Goal: Task Accomplishment & Management: Manage account settings

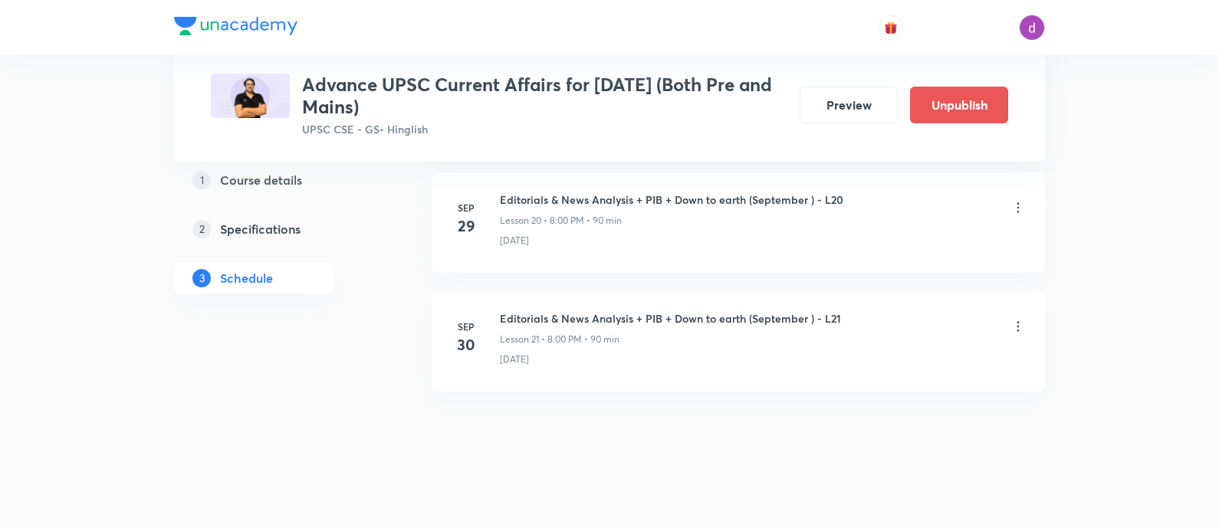
click at [1022, 322] on icon at bounding box center [1018, 326] width 15 height 15
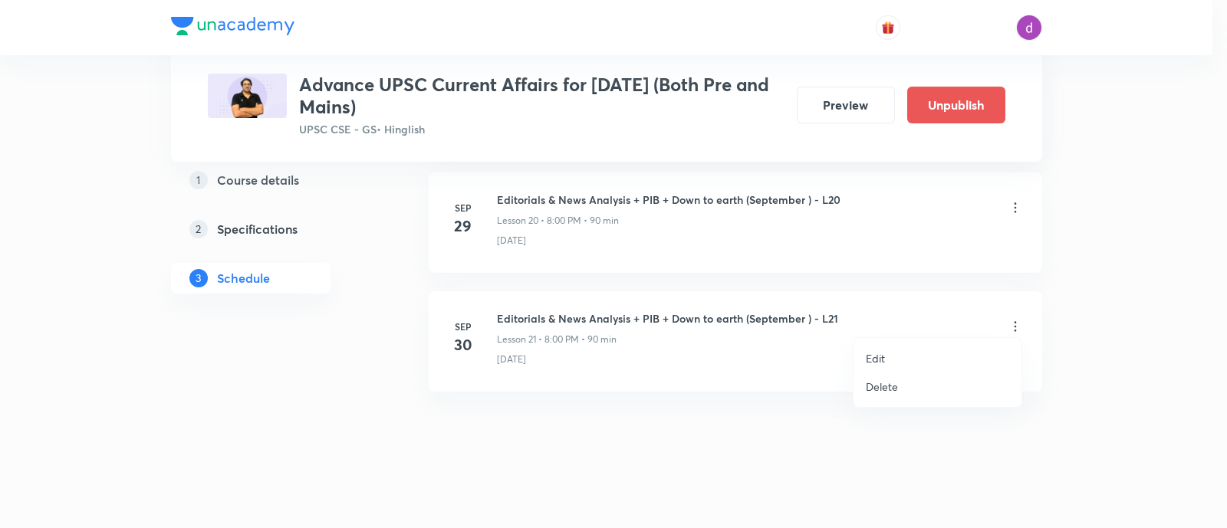
click at [892, 359] on li "Edit" at bounding box center [938, 358] width 168 height 28
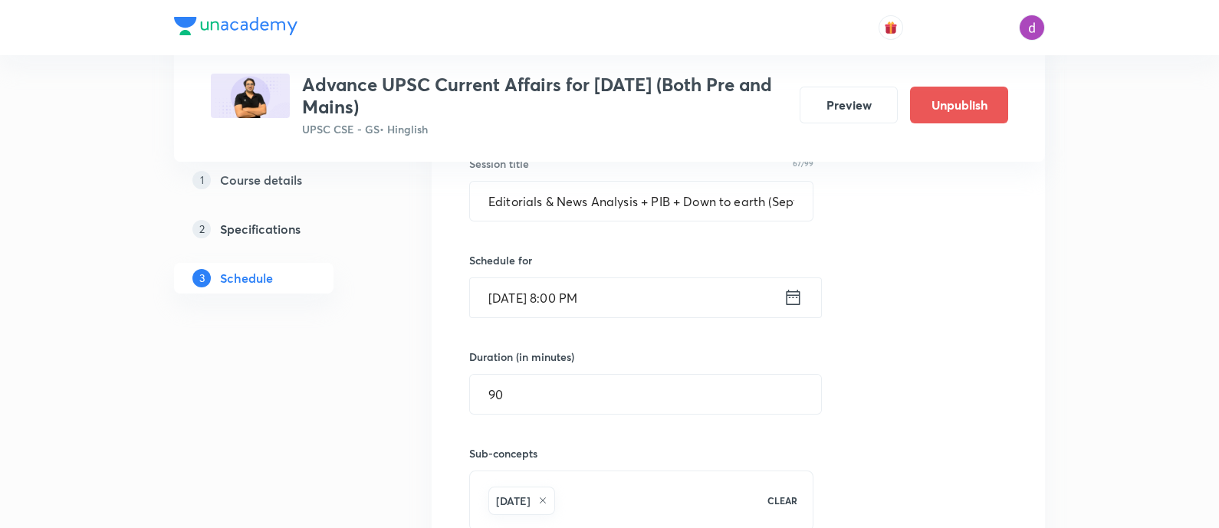
scroll to position [2795, 0]
click at [787, 291] on icon at bounding box center [794, 298] width 14 height 15
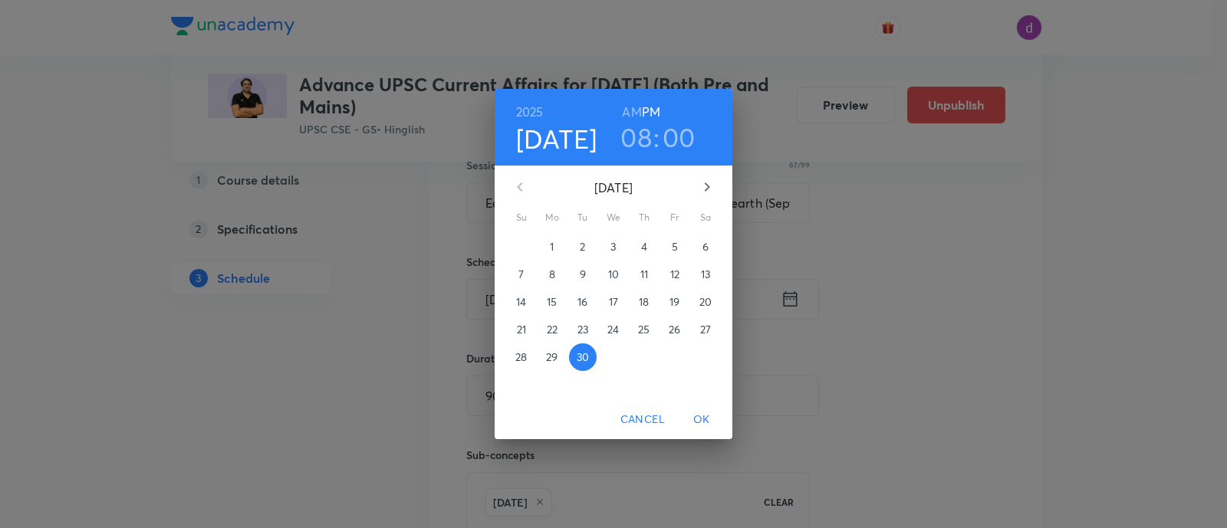
click at [637, 151] on h3 "08" at bounding box center [635, 137] width 31 height 32
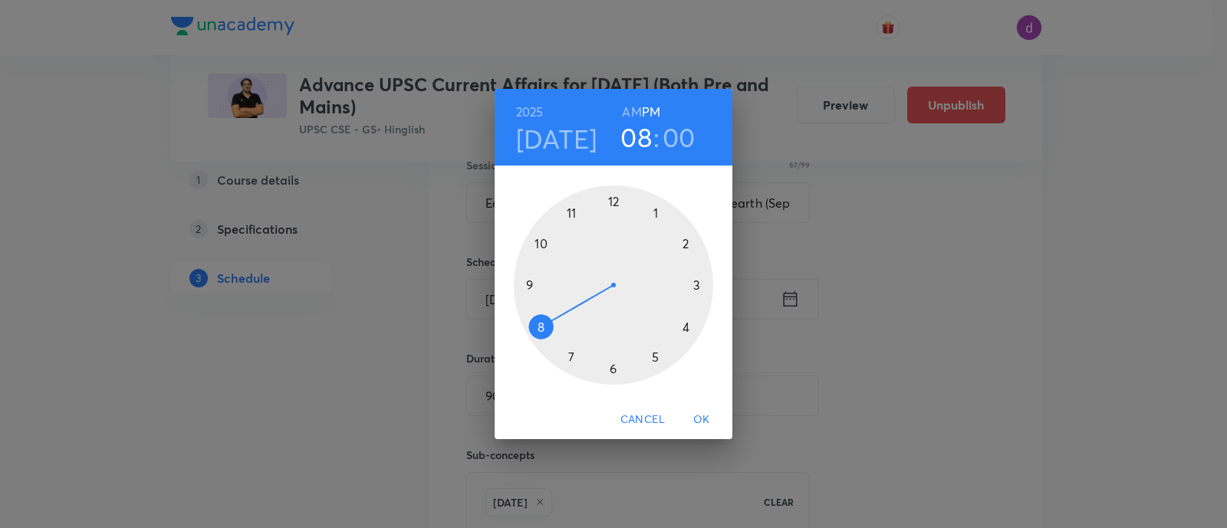
click at [612, 210] on div at bounding box center [613, 285] width 199 height 199
click at [616, 375] on div at bounding box center [613, 285] width 199 height 199
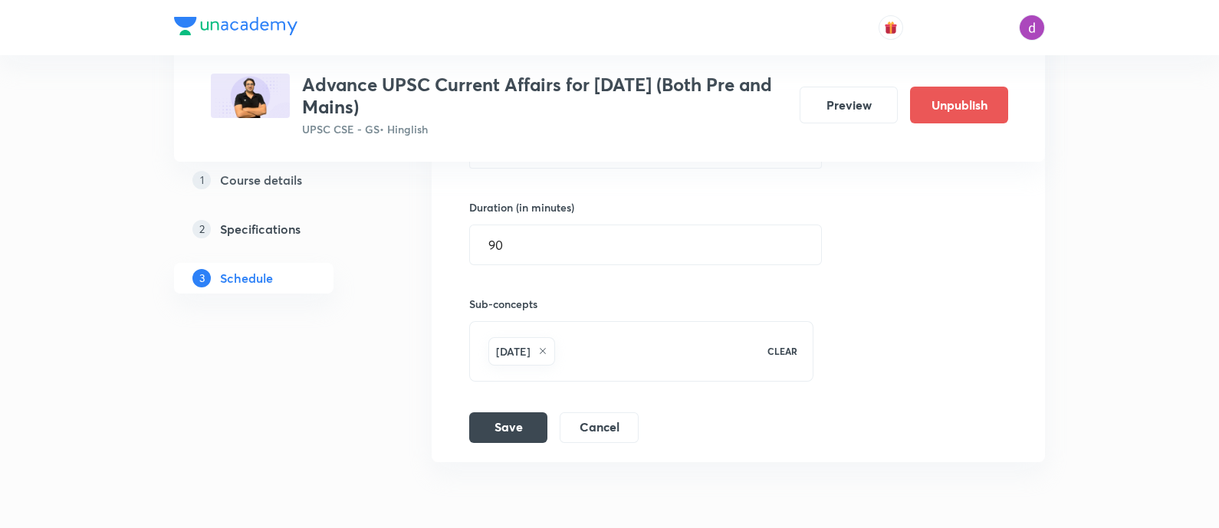
scroll to position [2947, 0]
click at [532, 426] on button "Save" at bounding box center [508, 425] width 78 height 31
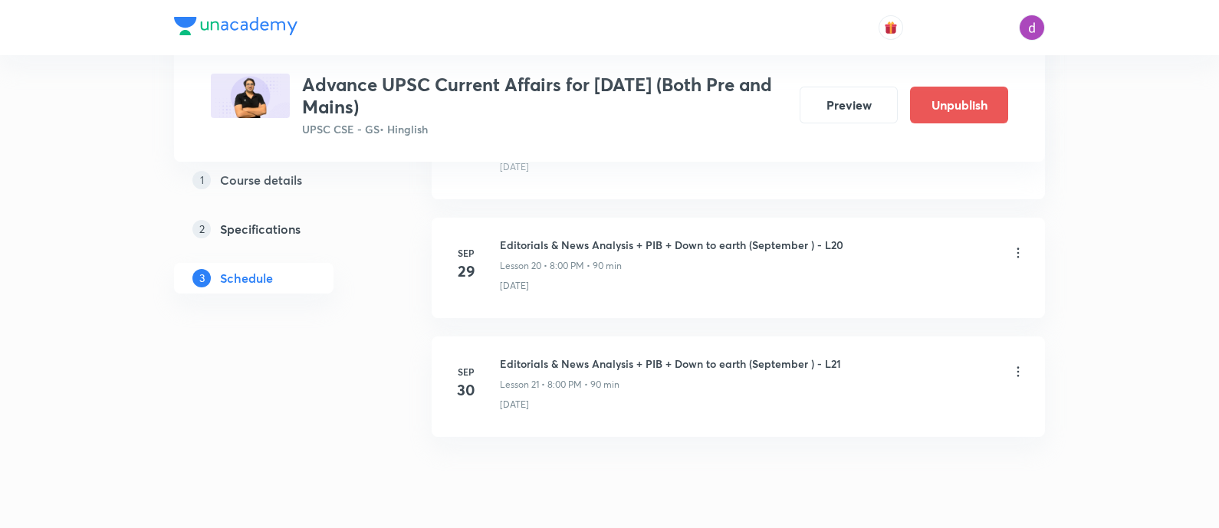
scroll to position [2580, 0]
click at [1012, 251] on icon at bounding box center [1018, 254] width 15 height 15
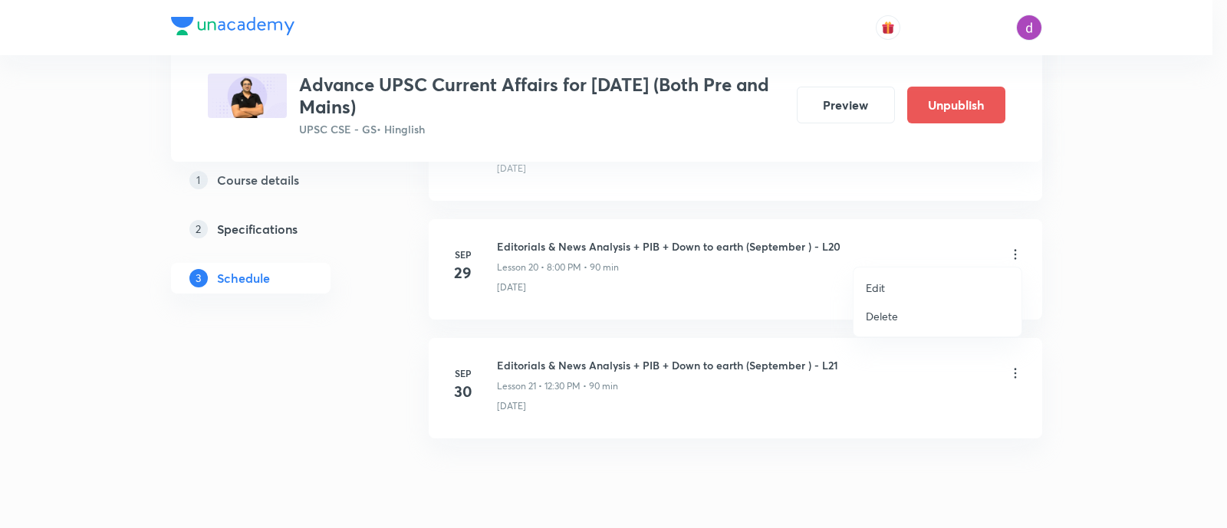
click at [892, 285] on li "Edit" at bounding box center [938, 288] width 168 height 28
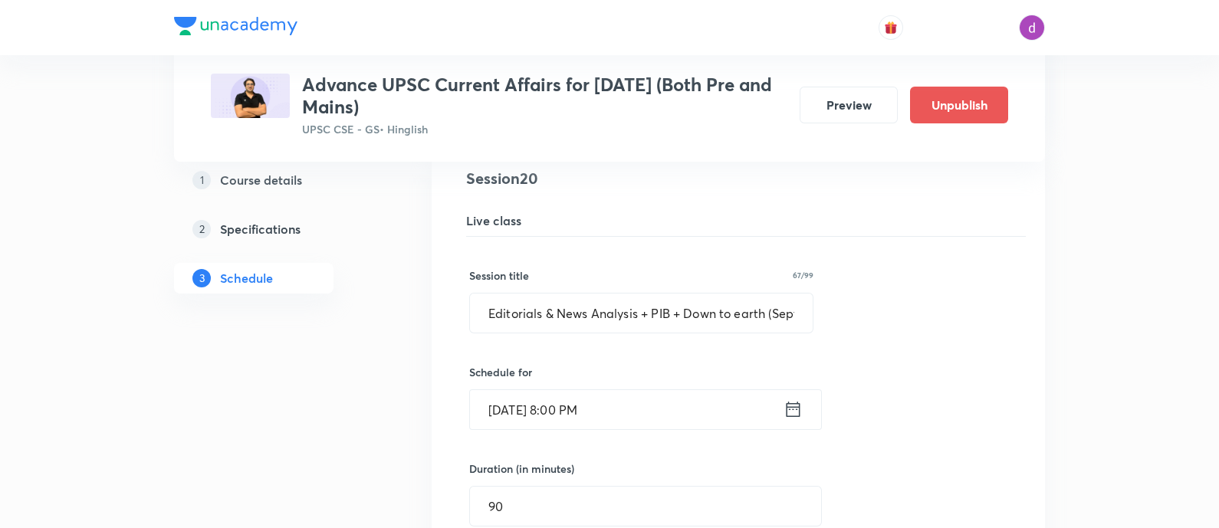
scroll to position [2566, 0]
click at [712, 390] on input "[DATE] 8:00 PM" at bounding box center [627, 409] width 314 height 39
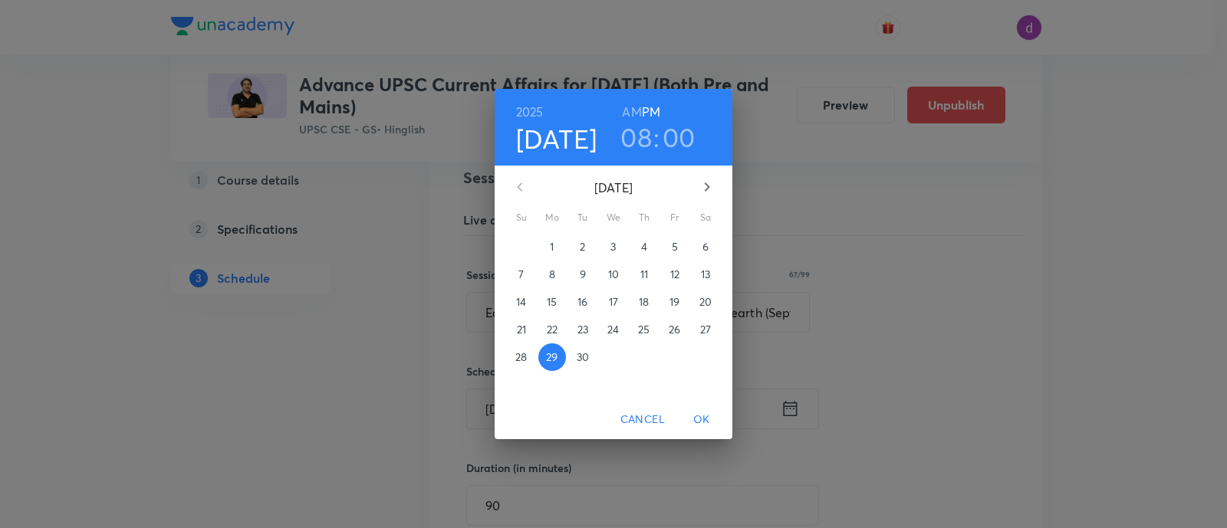
click at [645, 146] on h3 "08" at bounding box center [635, 137] width 31 height 32
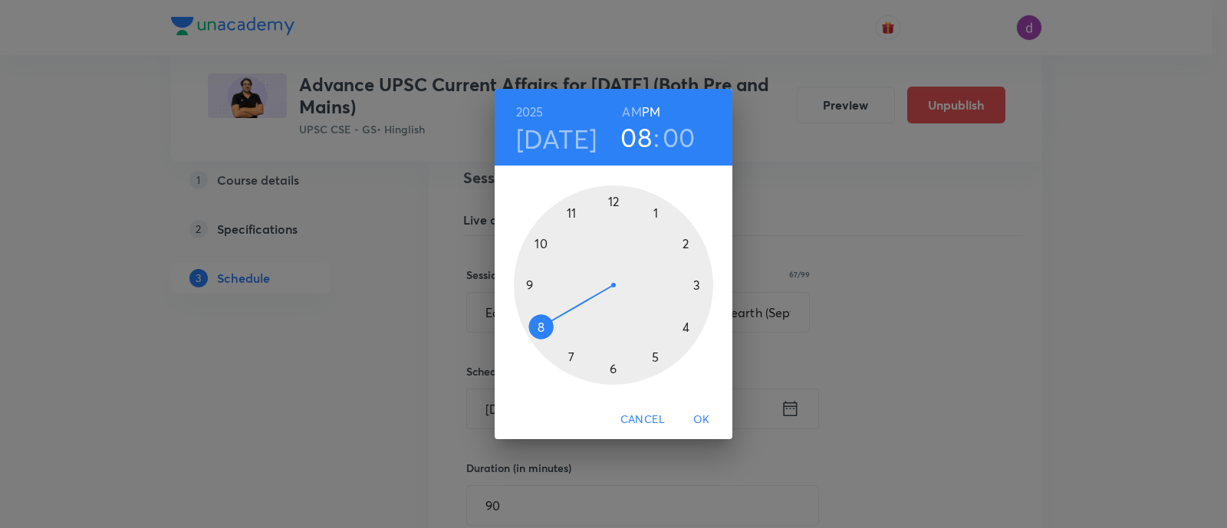
click at [614, 206] on div at bounding box center [613, 285] width 199 height 199
click at [610, 372] on div at bounding box center [613, 285] width 199 height 199
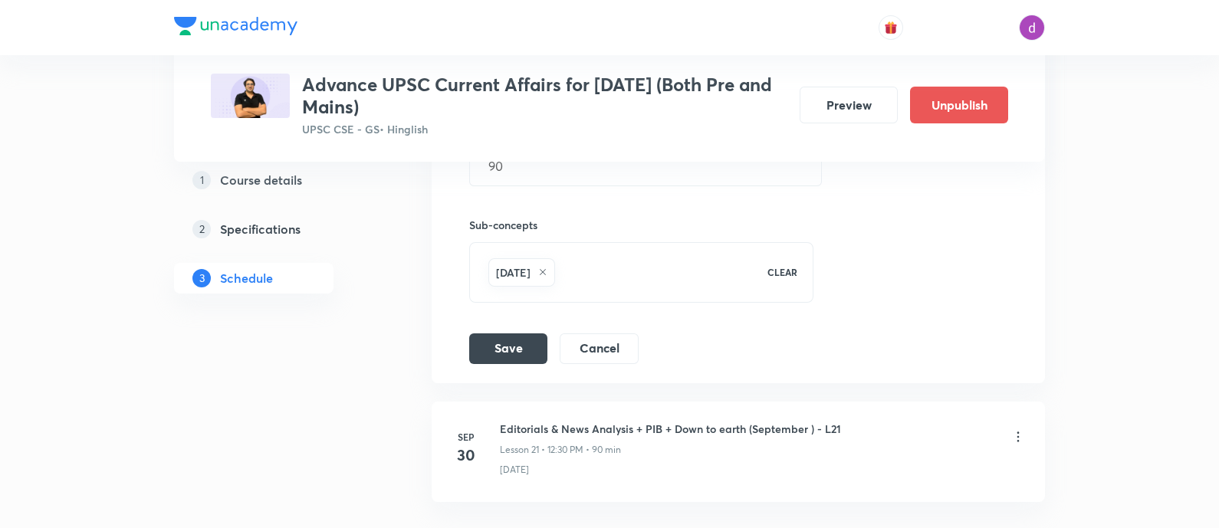
scroll to position [2908, 0]
click at [528, 331] on button "Save" at bounding box center [508, 346] width 78 height 31
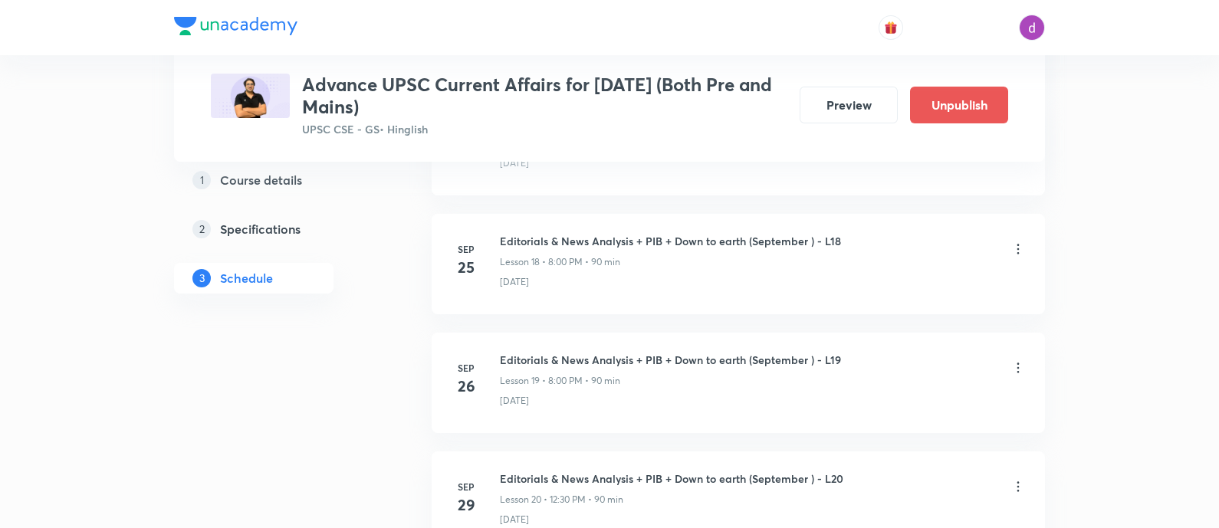
scroll to position [2343, 0]
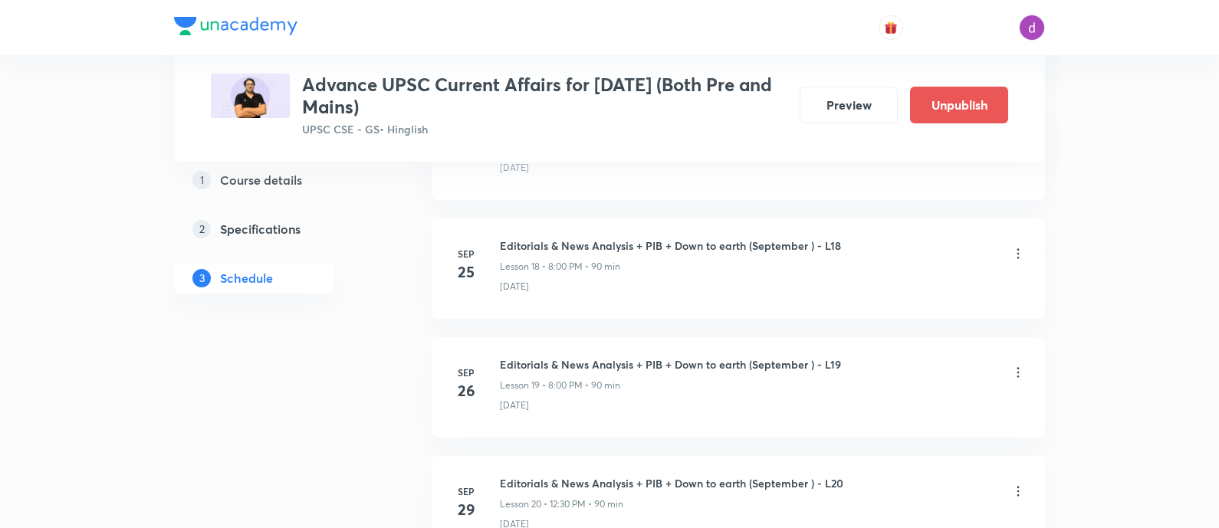
click at [1015, 366] on icon at bounding box center [1018, 372] width 15 height 15
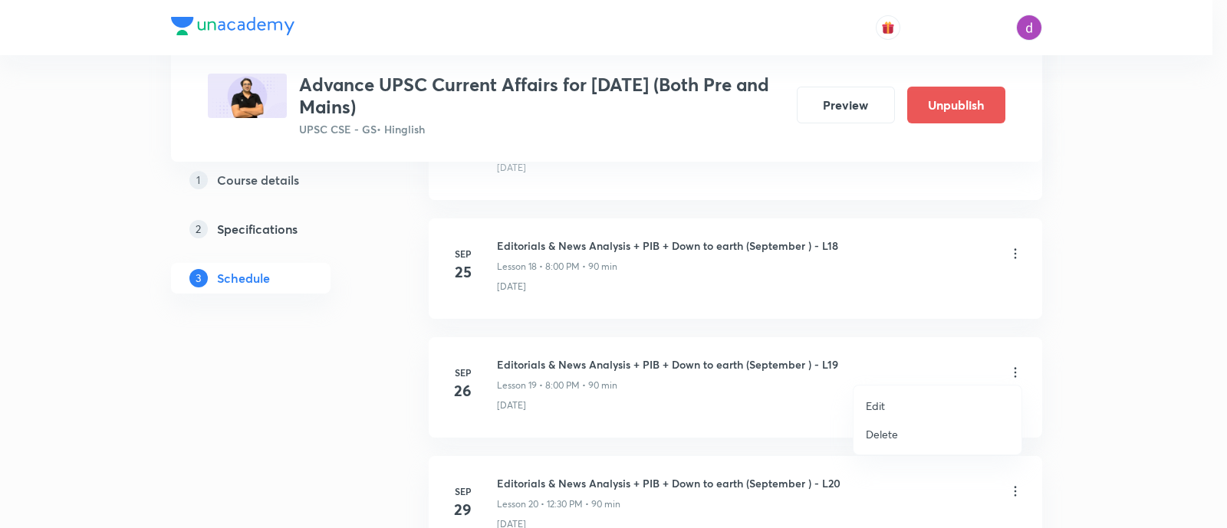
click at [861, 402] on li "Edit" at bounding box center [938, 406] width 168 height 28
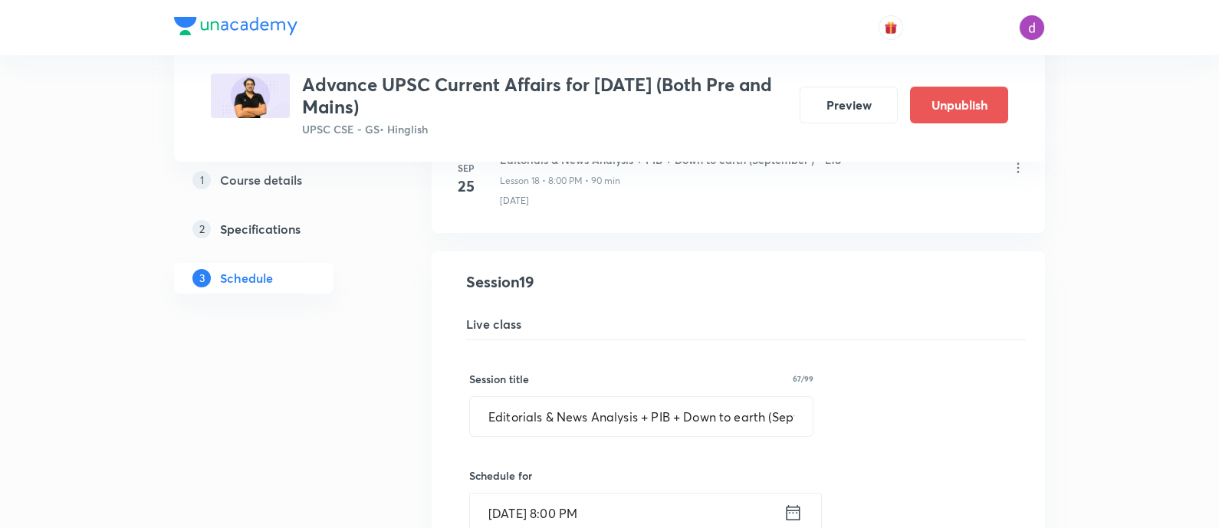
scroll to position [2421, 0]
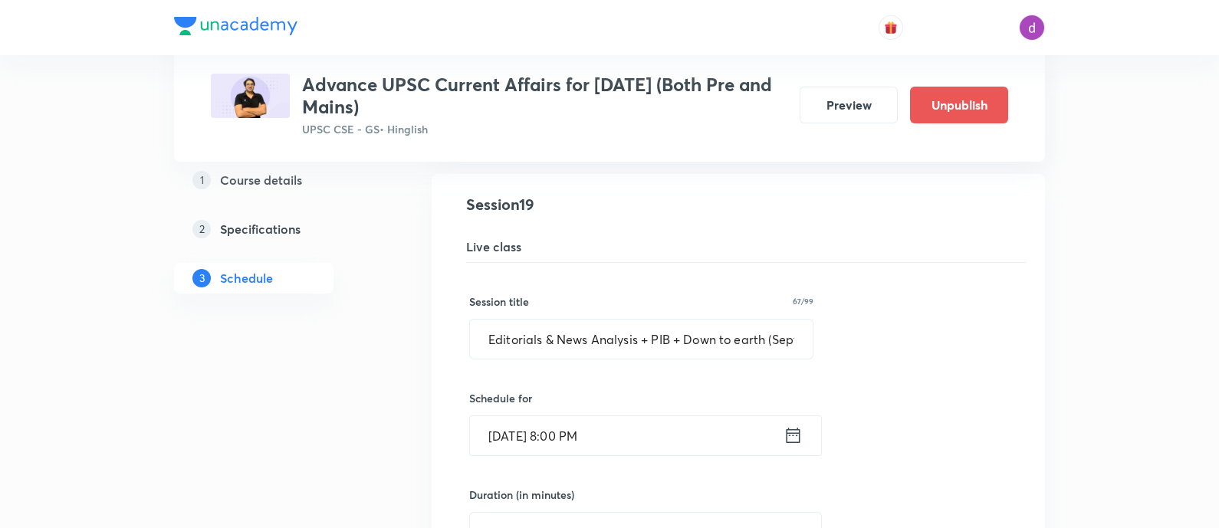
click at [647, 434] on input "[DATE] 8:00 PM" at bounding box center [627, 435] width 314 height 39
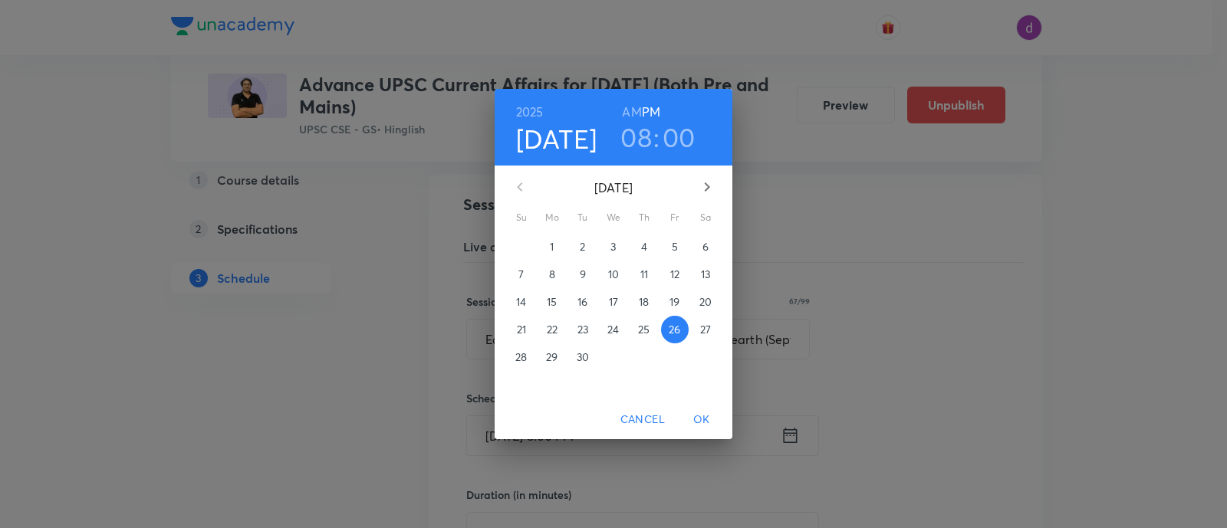
click at [642, 140] on h3 "08" at bounding box center [635, 137] width 31 height 32
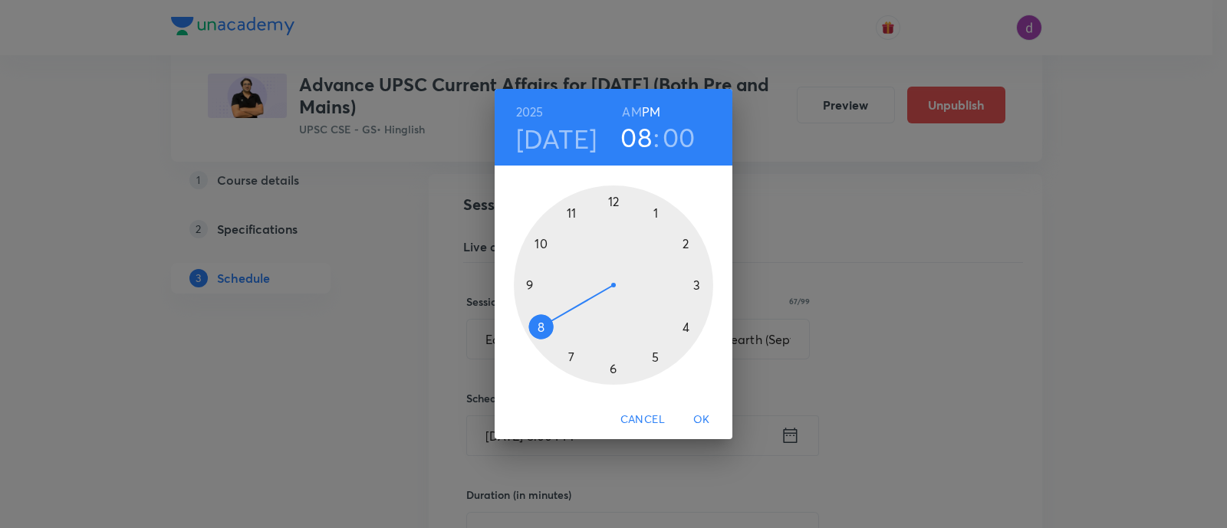
click at [617, 202] on div at bounding box center [613, 285] width 199 height 199
click at [617, 375] on div at bounding box center [613, 285] width 199 height 199
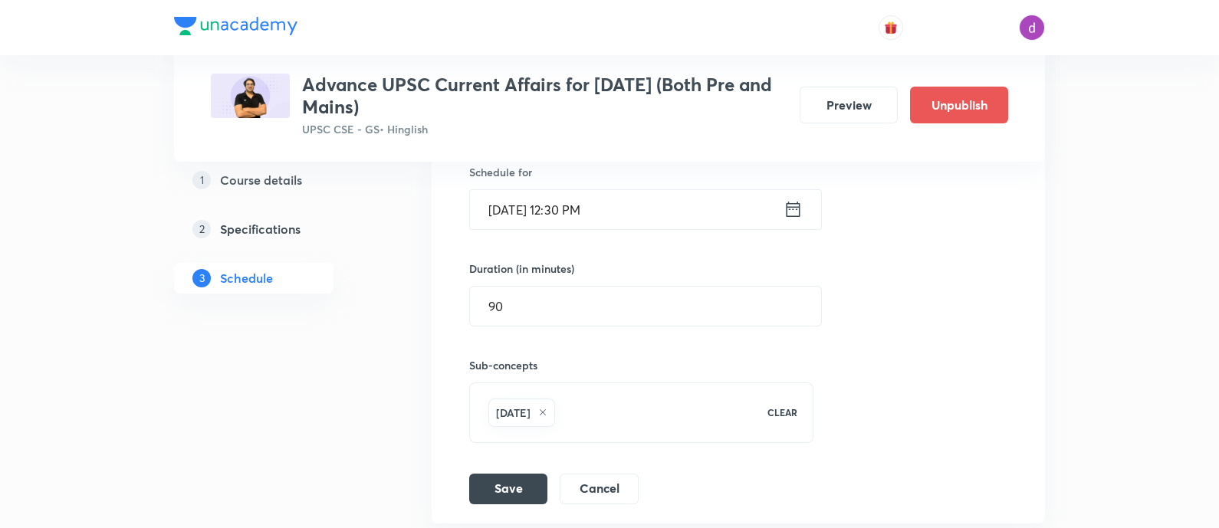
scroll to position [2656, 0]
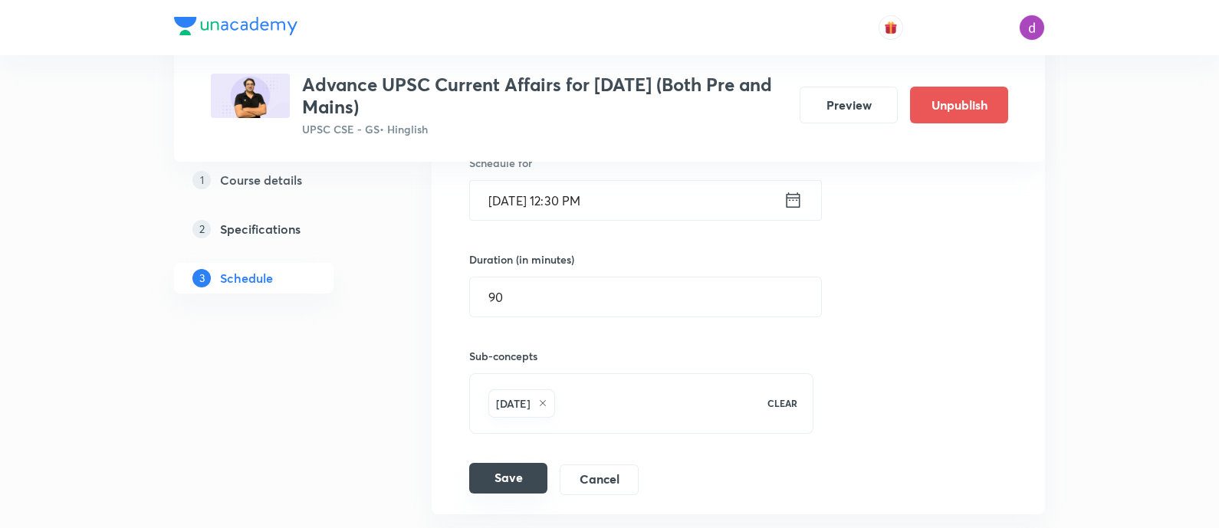
click at [499, 469] on button "Save" at bounding box center [508, 478] width 78 height 31
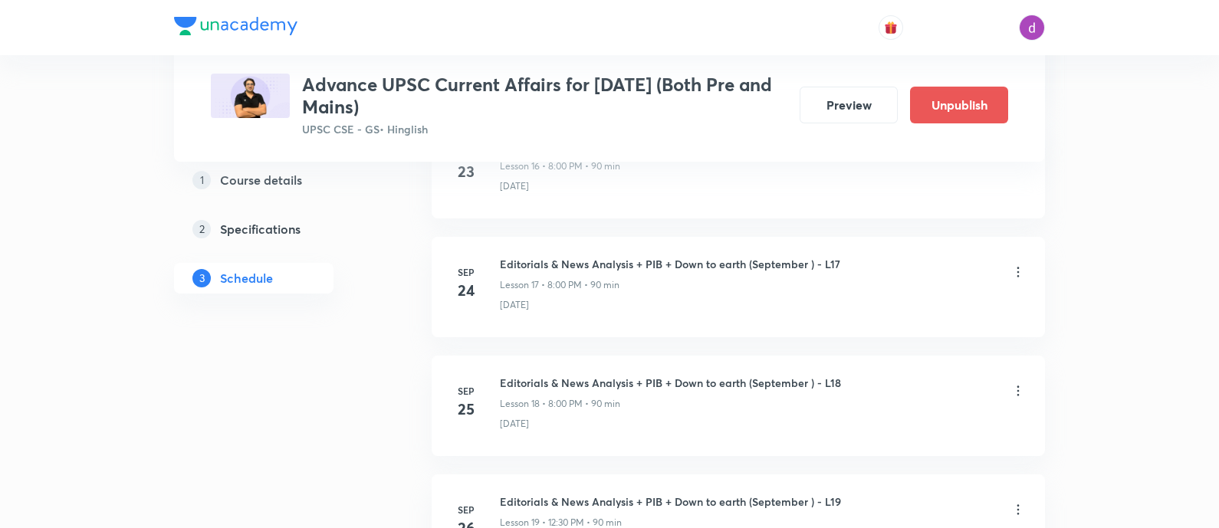
scroll to position [2205, 0]
click at [1022, 384] on icon at bounding box center [1018, 391] width 15 height 15
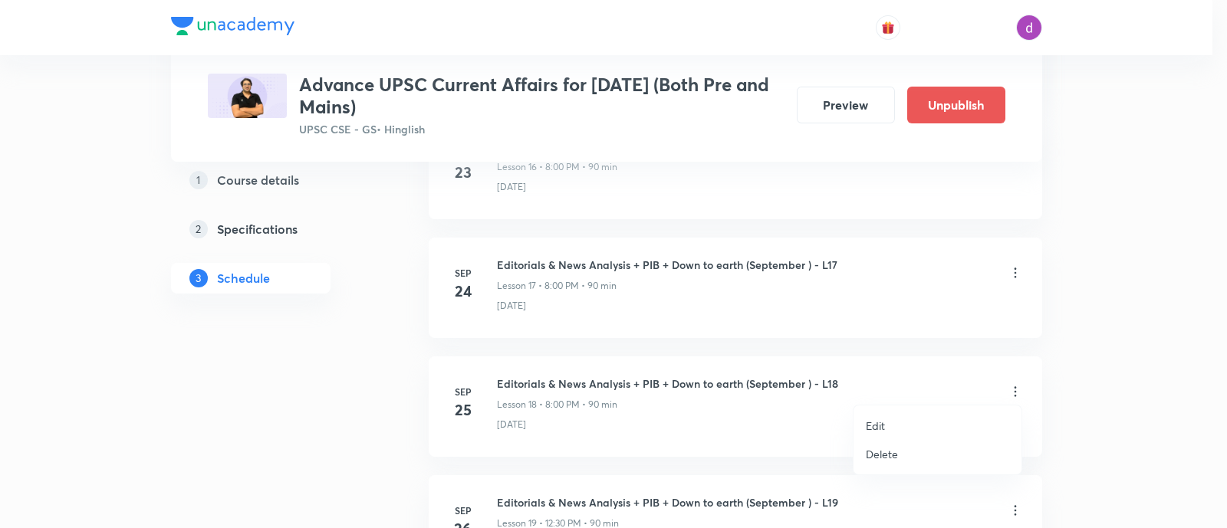
click at [887, 423] on li "Edit" at bounding box center [938, 426] width 168 height 28
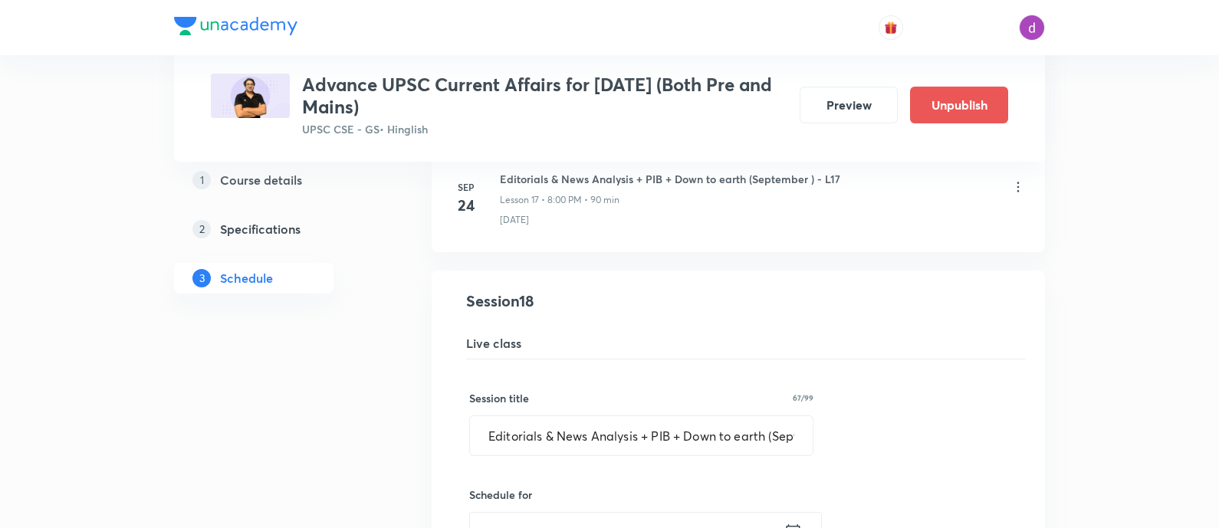
scroll to position [2324, 0]
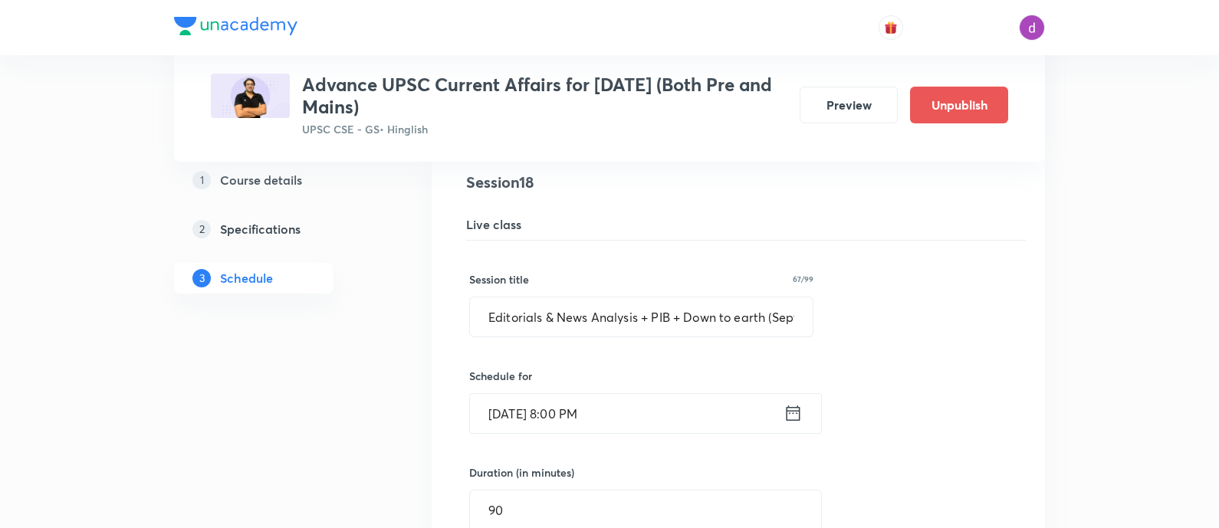
click at [648, 400] on input "[DATE] 8:00 PM" at bounding box center [627, 413] width 314 height 39
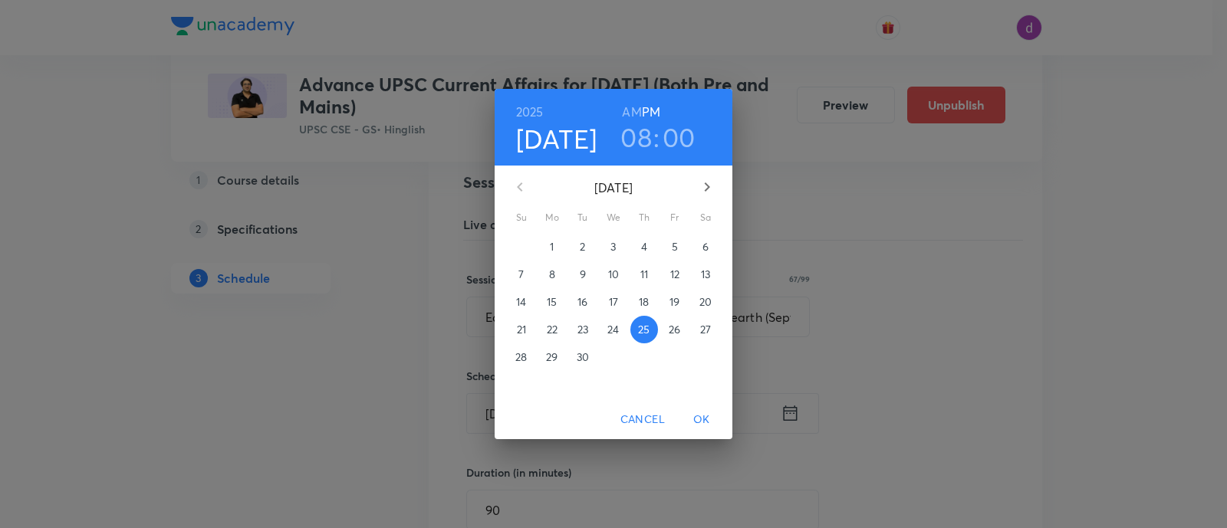
click at [643, 151] on h3 "08" at bounding box center [635, 137] width 31 height 32
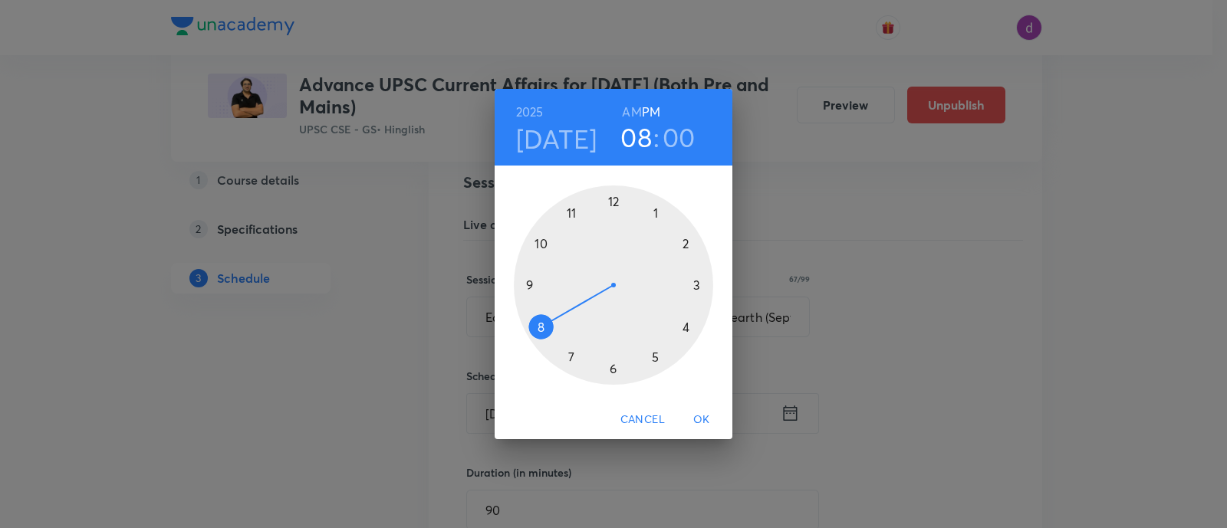
click at [614, 196] on div at bounding box center [613, 285] width 199 height 199
click at [614, 366] on div at bounding box center [613, 285] width 199 height 199
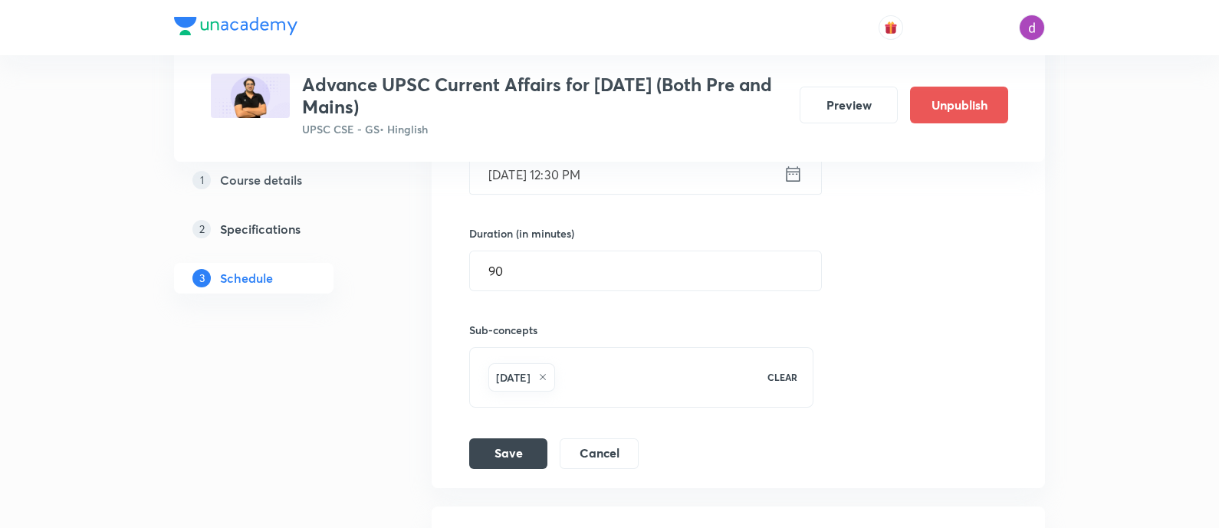
scroll to position [2565, 0]
click at [514, 449] on button "Save" at bounding box center [508, 451] width 78 height 31
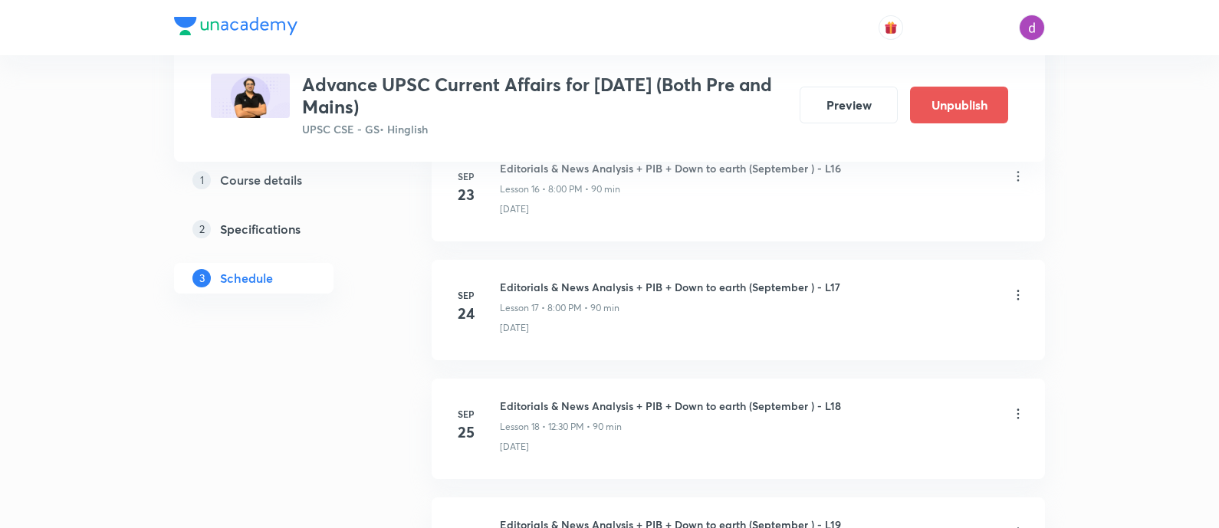
scroll to position [2181, 0]
click at [1015, 289] on icon at bounding box center [1018, 296] width 15 height 15
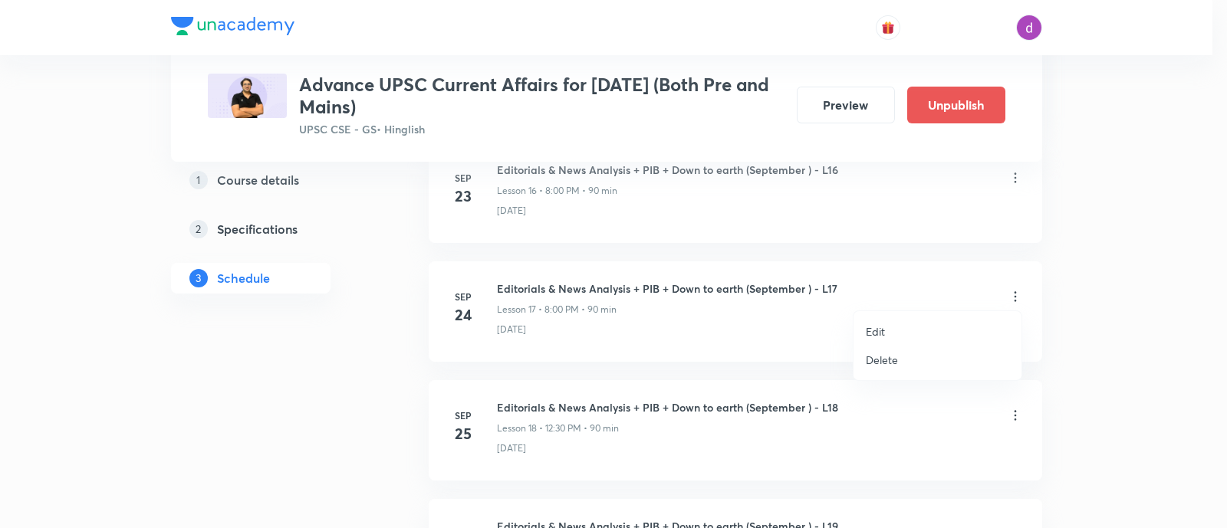
click at [872, 328] on p "Edit" at bounding box center [875, 332] width 19 height 16
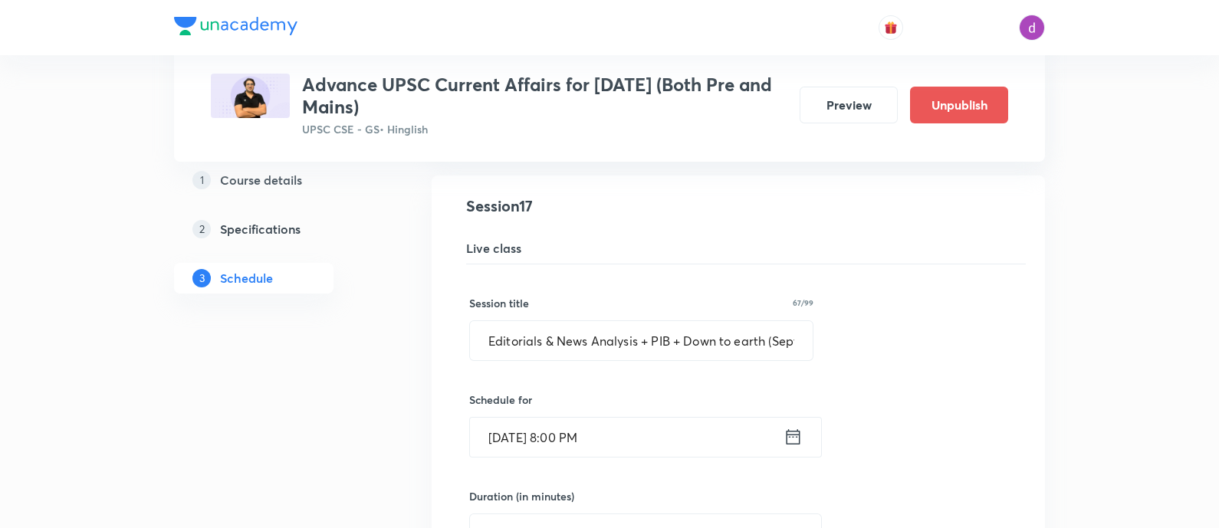
click at [690, 420] on input "[DATE] 8:00 PM" at bounding box center [627, 437] width 314 height 39
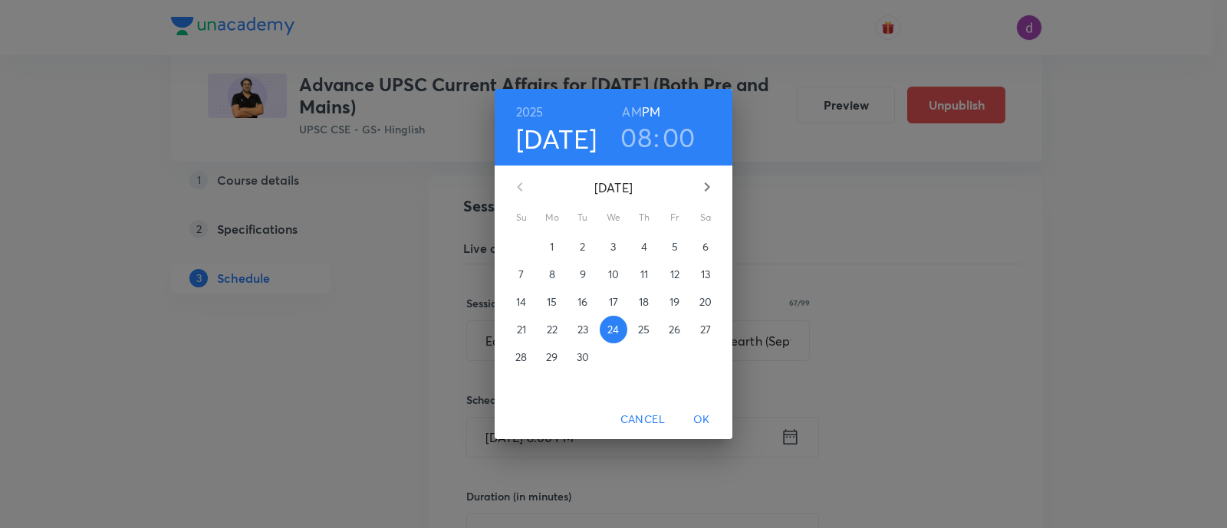
click at [644, 149] on h3 "08" at bounding box center [635, 137] width 31 height 32
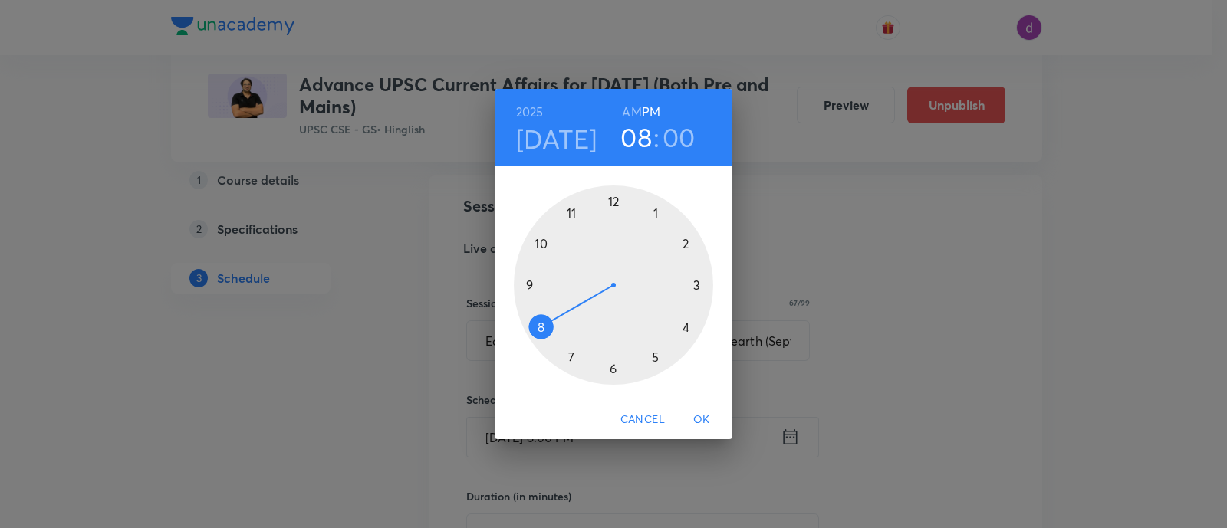
click at [614, 198] on div at bounding box center [613, 285] width 199 height 199
click at [614, 371] on div at bounding box center [613, 285] width 199 height 199
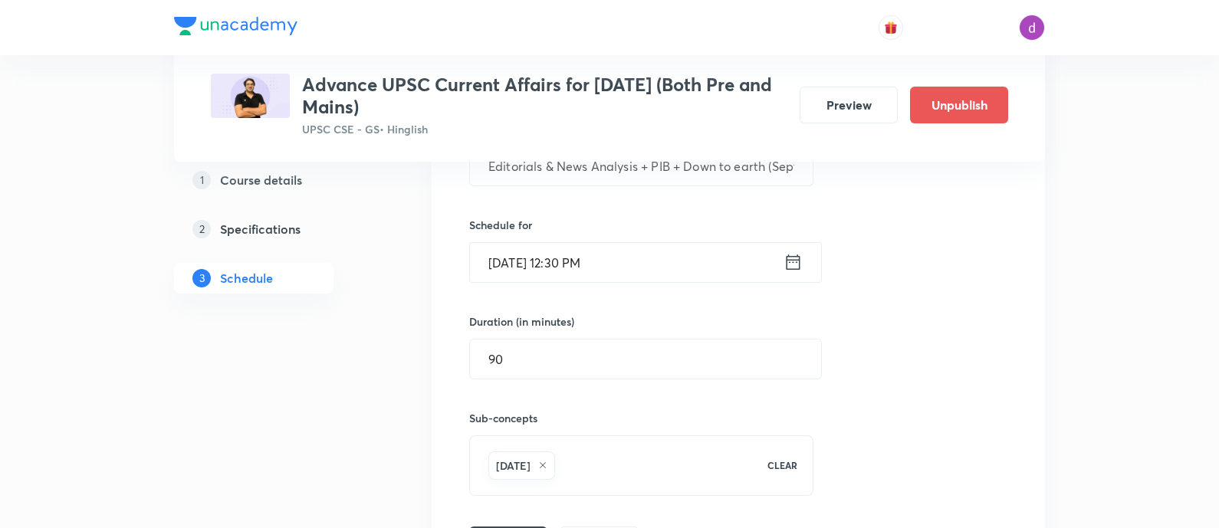
scroll to position [2369, 0]
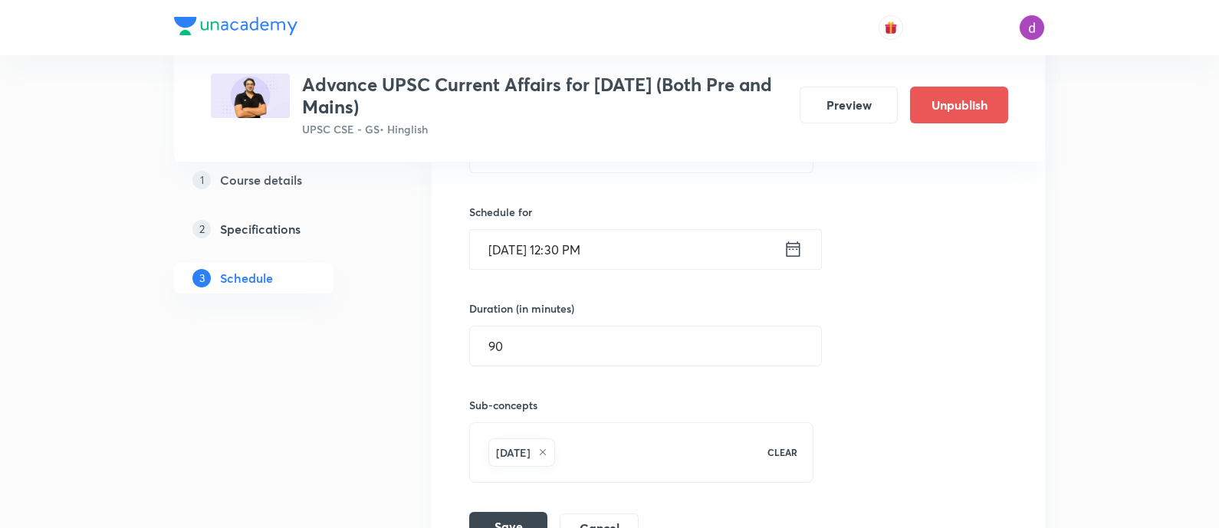
click at [509, 512] on button "Save" at bounding box center [508, 527] width 78 height 31
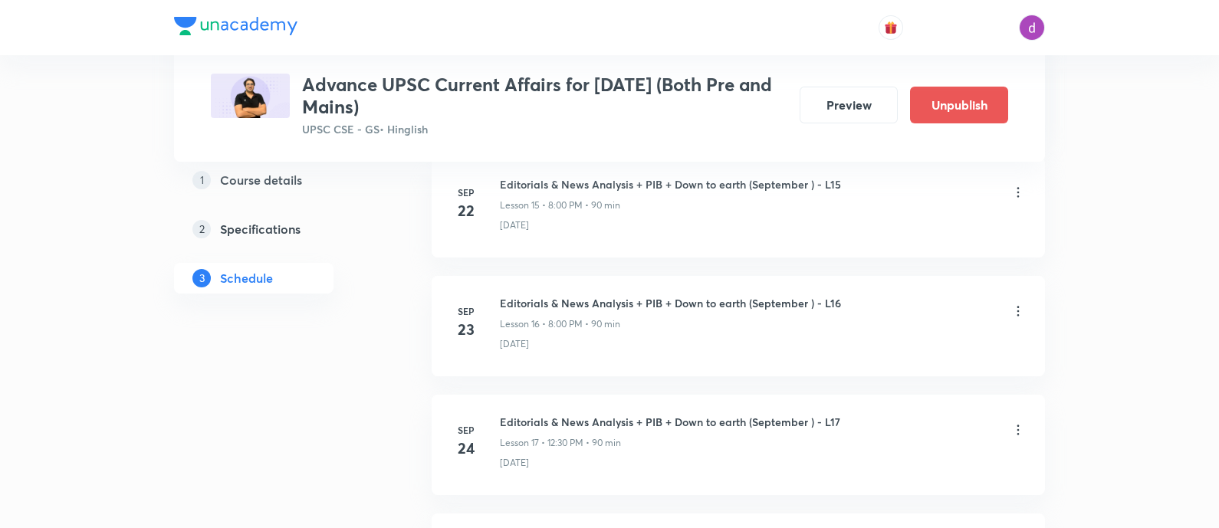
scroll to position [2047, 0]
click at [1012, 306] on icon at bounding box center [1018, 311] width 15 height 15
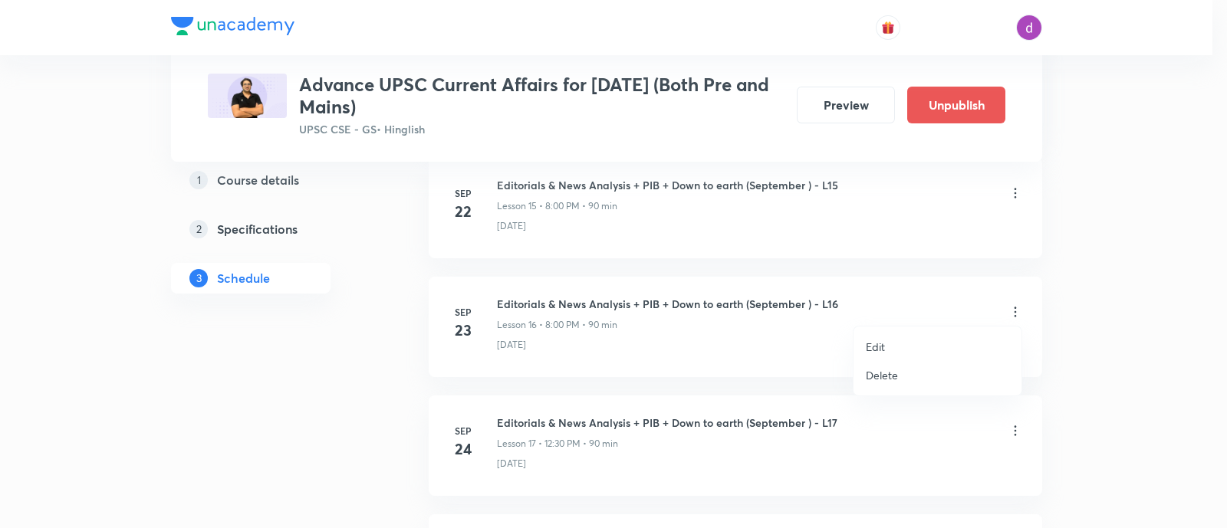
click at [881, 343] on p "Edit" at bounding box center [875, 347] width 19 height 16
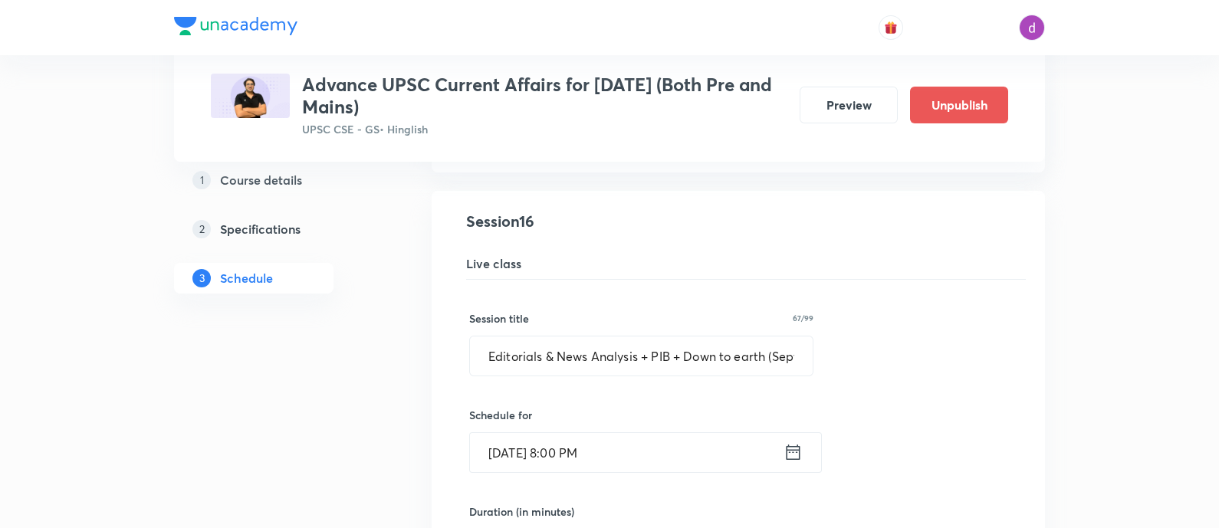
click at [602, 459] on input "[DATE] 8:00 PM" at bounding box center [627, 452] width 314 height 39
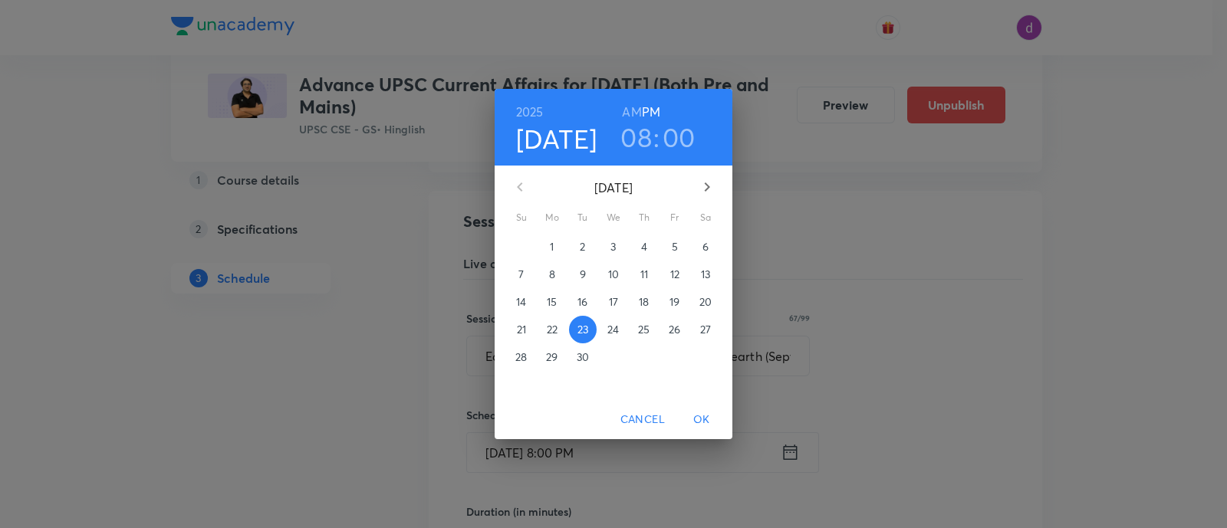
click at [633, 149] on h3 "08" at bounding box center [635, 137] width 31 height 32
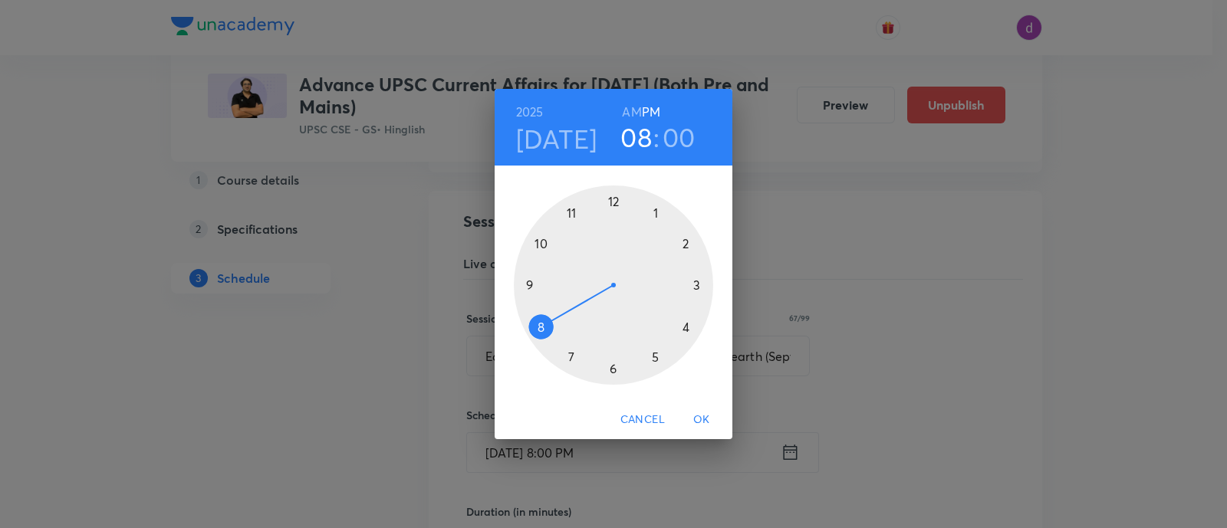
click at [614, 188] on div at bounding box center [613, 285] width 199 height 199
click at [610, 365] on div at bounding box center [613, 285] width 199 height 199
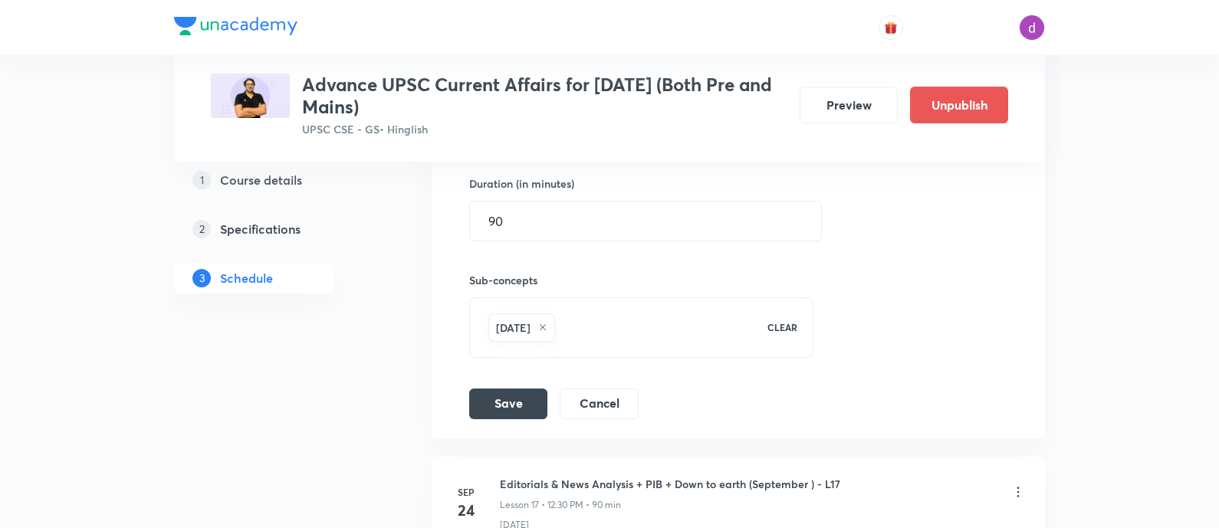
scroll to position [2377, 0]
click at [515, 401] on button "Save" at bounding box center [508, 401] width 78 height 31
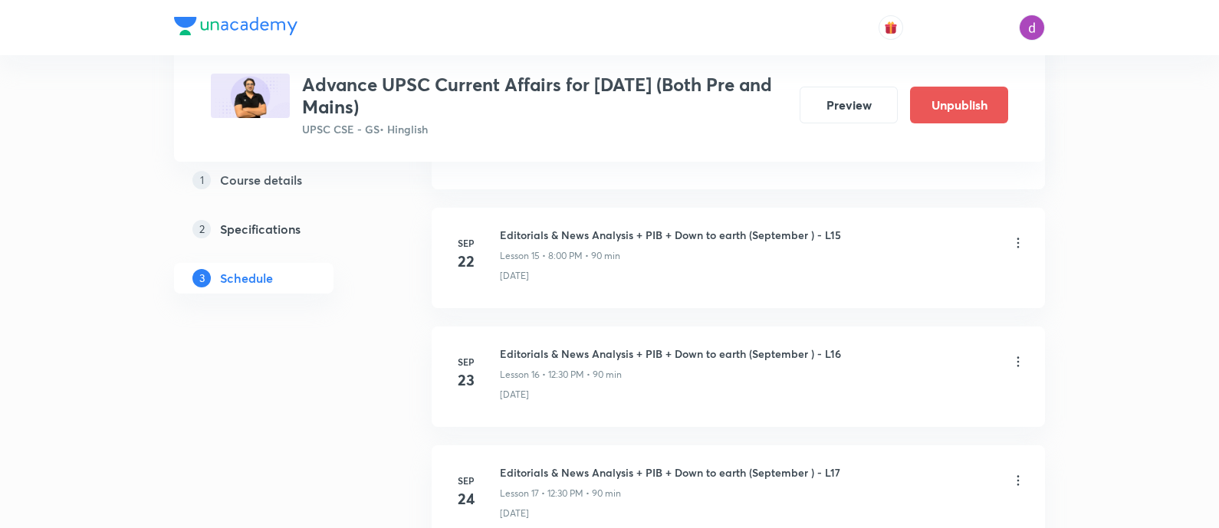
scroll to position [1933, 0]
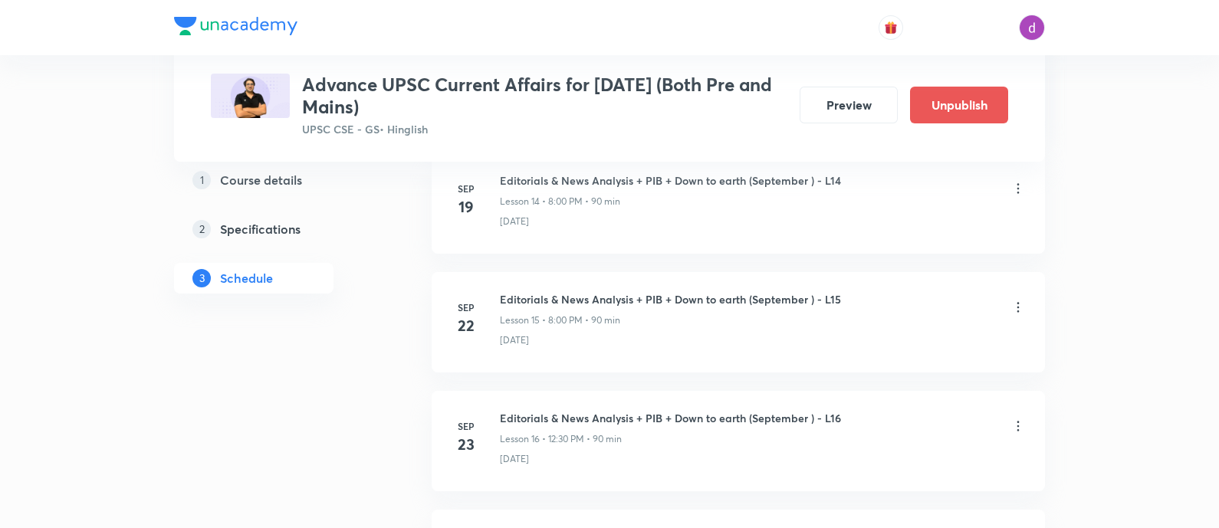
click at [1011, 300] on icon at bounding box center [1018, 307] width 15 height 15
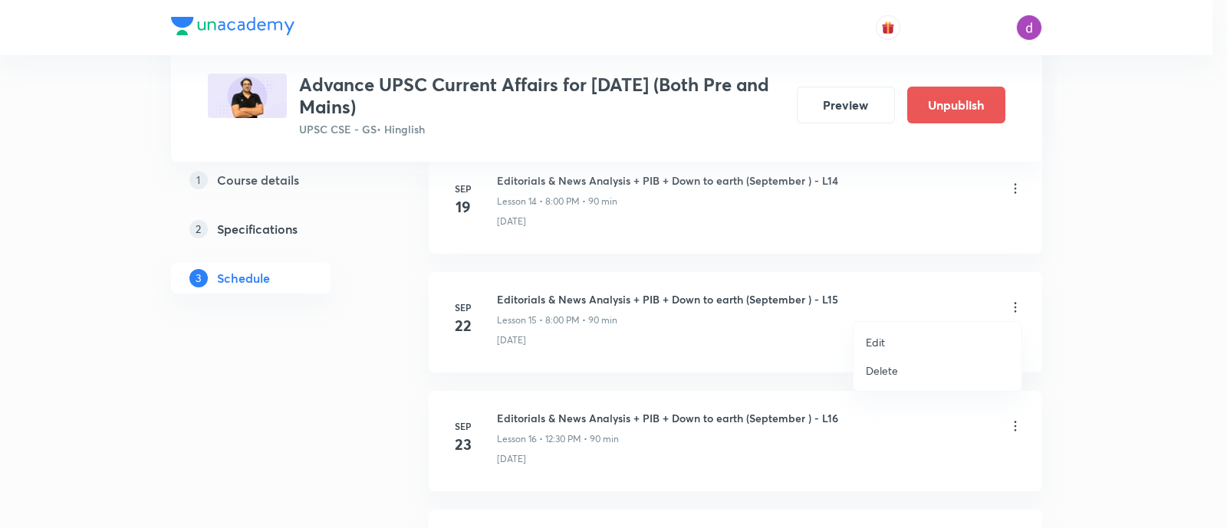
click at [866, 339] on p "Edit" at bounding box center [875, 342] width 19 height 16
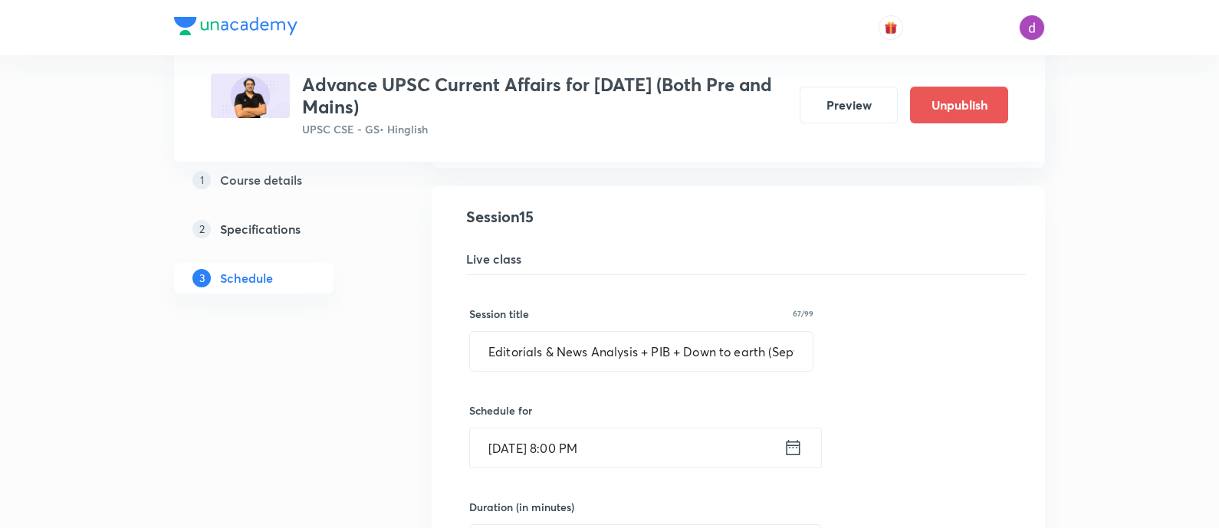
click at [625, 431] on input "[DATE] 8:00 PM" at bounding box center [627, 448] width 314 height 39
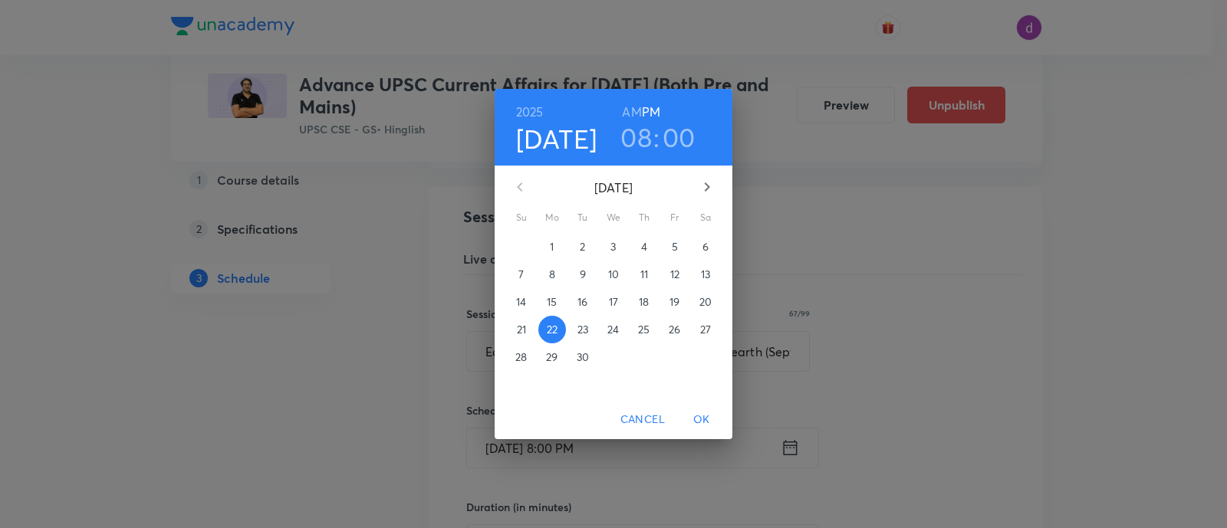
click at [630, 151] on h3 "08" at bounding box center [635, 137] width 31 height 32
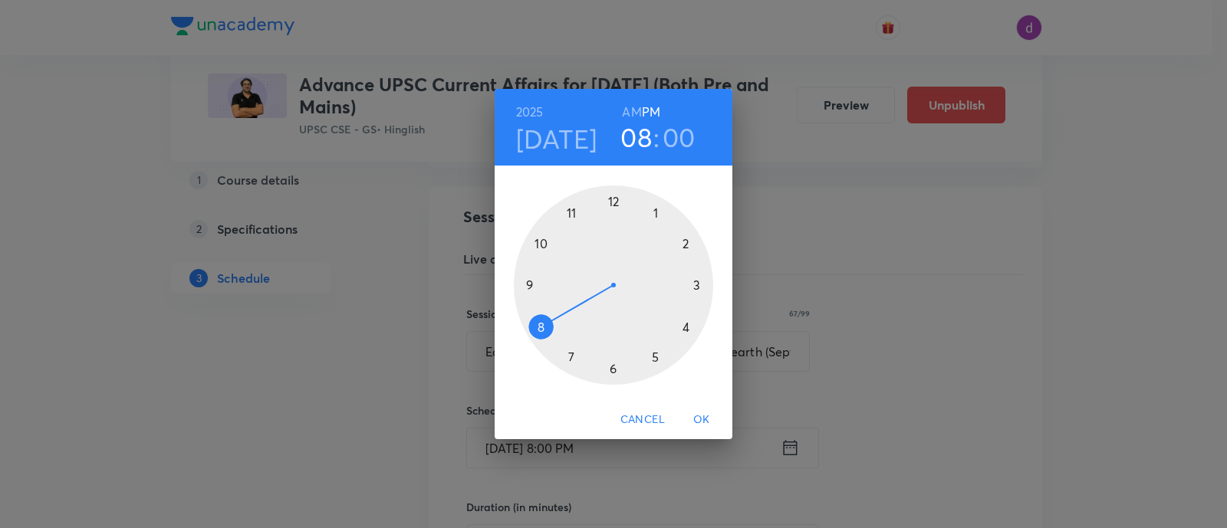
click at [615, 198] on div at bounding box center [613, 285] width 199 height 199
click at [614, 367] on div at bounding box center [613, 285] width 199 height 199
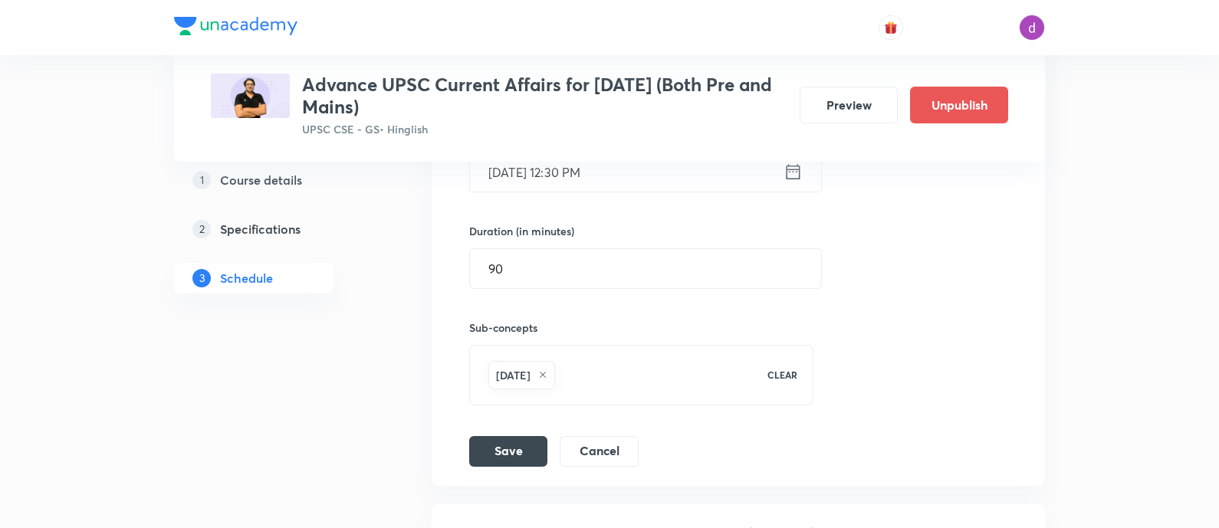
scroll to position [2213, 0]
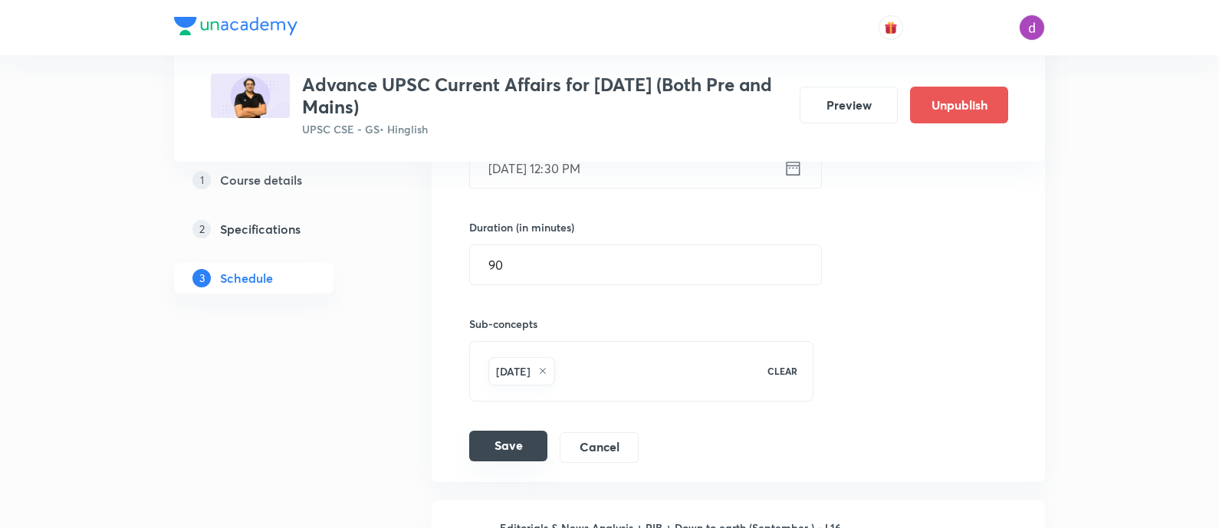
click at [495, 447] on button "Save" at bounding box center [508, 446] width 78 height 31
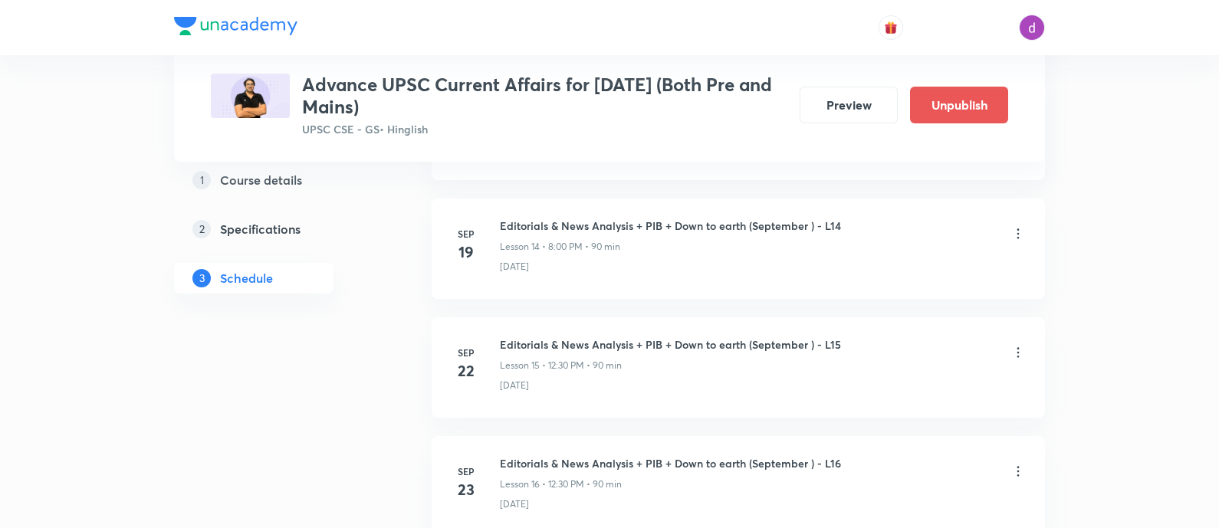
scroll to position [1835, 0]
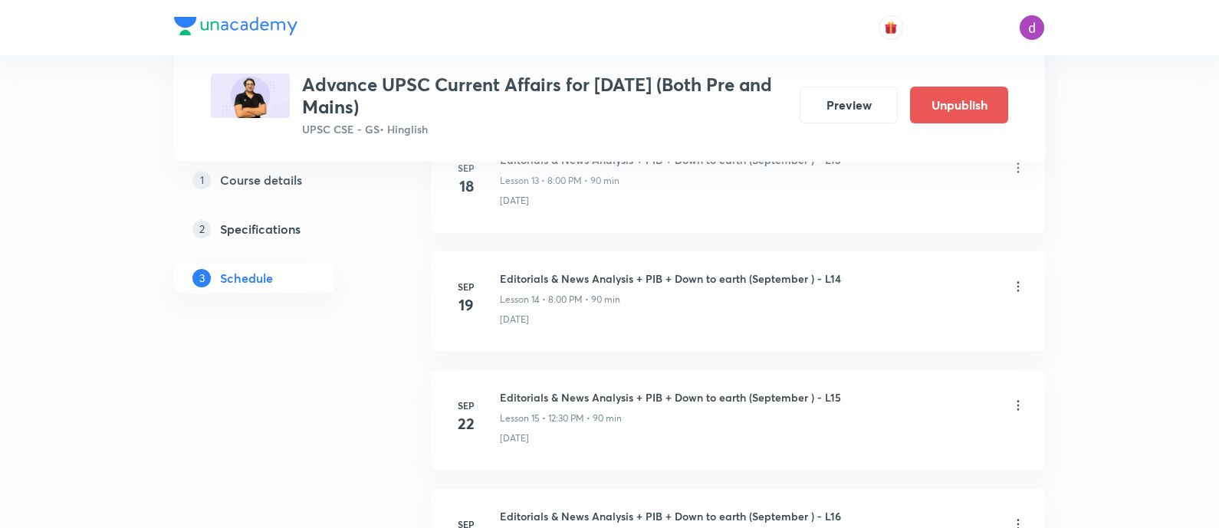
click at [1021, 281] on icon at bounding box center [1018, 286] width 15 height 15
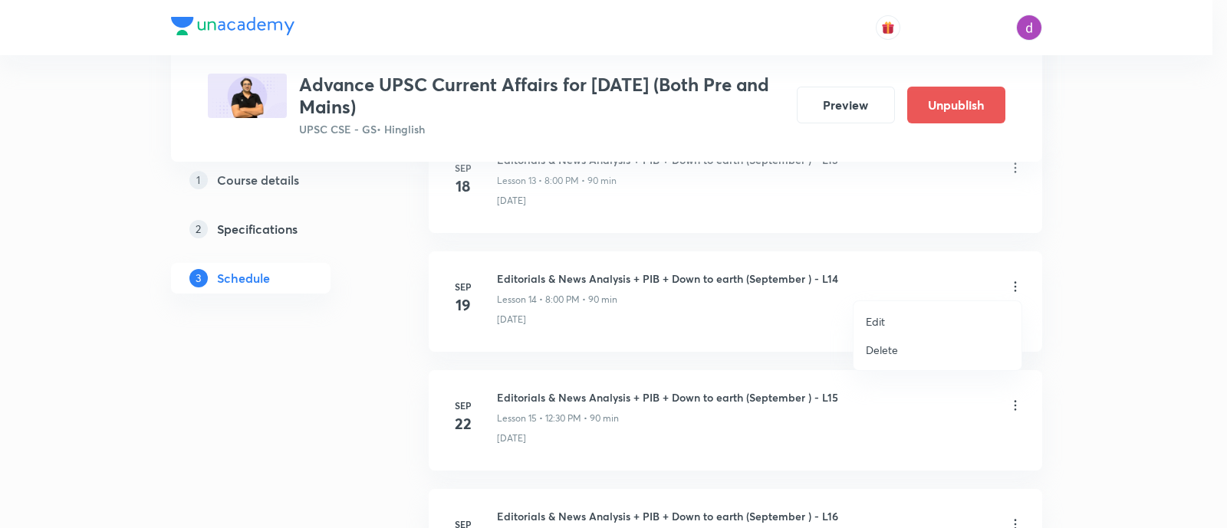
click at [892, 318] on li "Edit" at bounding box center [938, 322] width 168 height 28
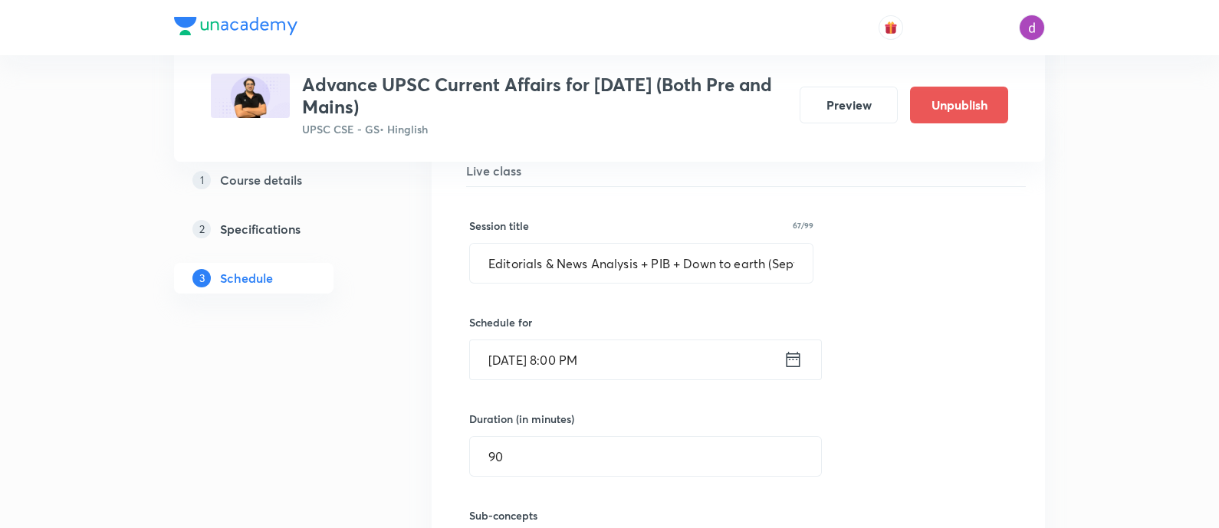
scroll to position [1904, 0]
click at [713, 360] on input "[DATE] 8:00 PM" at bounding box center [627, 358] width 314 height 39
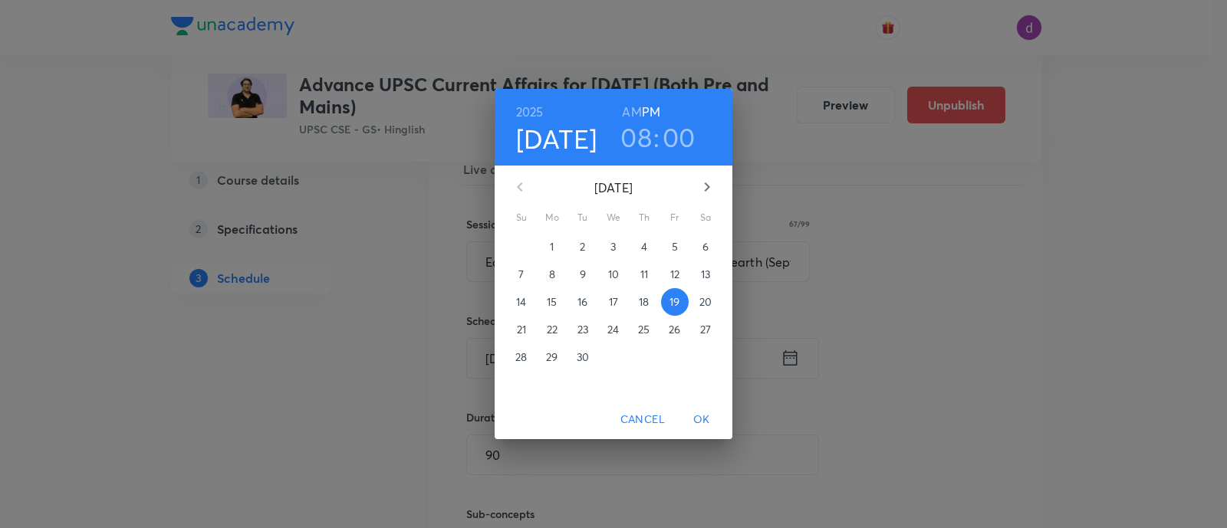
click at [643, 149] on h3 "08" at bounding box center [635, 137] width 31 height 32
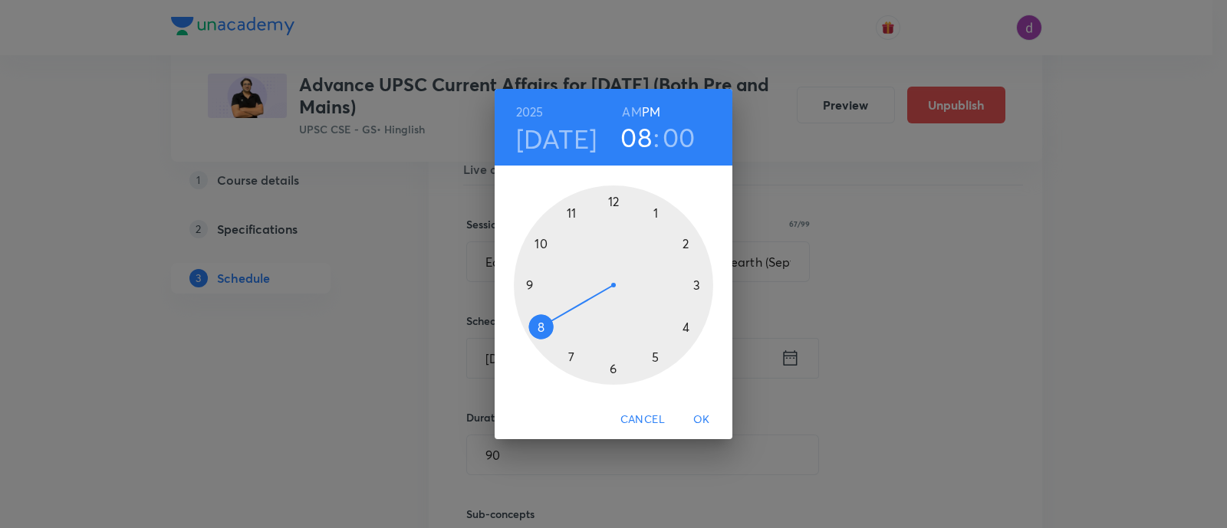
click at [616, 200] on div at bounding box center [613, 285] width 199 height 199
click at [613, 369] on div at bounding box center [613, 285] width 199 height 199
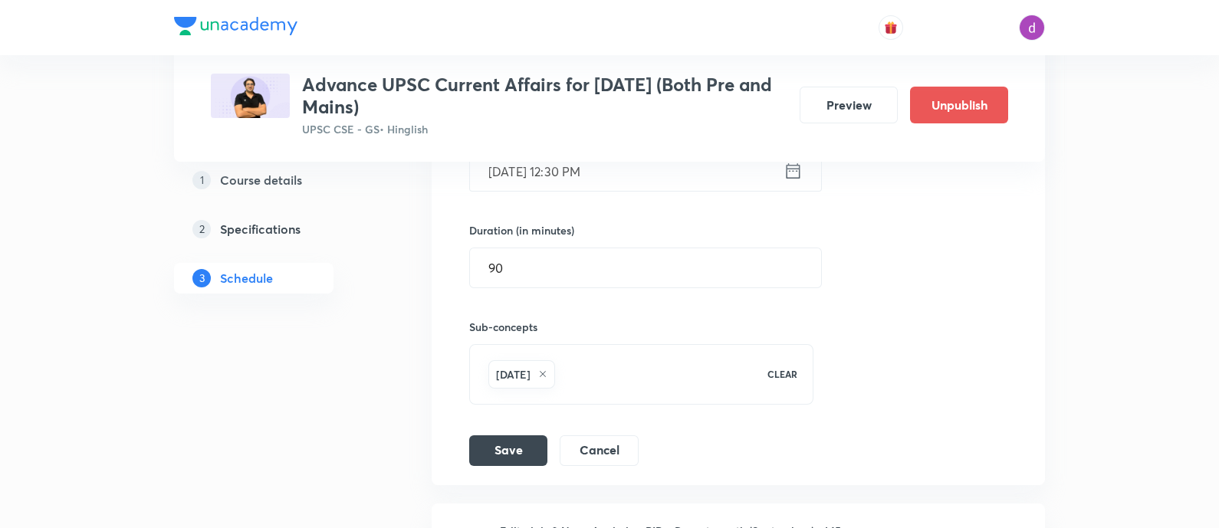
scroll to position [2091, 0]
click at [513, 435] on button "Save" at bounding box center [508, 448] width 78 height 31
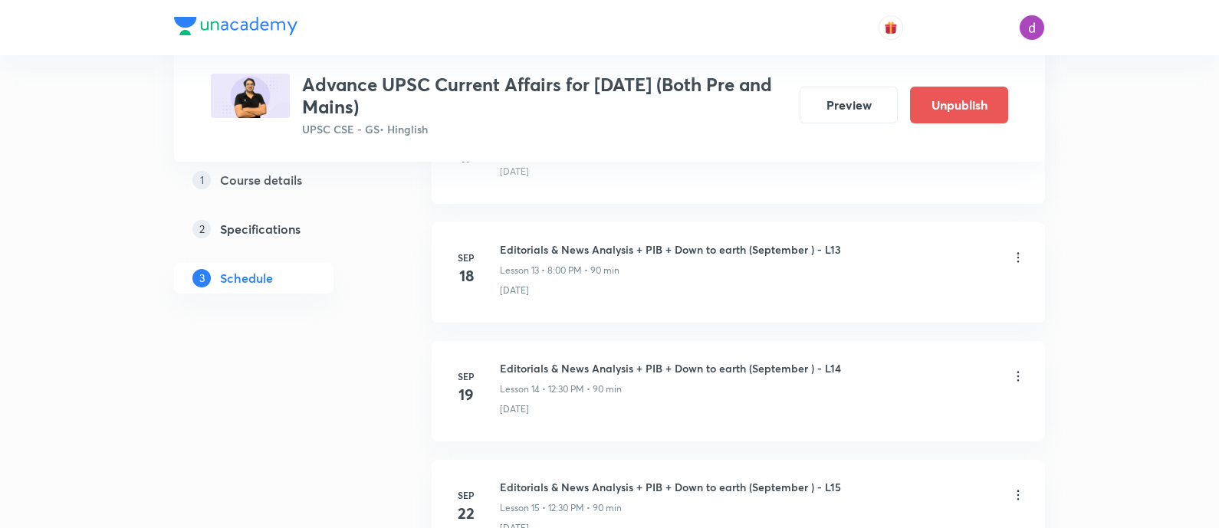
scroll to position [1697, 0]
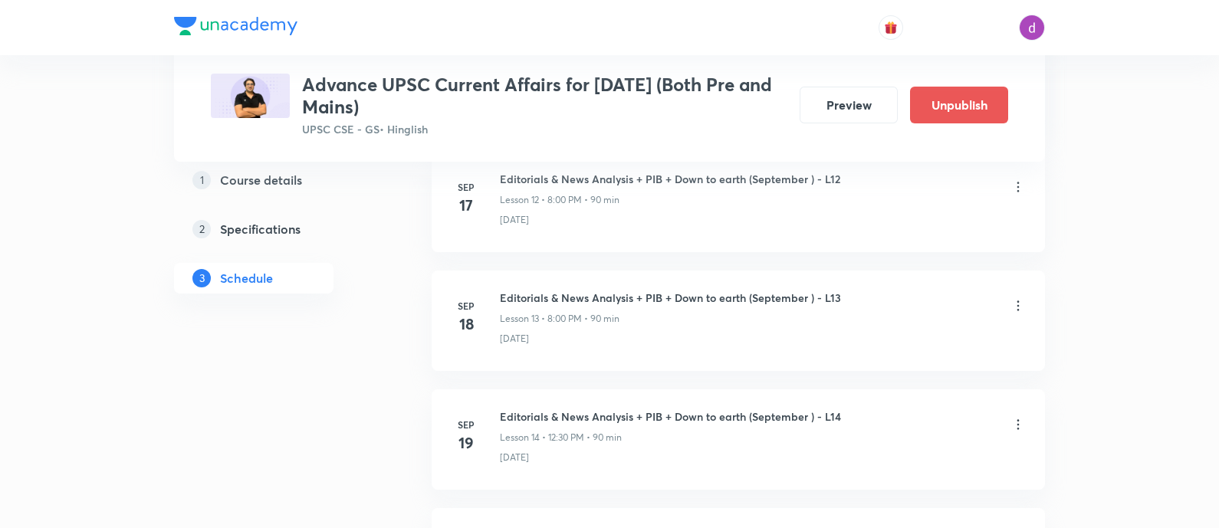
click at [1020, 298] on icon at bounding box center [1018, 305] width 15 height 15
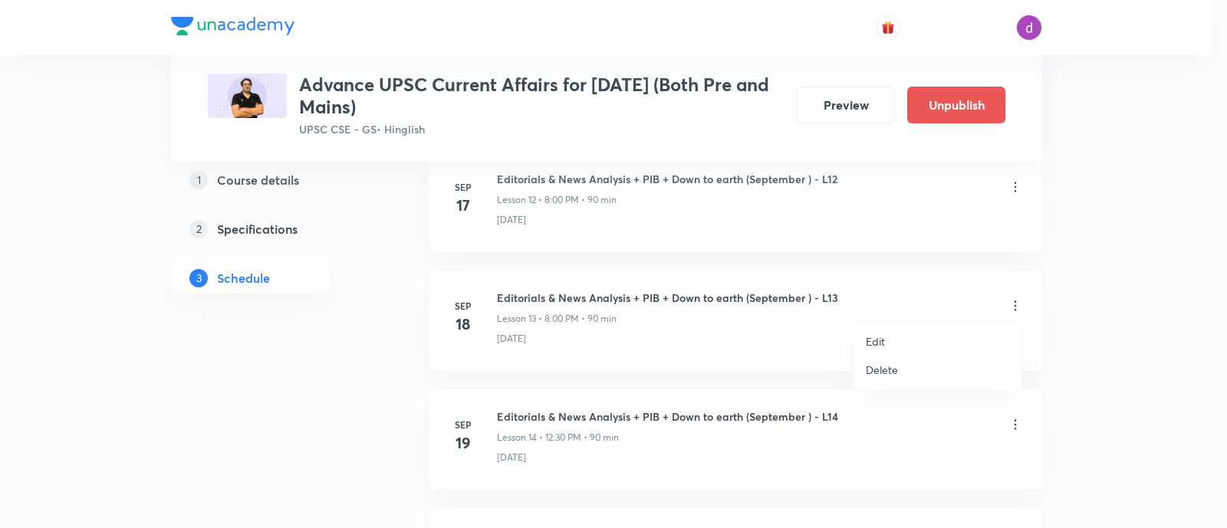
click at [863, 339] on li "Edit" at bounding box center [938, 341] width 168 height 28
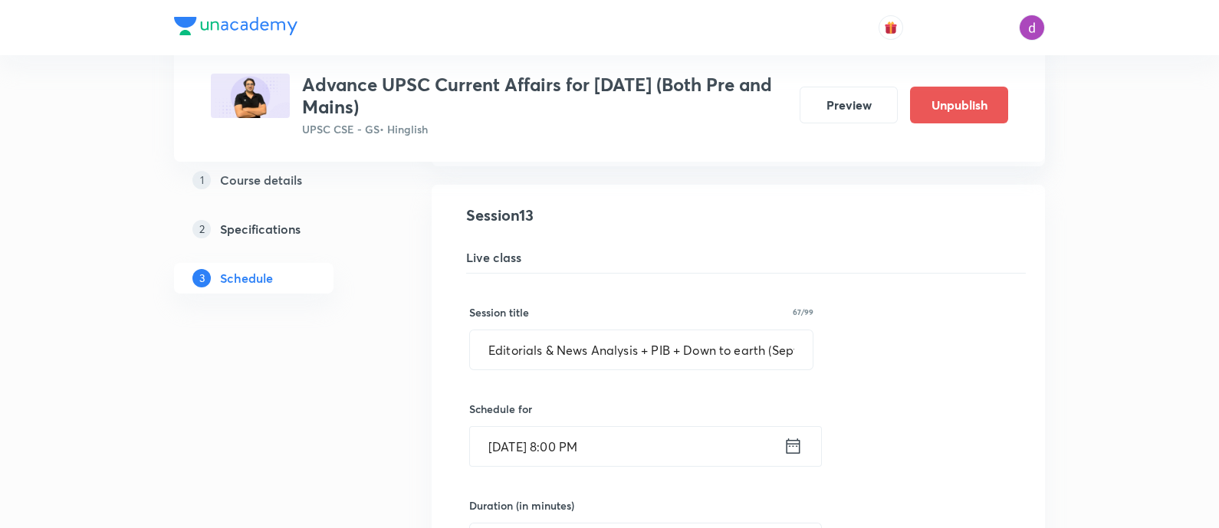
click at [656, 446] on input "[DATE] 8:00 PM" at bounding box center [627, 446] width 314 height 39
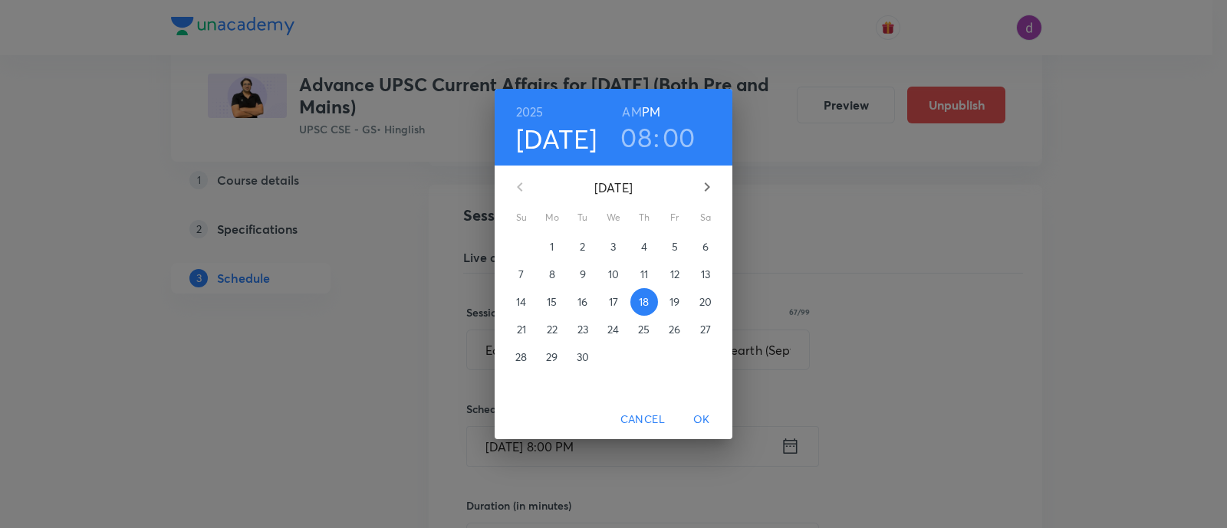
click at [633, 139] on h3 "08" at bounding box center [635, 137] width 31 height 32
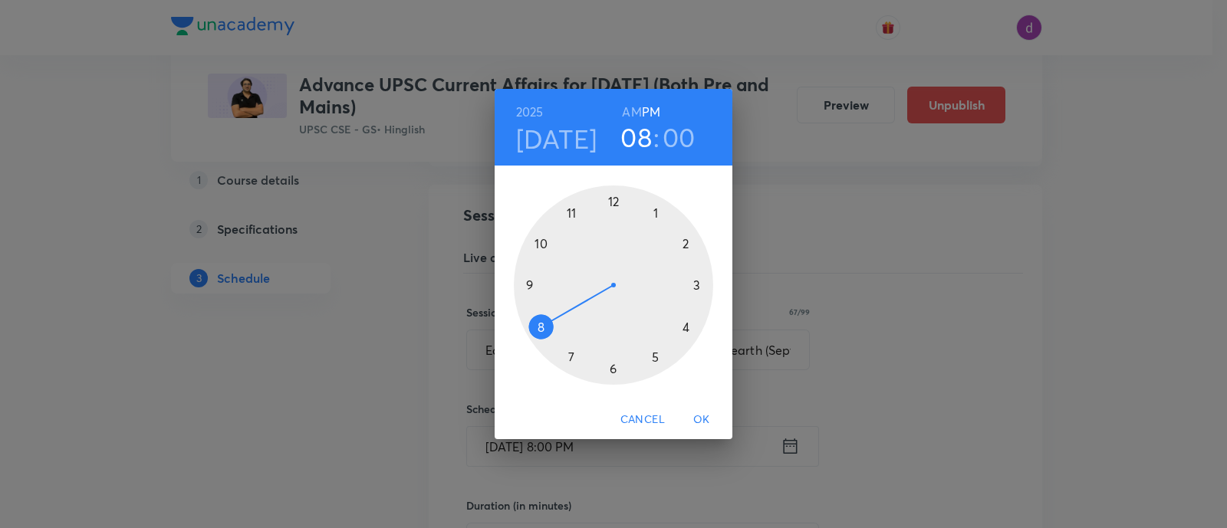
click at [614, 208] on div at bounding box center [613, 285] width 199 height 199
click at [610, 369] on div at bounding box center [613, 285] width 199 height 199
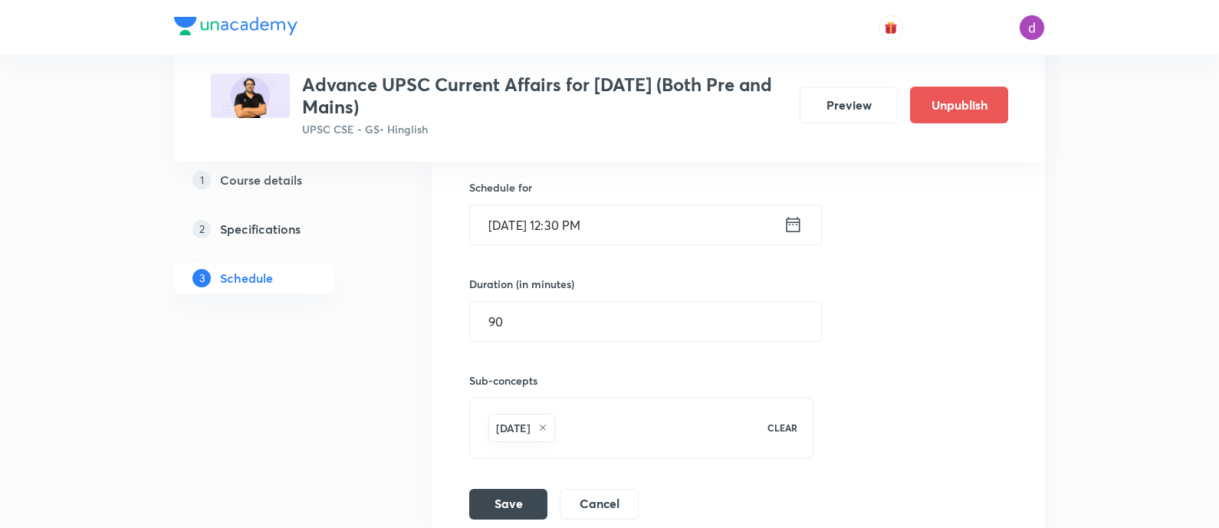
scroll to position [1919, 0]
click at [512, 489] on button "Save" at bounding box center [508, 502] width 78 height 31
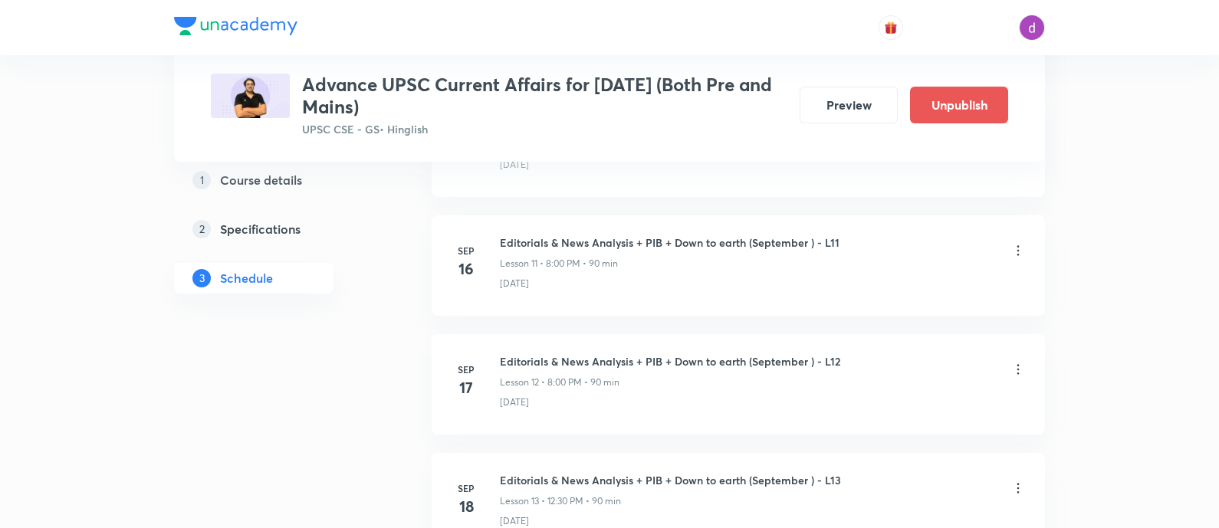
scroll to position [1514, 0]
click at [1016, 375] on div at bounding box center [1018, 371] width 15 height 18
click at [1016, 366] on icon at bounding box center [1018, 369] width 15 height 15
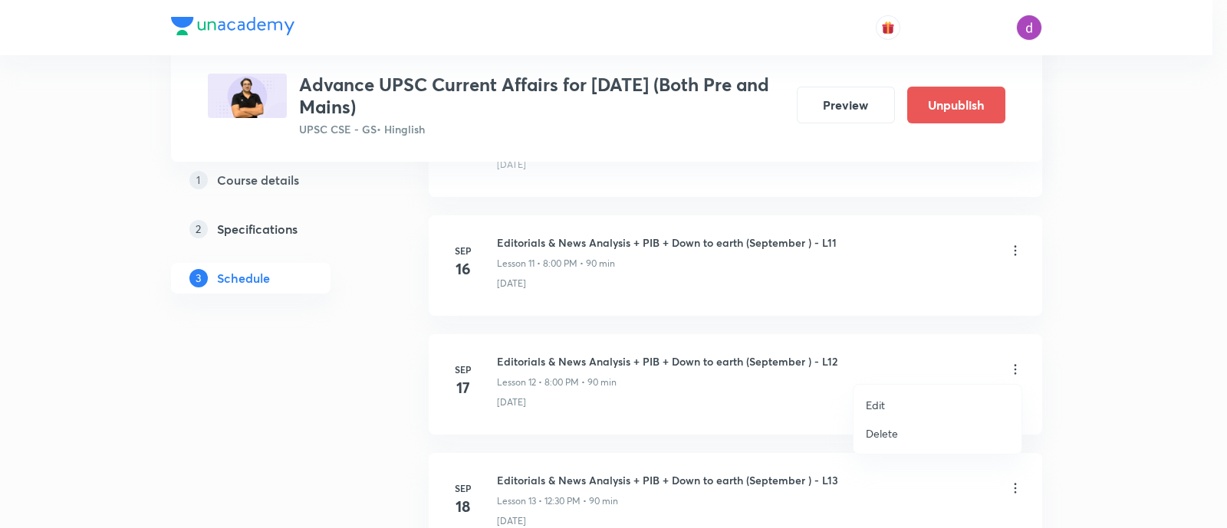
click at [886, 403] on li "Edit" at bounding box center [938, 405] width 168 height 28
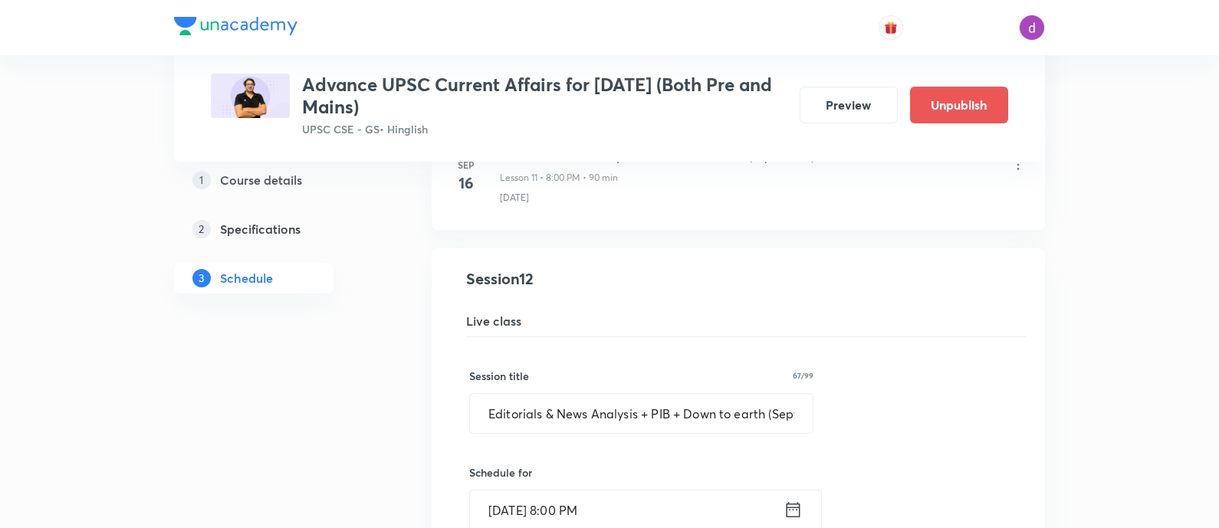
scroll to position [1610, 0]
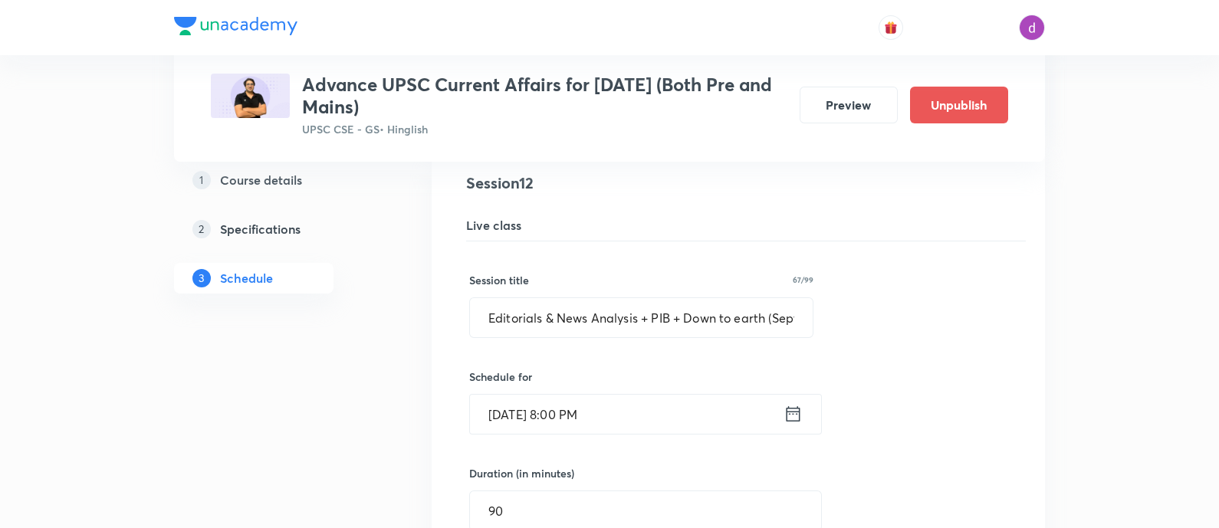
click at [682, 399] on input "[DATE] 8:00 PM" at bounding box center [627, 414] width 314 height 39
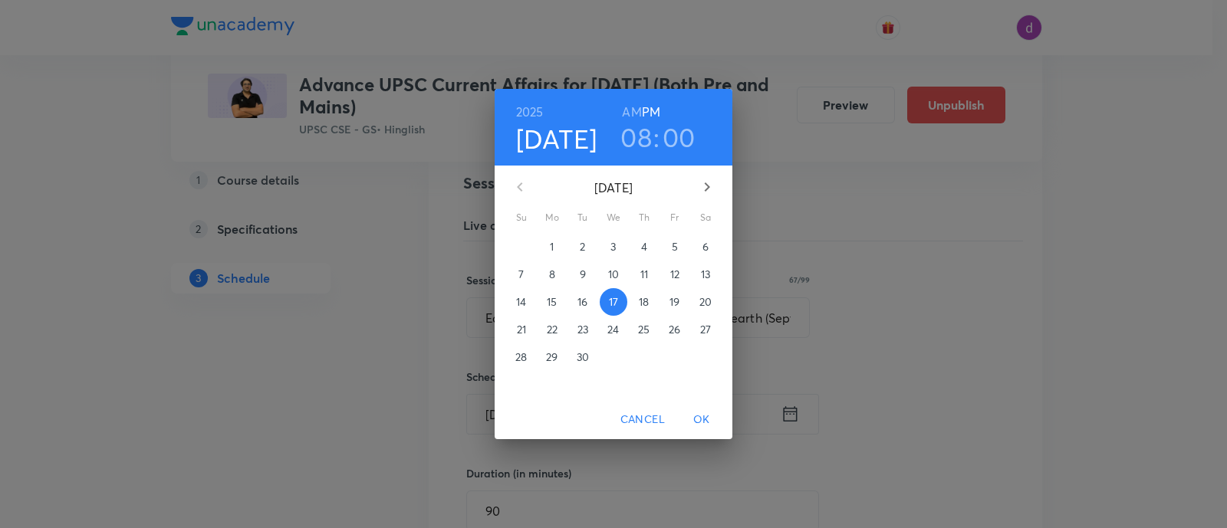
click at [641, 136] on h3 "08" at bounding box center [635, 137] width 31 height 32
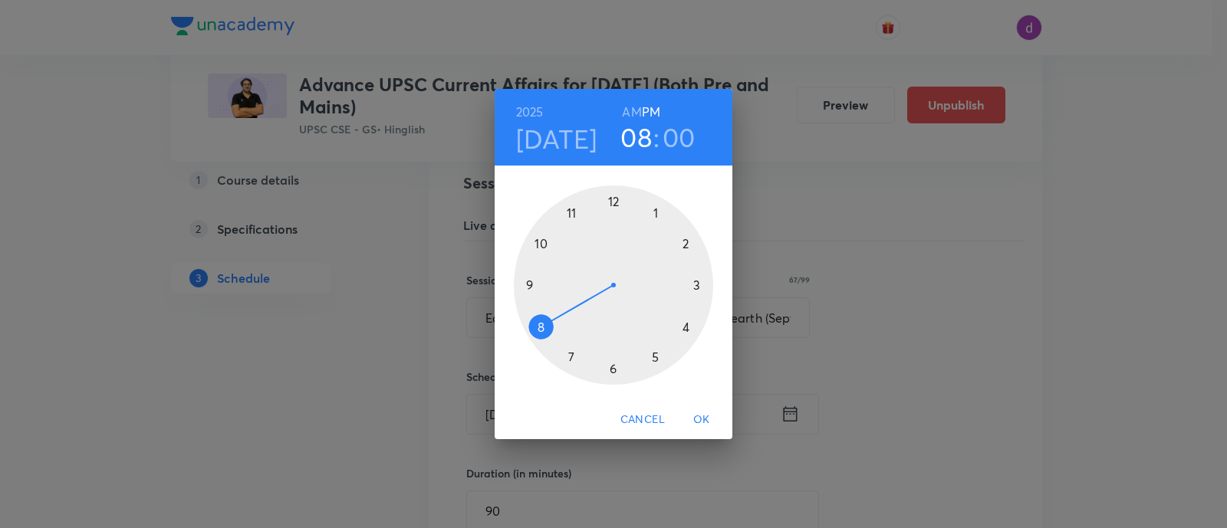
click at [614, 207] on div at bounding box center [613, 285] width 199 height 199
click at [610, 367] on div at bounding box center [613, 285] width 199 height 199
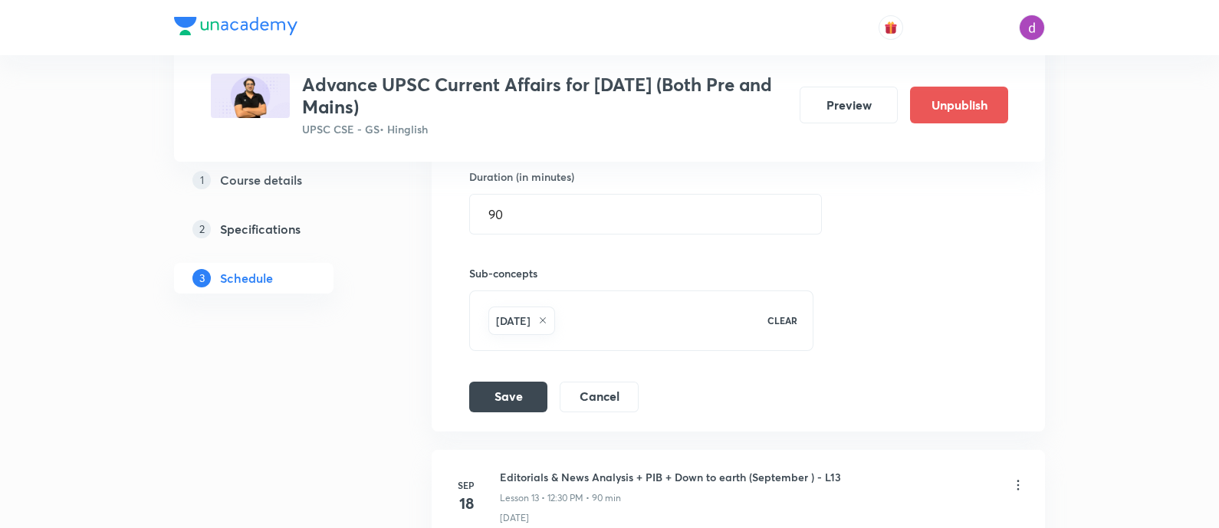
scroll to position [1909, 0]
click at [504, 398] on button "Save" at bounding box center [508, 393] width 78 height 31
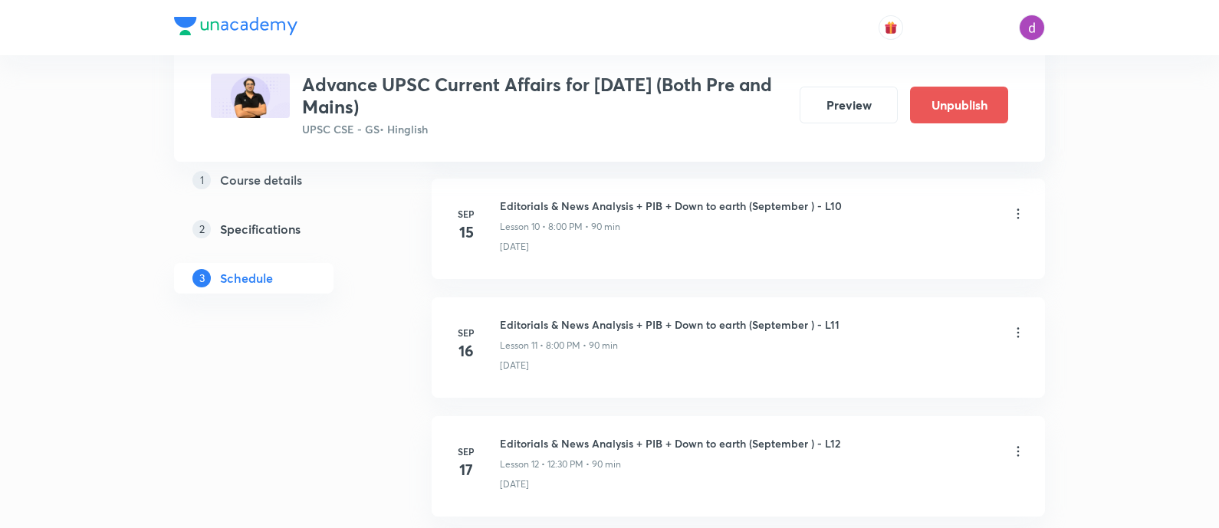
scroll to position [1428, 0]
click at [1015, 336] on icon at bounding box center [1018, 336] width 15 height 15
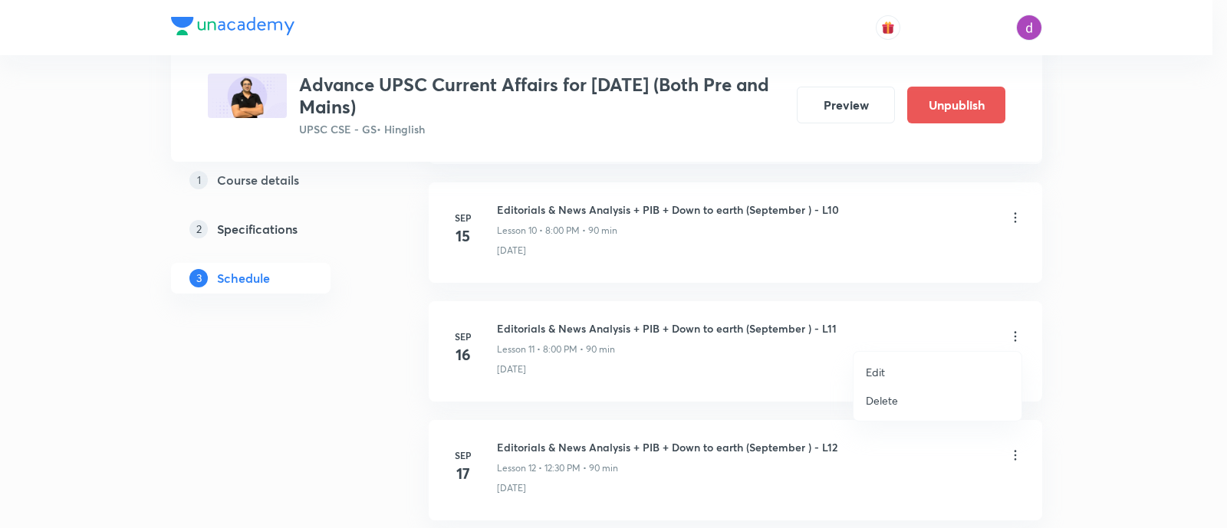
click at [885, 367] on li "Edit" at bounding box center [938, 372] width 168 height 28
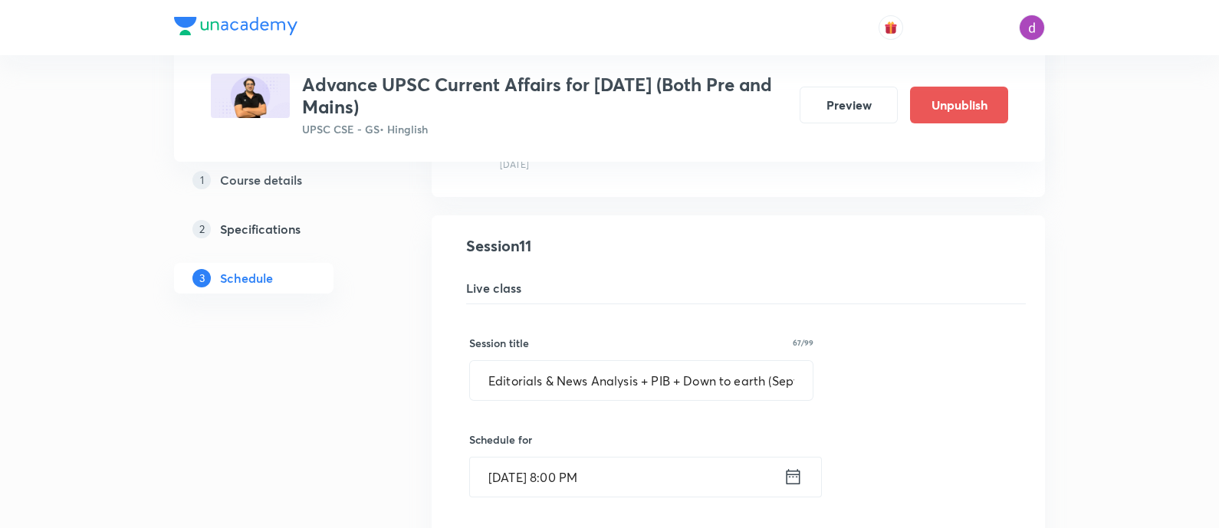
click at [647, 462] on input "[DATE] 8:00 PM" at bounding box center [627, 477] width 314 height 39
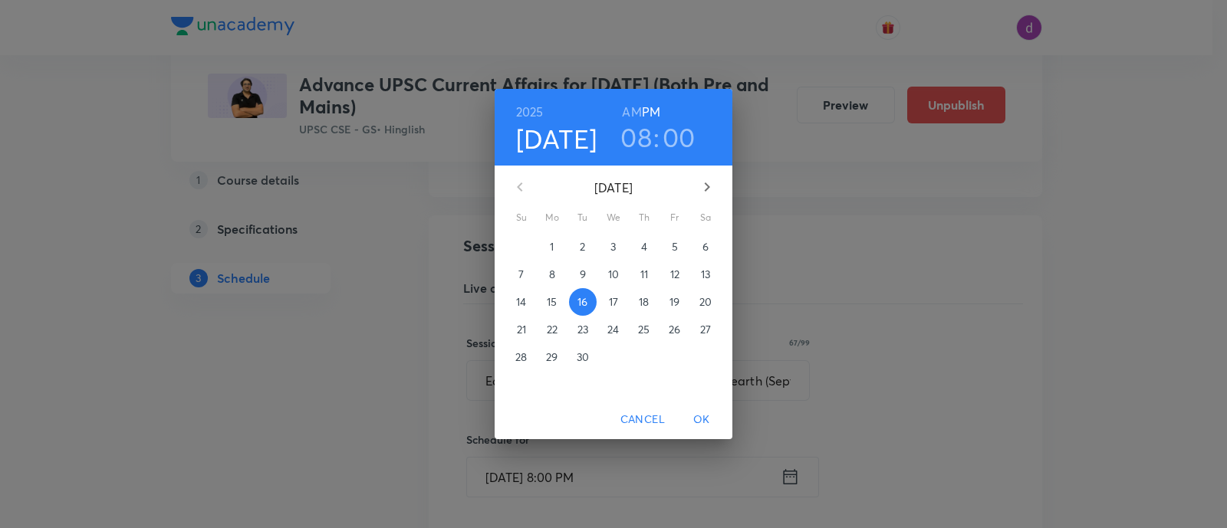
click at [640, 145] on h3 "08" at bounding box center [635, 137] width 31 height 32
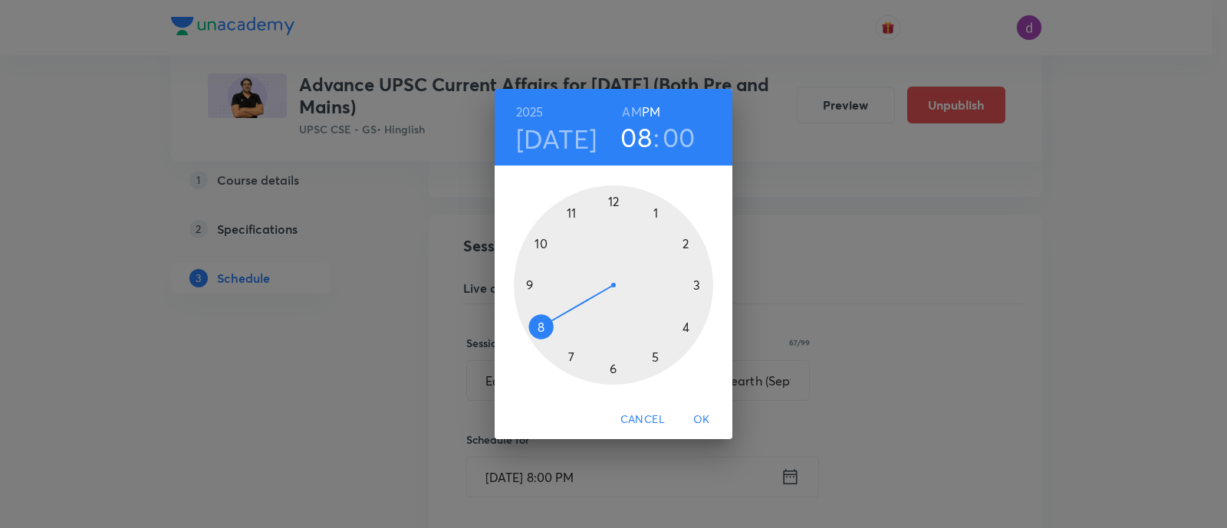
click at [617, 198] on div at bounding box center [613, 285] width 199 height 199
click at [614, 366] on div at bounding box center [613, 285] width 199 height 199
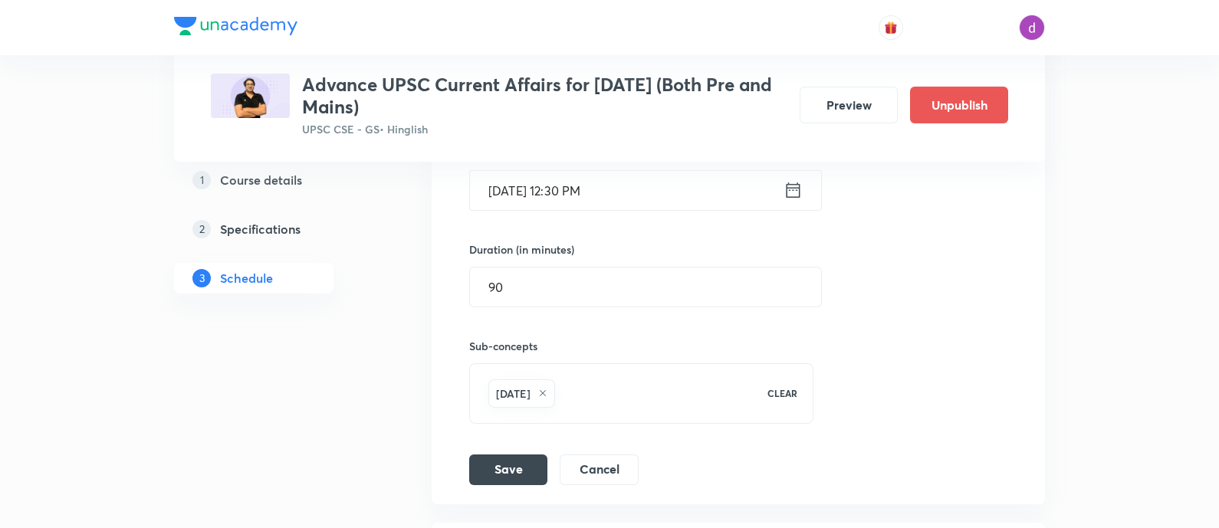
scroll to position [1718, 0]
click at [505, 462] on button "Save" at bounding box center [508, 465] width 78 height 31
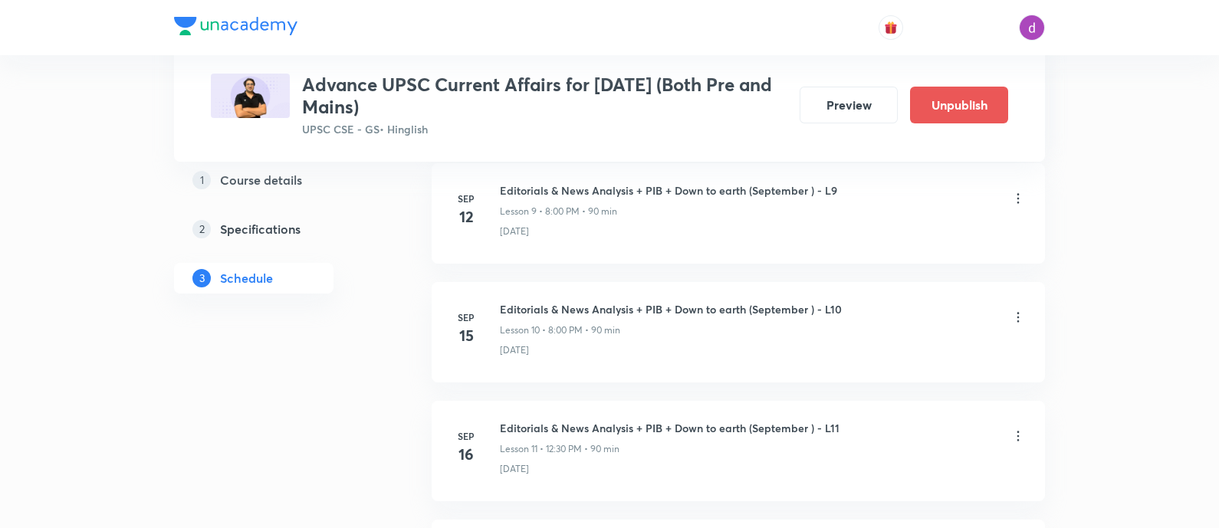
scroll to position [1326, 0]
click at [1016, 314] on icon at bounding box center [1018, 319] width 15 height 15
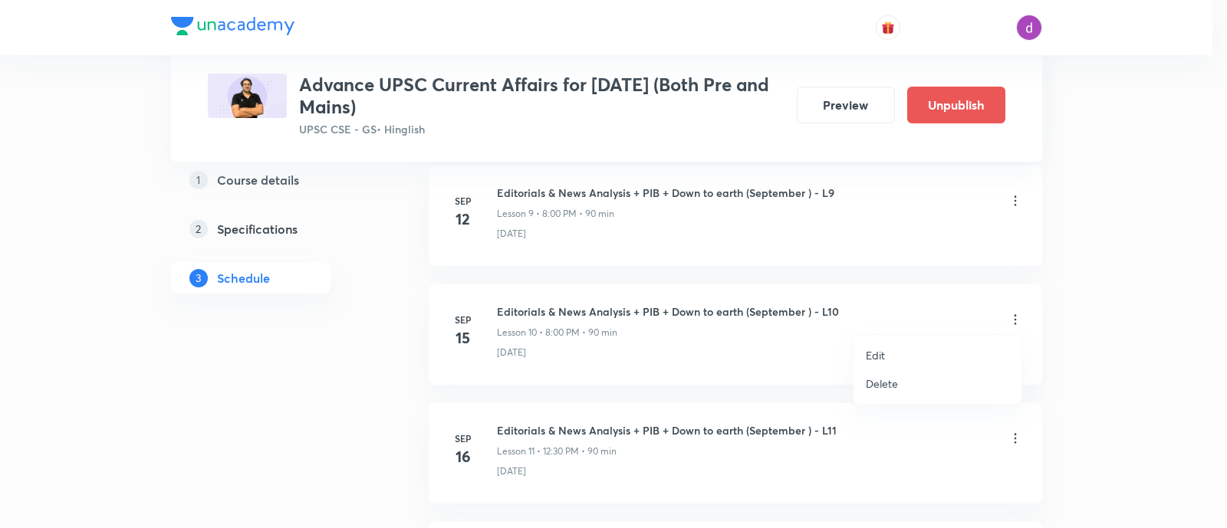
click at [878, 351] on p "Edit" at bounding box center [875, 355] width 19 height 16
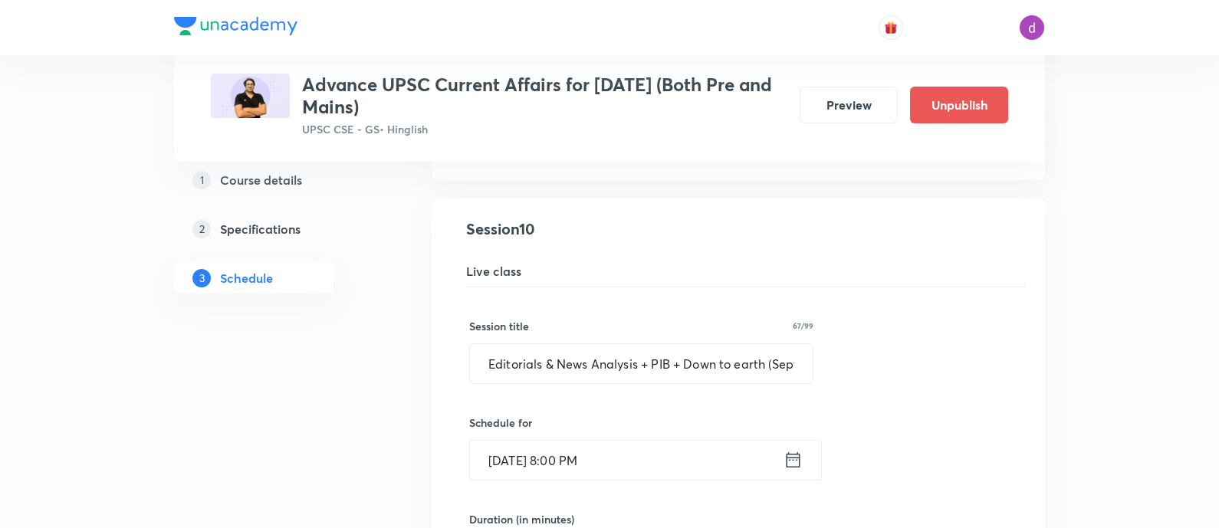
click at [603, 462] on input "[DATE] 8:00 PM" at bounding box center [627, 460] width 314 height 39
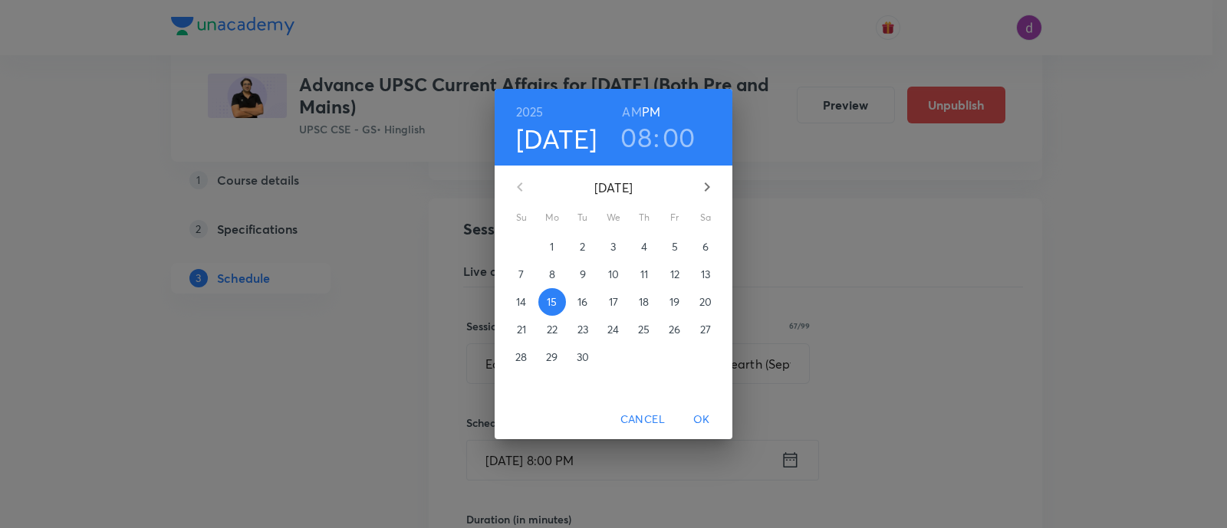
click at [637, 135] on h3 "08" at bounding box center [635, 137] width 31 height 32
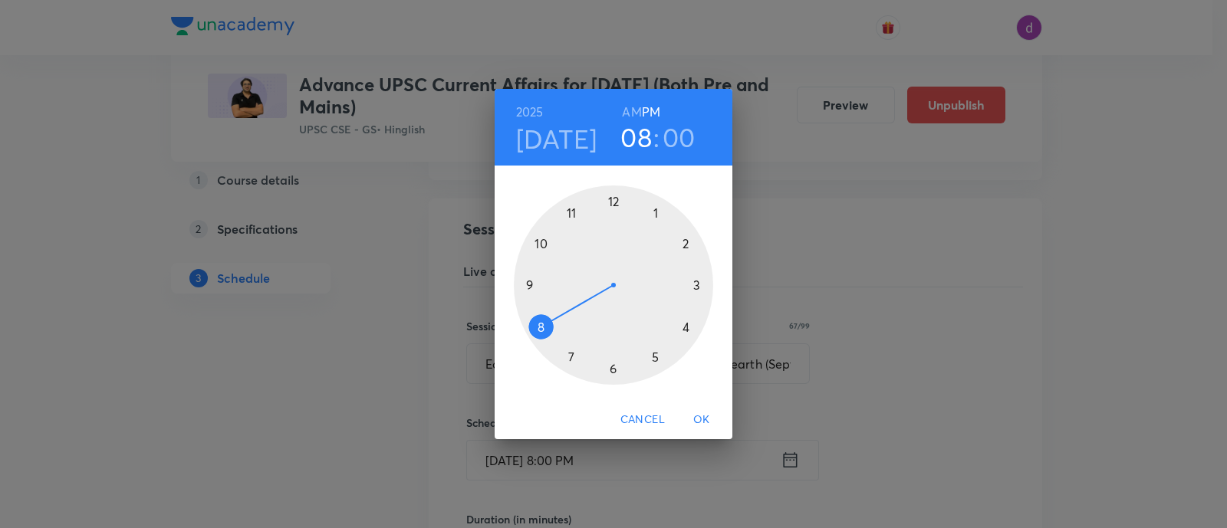
click at [613, 210] on div at bounding box center [613, 285] width 199 height 199
click at [614, 371] on div at bounding box center [613, 285] width 199 height 199
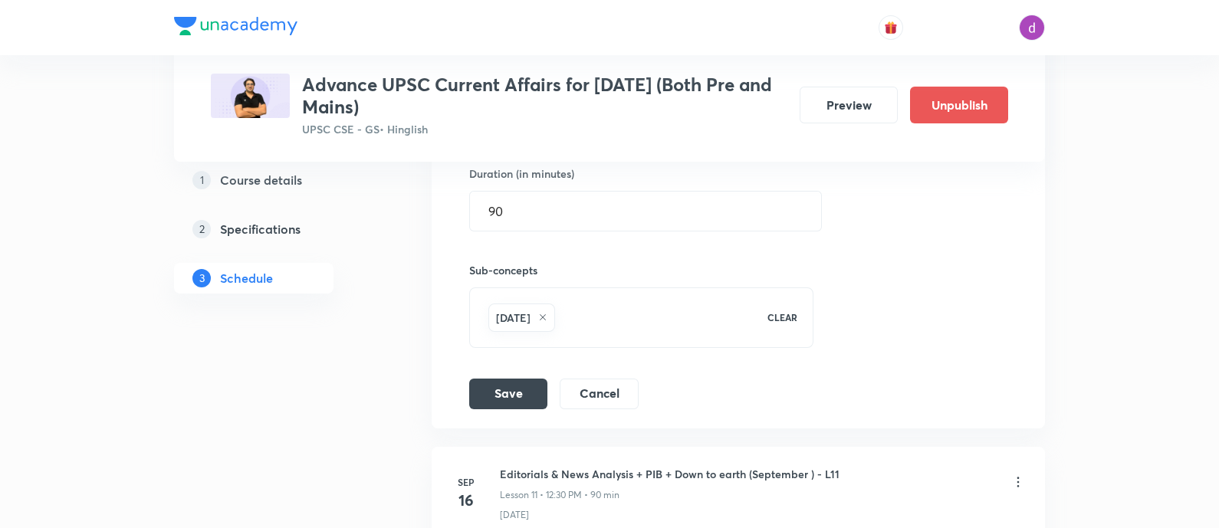
scroll to position [1674, 0]
click at [507, 385] on button "Save" at bounding box center [508, 391] width 78 height 31
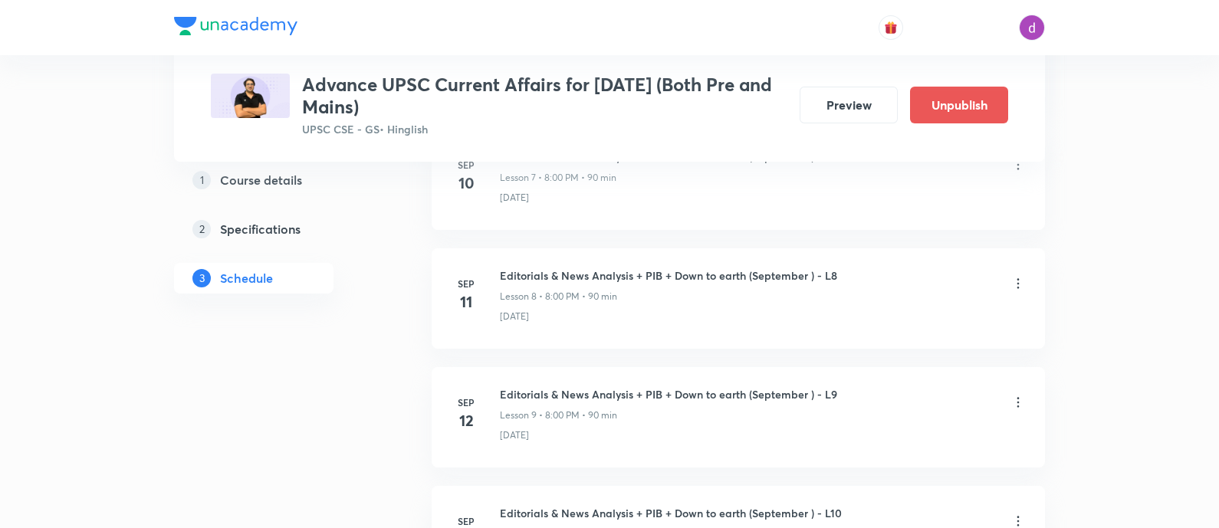
scroll to position [1120, 0]
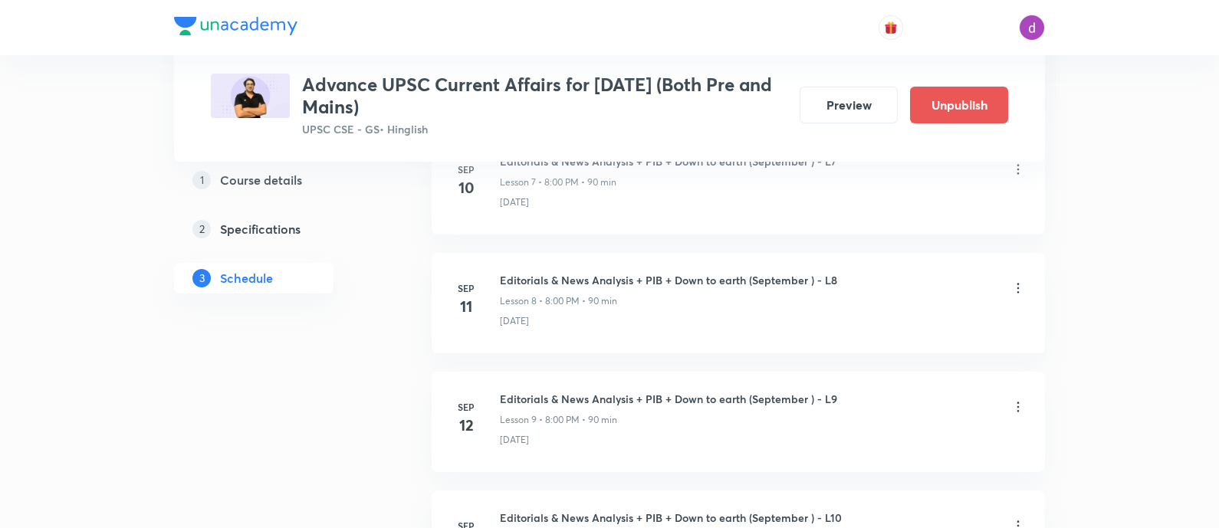
click at [904, 407] on div "Editorials & News Analysis + PIB + Down to earth (September ) - L9 Lesson 9 • 8…" at bounding box center [763, 409] width 526 height 36
click at [1023, 406] on icon at bounding box center [1018, 407] width 15 height 15
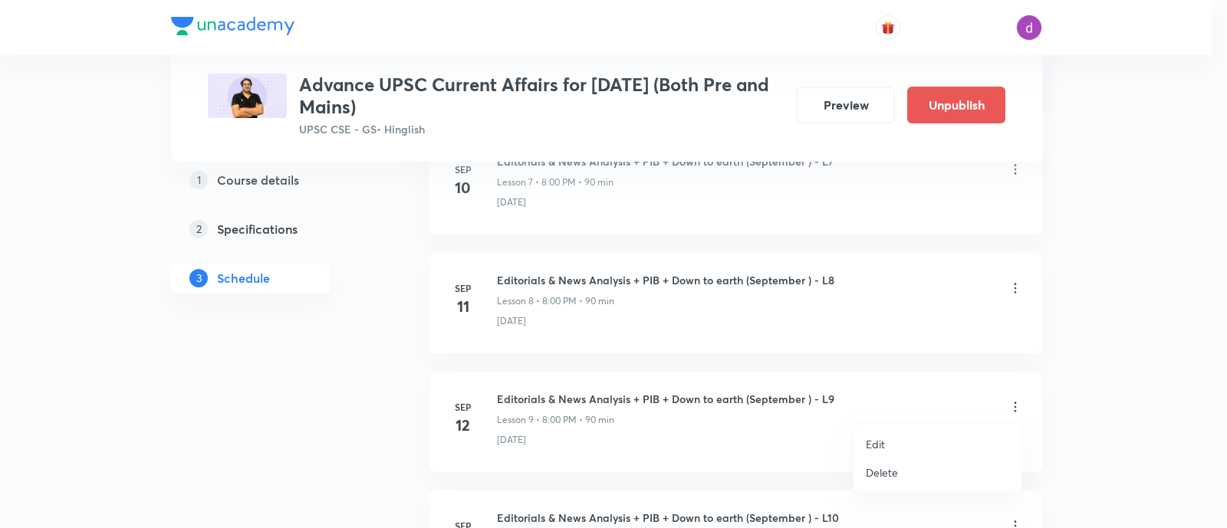
click at [874, 439] on p "Edit" at bounding box center [875, 444] width 19 height 16
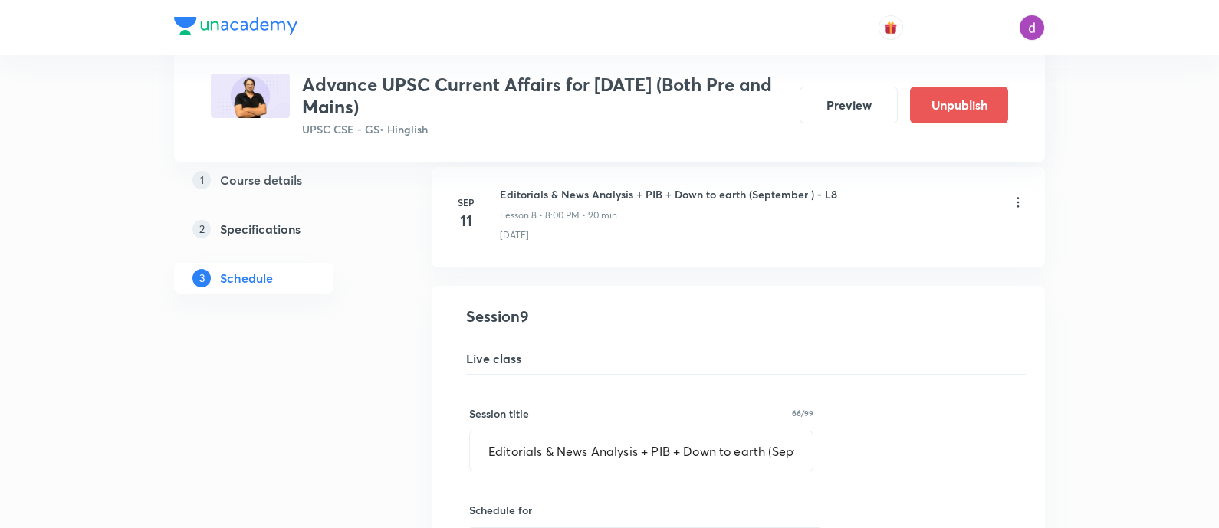
scroll to position [1249, 0]
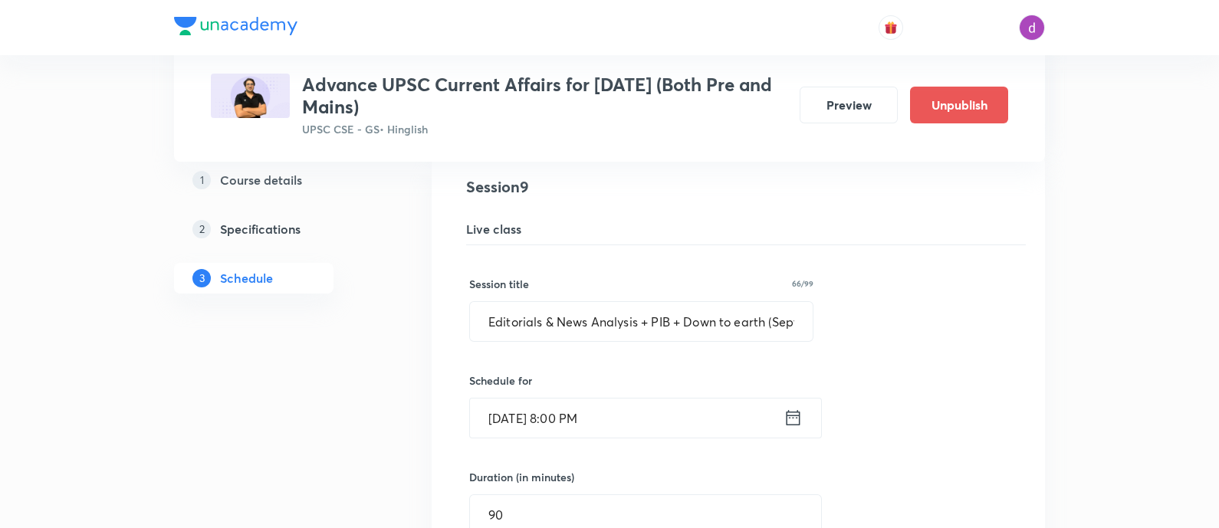
click at [654, 416] on input "[DATE] 8:00 PM" at bounding box center [627, 418] width 314 height 39
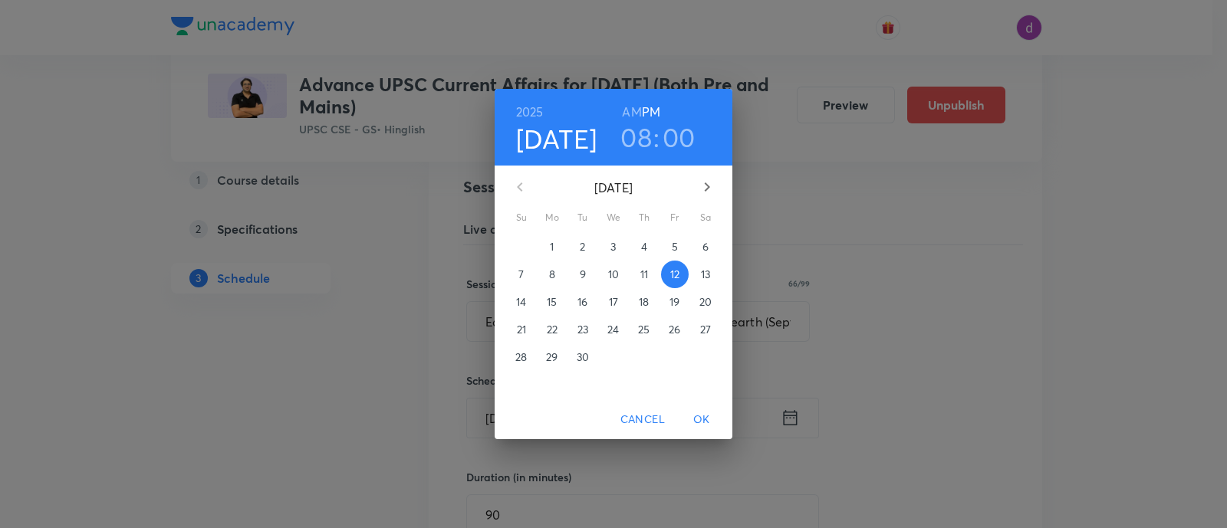
click at [636, 140] on h3 "08" at bounding box center [635, 137] width 31 height 32
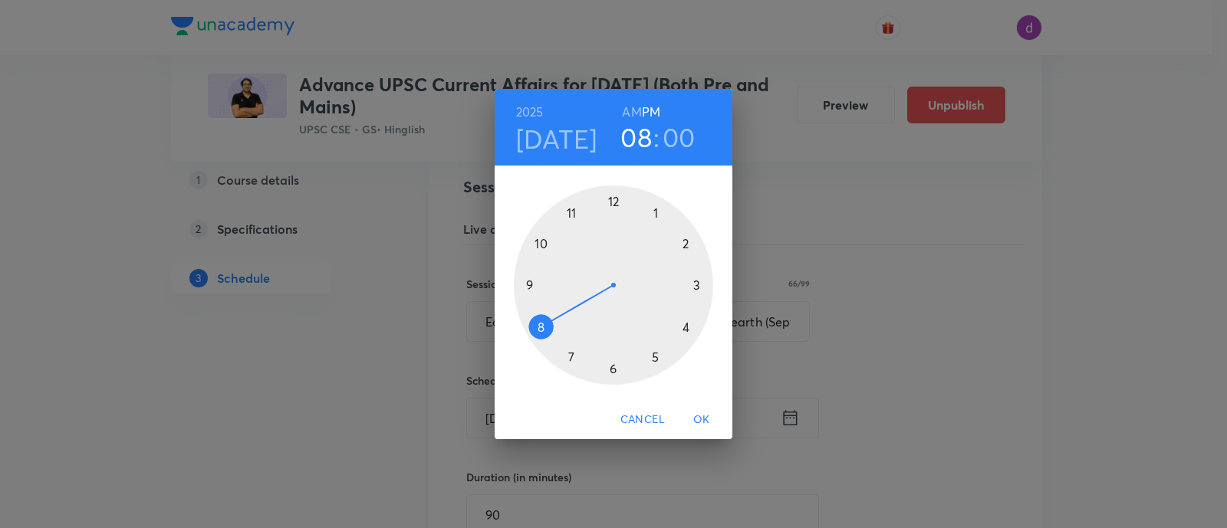
click at [613, 203] on div at bounding box center [613, 285] width 199 height 199
click at [615, 363] on div at bounding box center [613, 285] width 199 height 199
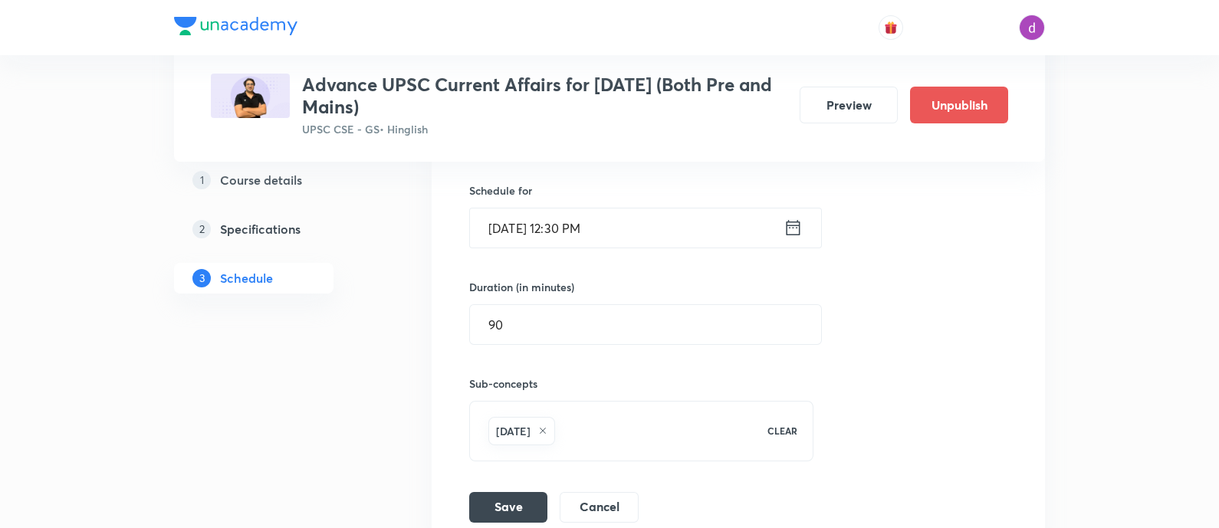
scroll to position [1441, 0]
click at [513, 498] on button "Save" at bounding box center [508, 504] width 78 height 31
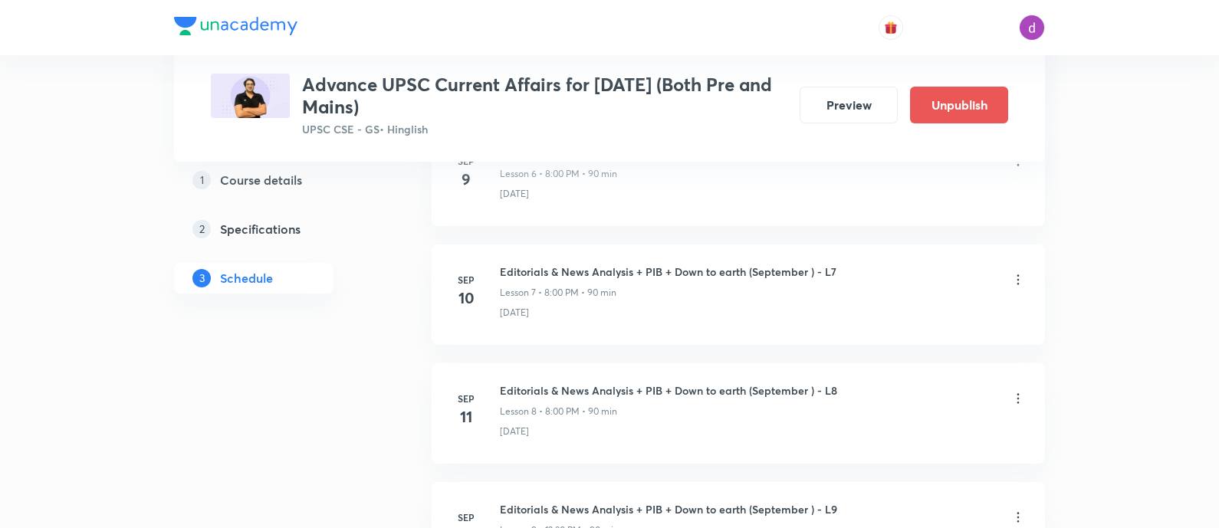
scroll to position [963, 0]
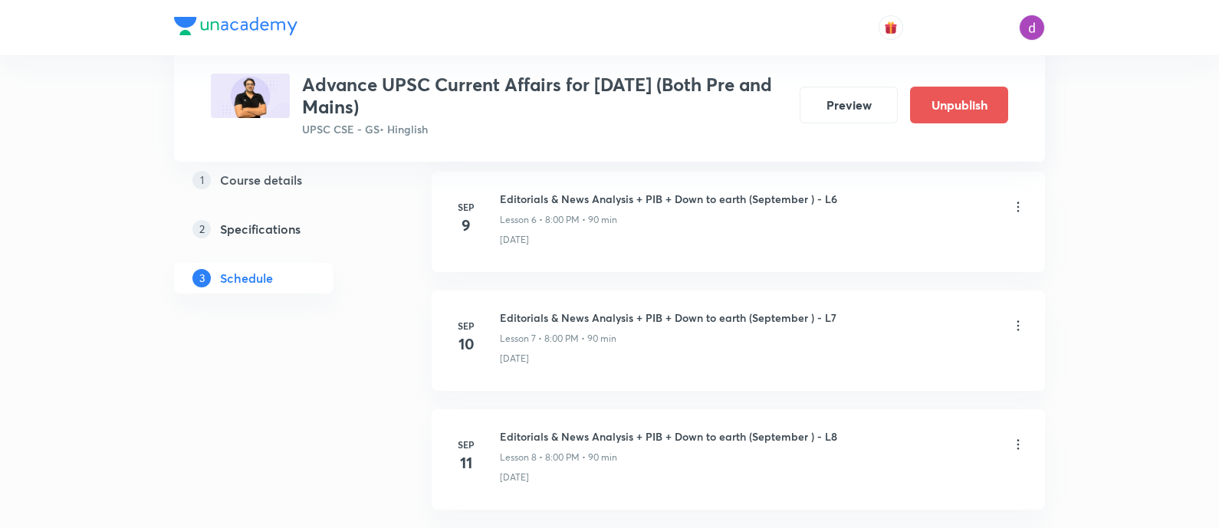
click at [1019, 441] on icon at bounding box center [1018, 444] width 15 height 15
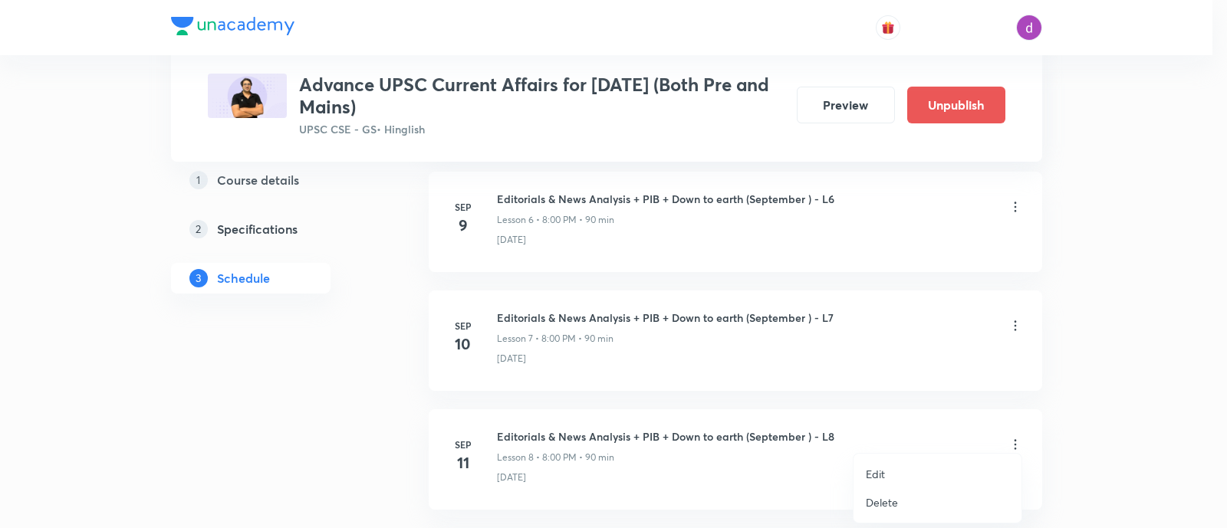
click at [874, 470] on p "Edit" at bounding box center [875, 474] width 19 height 16
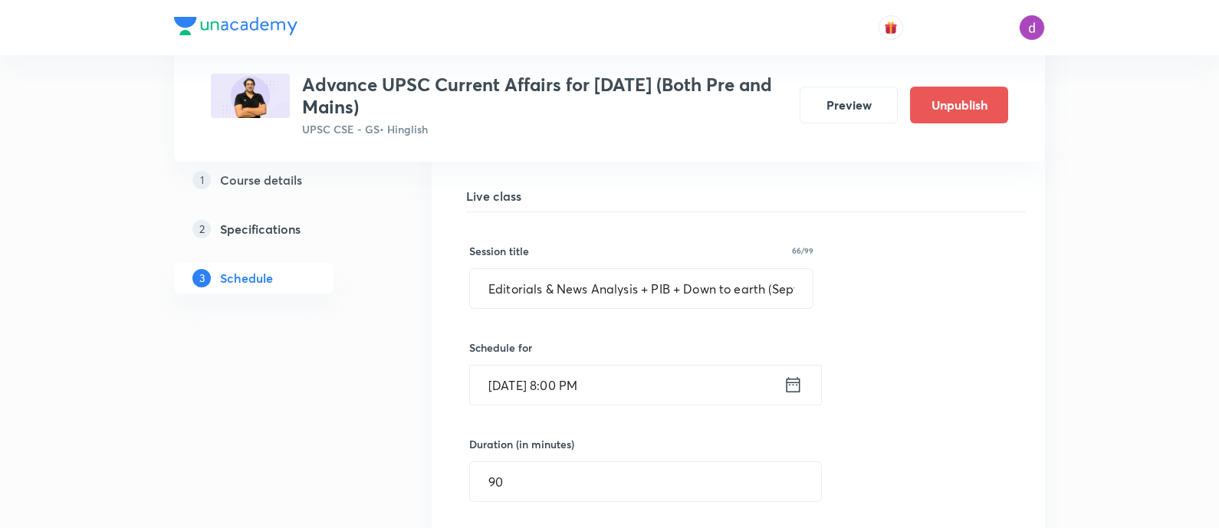
scroll to position [1167, 0]
click at [650, 376] on input "[DATE] 8:00 PM" at bounding box center [627, 382] width 314 height 39
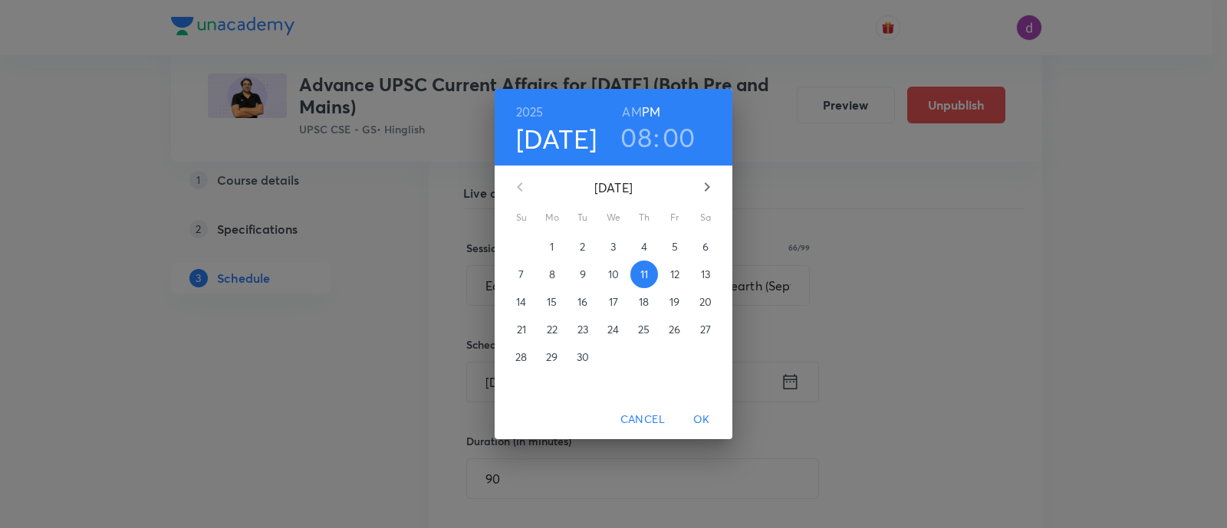
click at [637, 146] on h3 "08" at bounding box center [635, 137] width 31 height 32
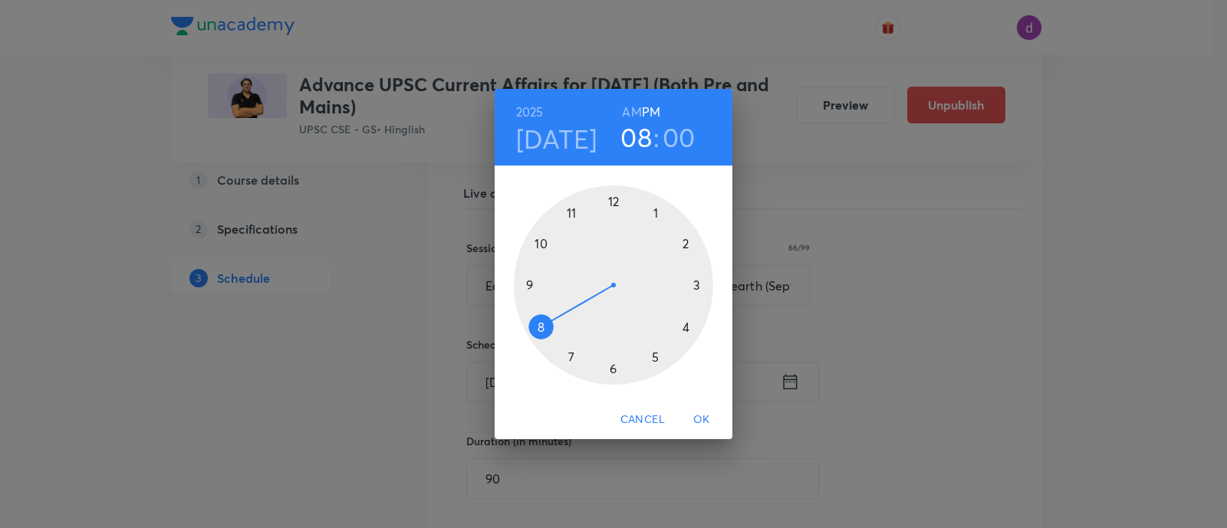
click at [614, 206] on div at bounding box center [613, 285] width 199 height 199
click at [610, 366] on div at bounding box center [613, 285] width 199 height 199
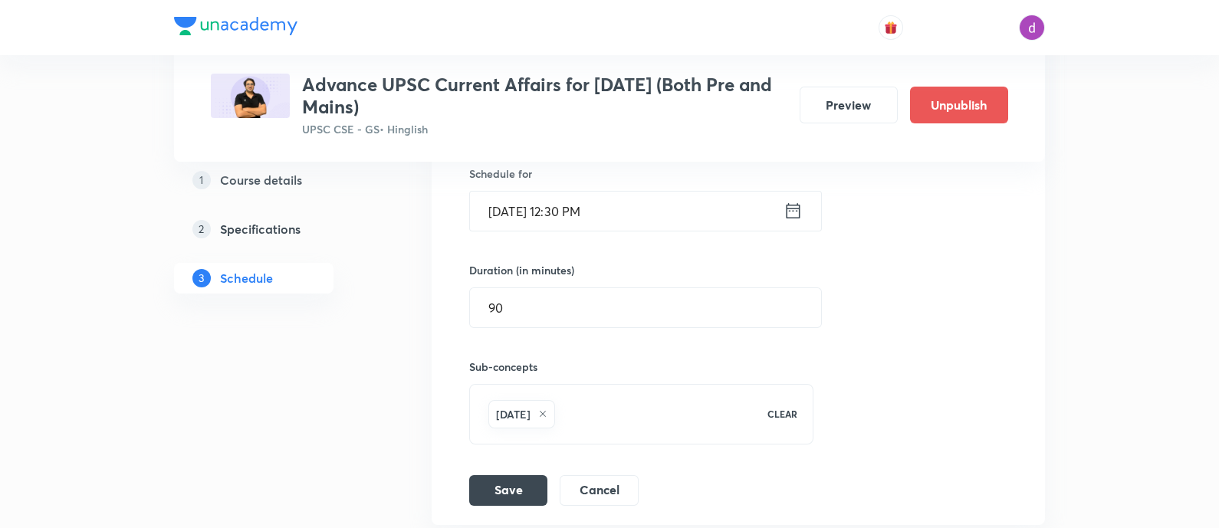
scroll to position [1340, 0]
click at [504, 481] on button "Save" at bounding box center [508, 487] width 78 height 31
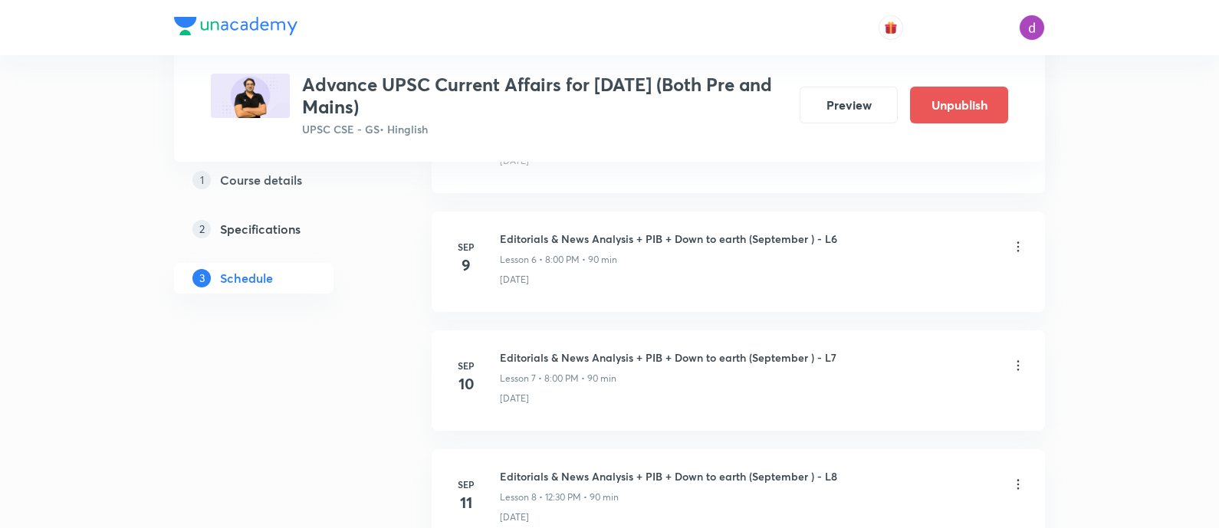
scroll to position [922, 0]
click at [1018, 364] on icon at bounding box center [1018, 367] width 15 height 15
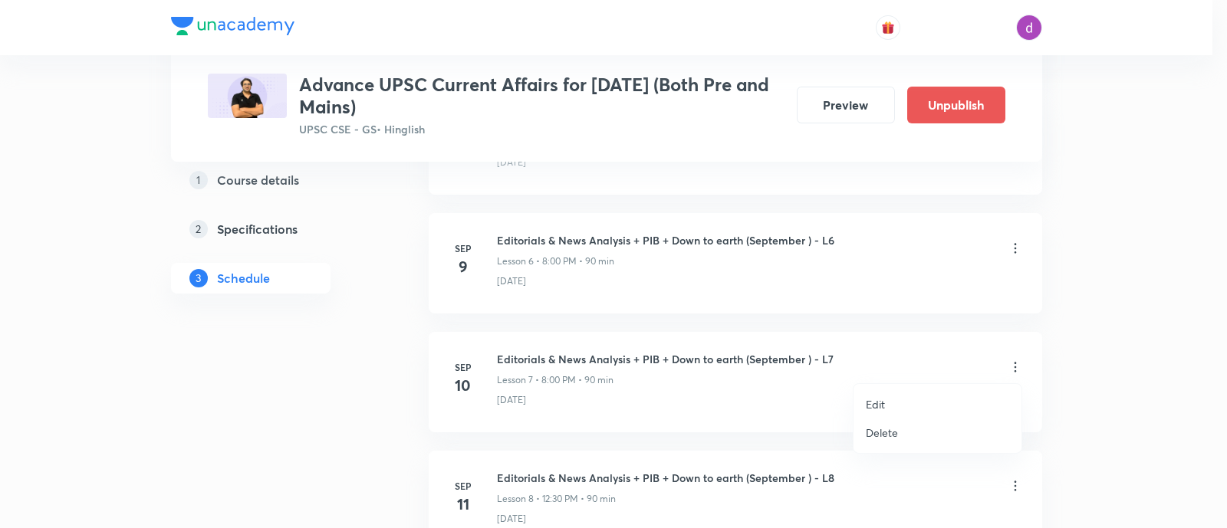
click at [872, 399] on p "Edit" at bounding box center [875, 405] width 19 height 16
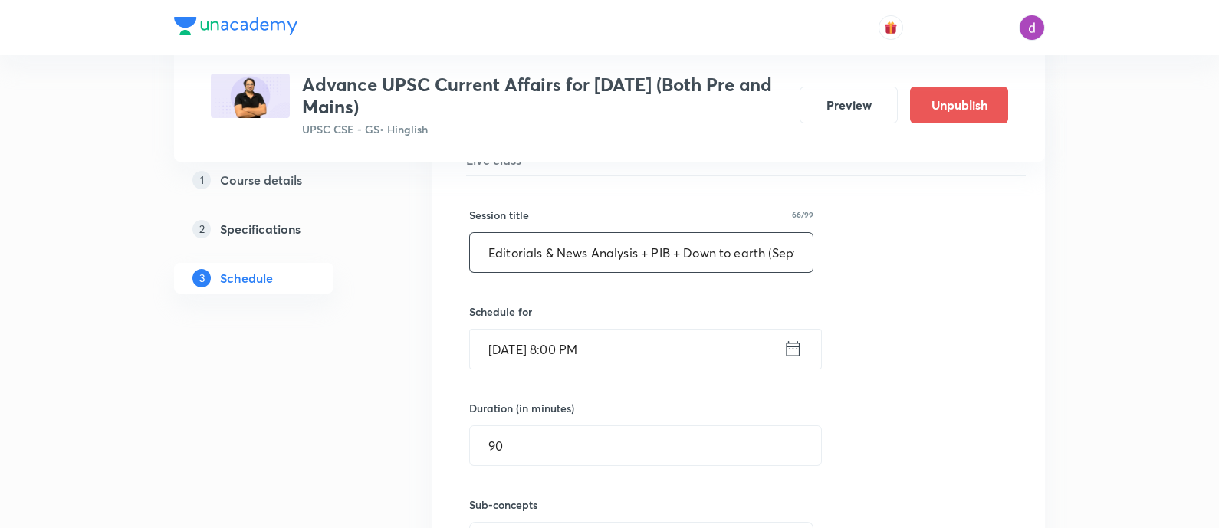
scroll to position [1087, 0]
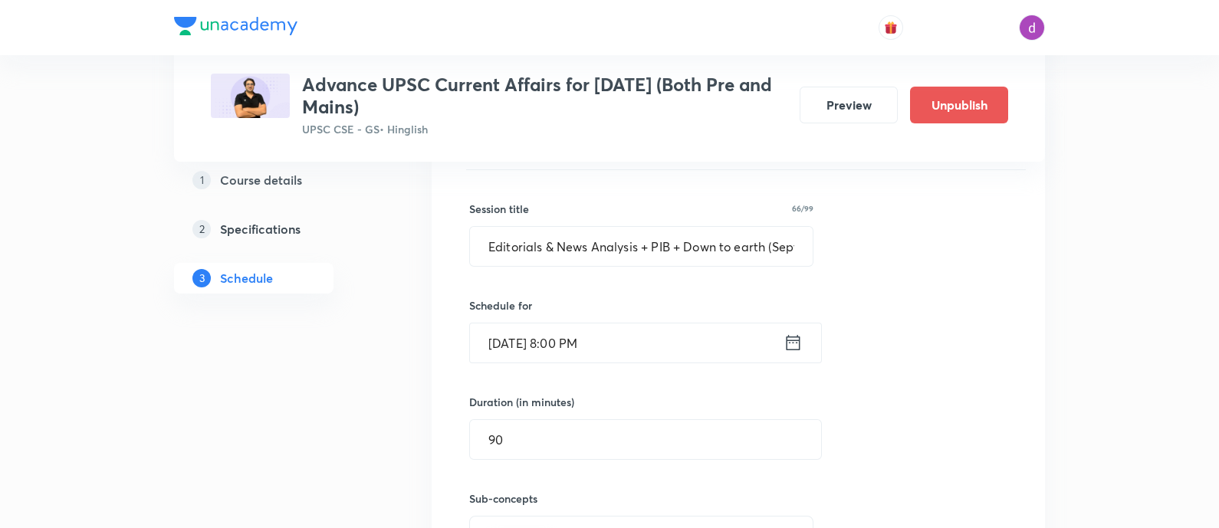
click at [673, 331] on input "[DATE] 8:00 PM" at bounding box center [627, 343] width 314 height 39
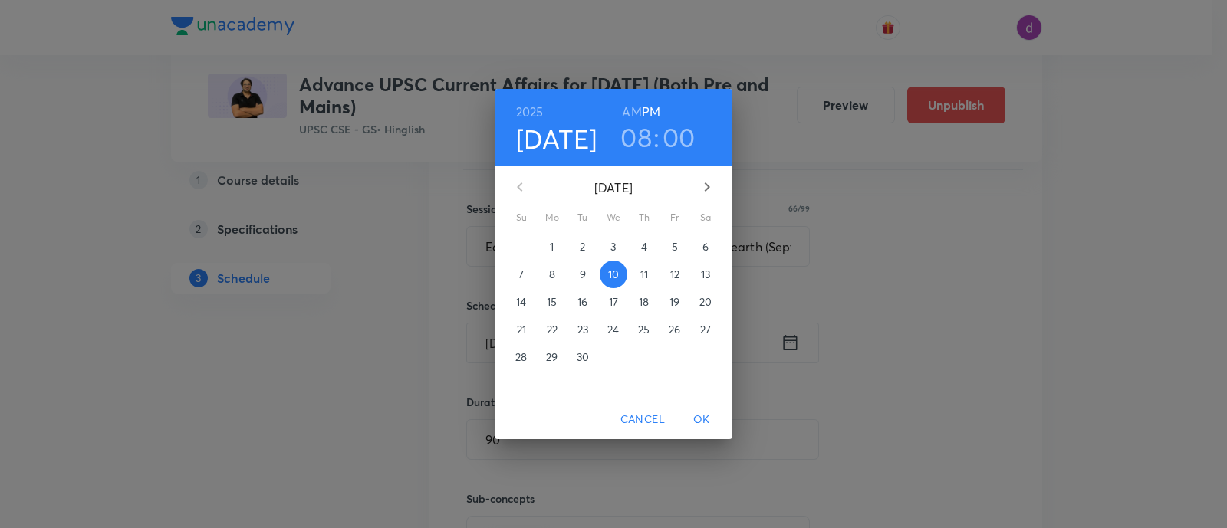
click at [634, 126] on h3 "08" at bounding box center [635, 137] width 31 height 32
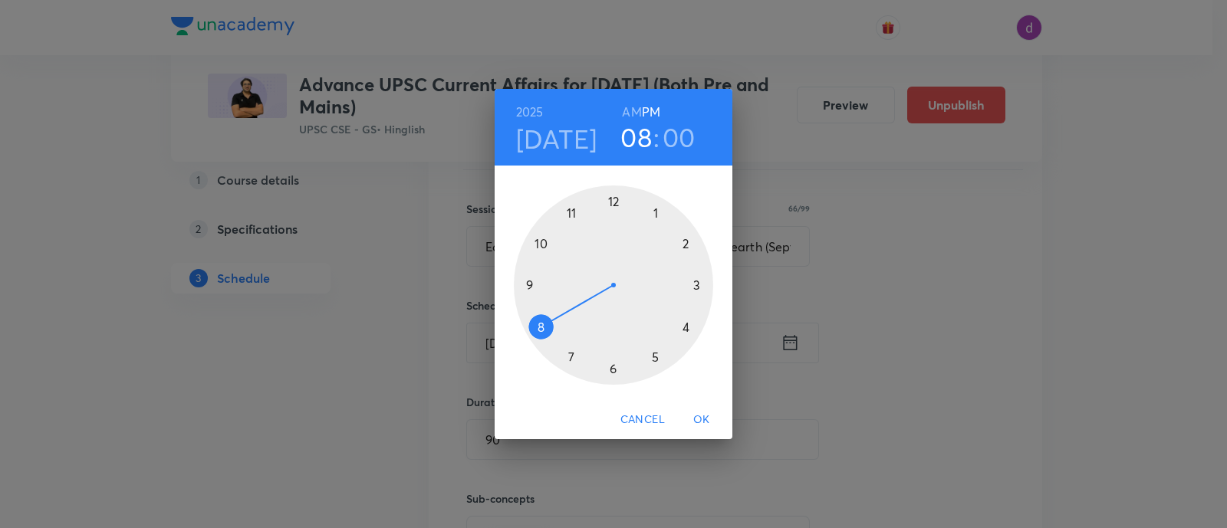
click at [612, 200] on div at bounding box center [613, 285] width 199 height 199
click at [614, 373] on div at bounding box center [613, 285] width 199 height 199
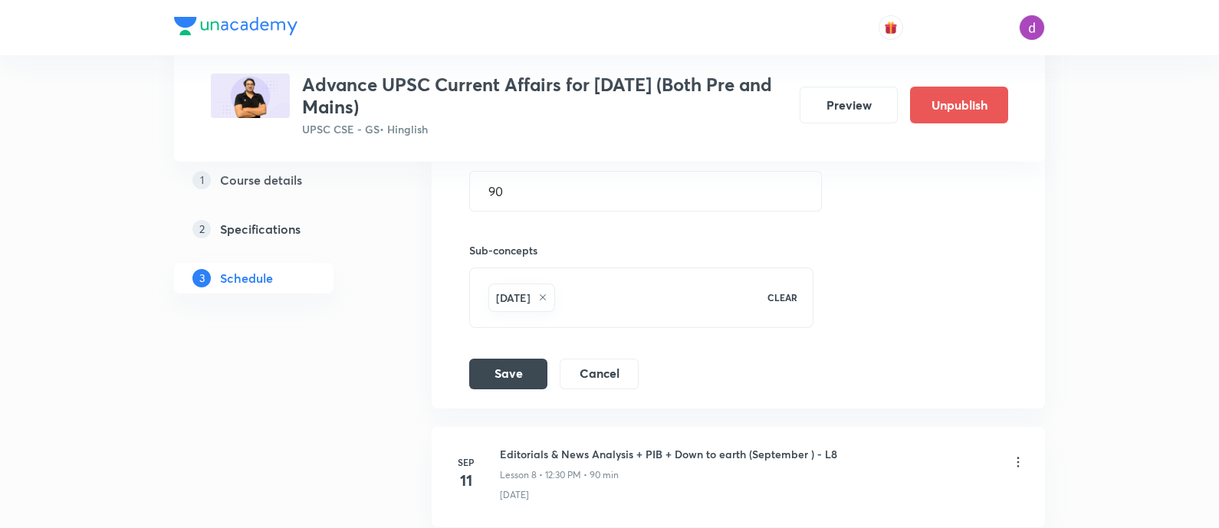
scroll to position [1336, 0]
click at [514, 376] on button "Save" at bounding box center [508, 372] width 78 height 31
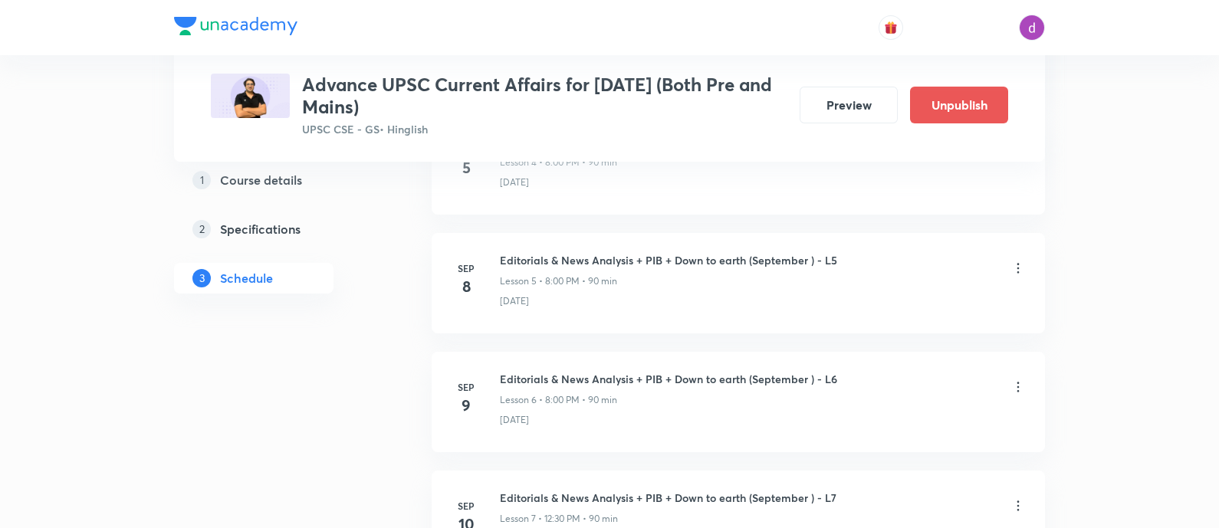
scroll to position [782, 0]
click at [1012, 386] on icon at bounding box center [1018, 388] width 15 height 15
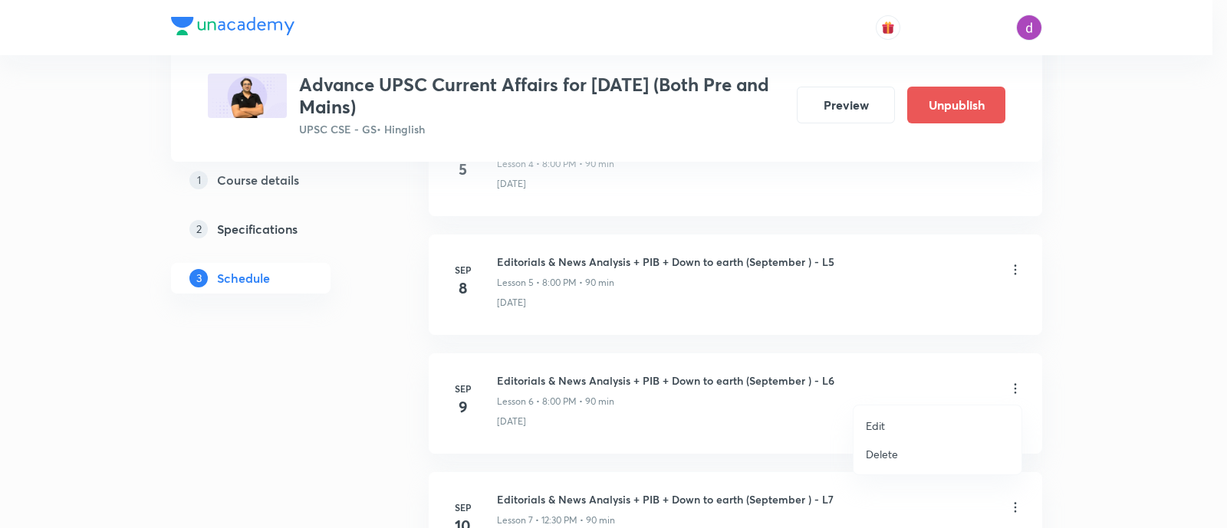
click at [878, 419] on p "Edit" at bounding box center [875, 426] width 19 height 16
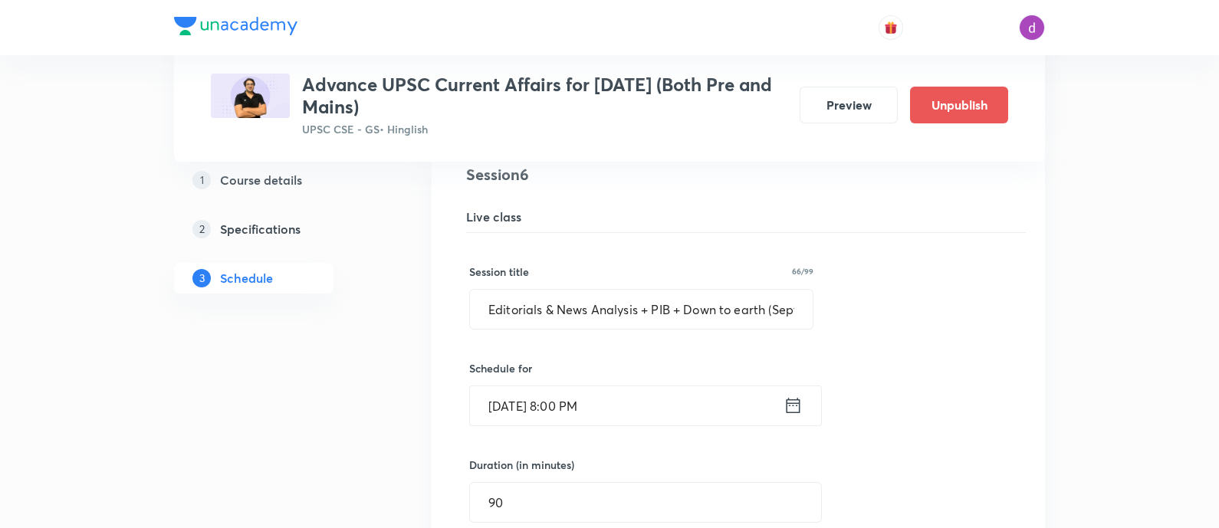
scroll to position [907, 0]
click at [658, 380] on div "Schedule for [DATE] 8:00 PM ​" at bounding box center [641, 392] width 344 height 66
click at [650, 396] on input "[DATE] 8:00 PM" at bounding box center [627, 404] width 314 height 39
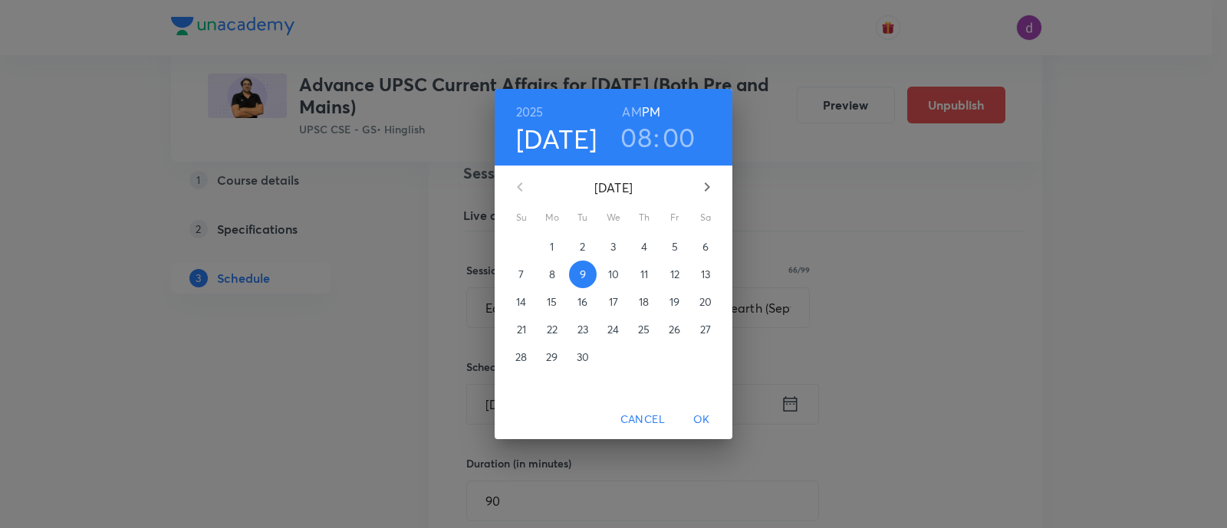
click at [644, 150] on h3 "08" at bounding box center [635, 137] width 31 height 32
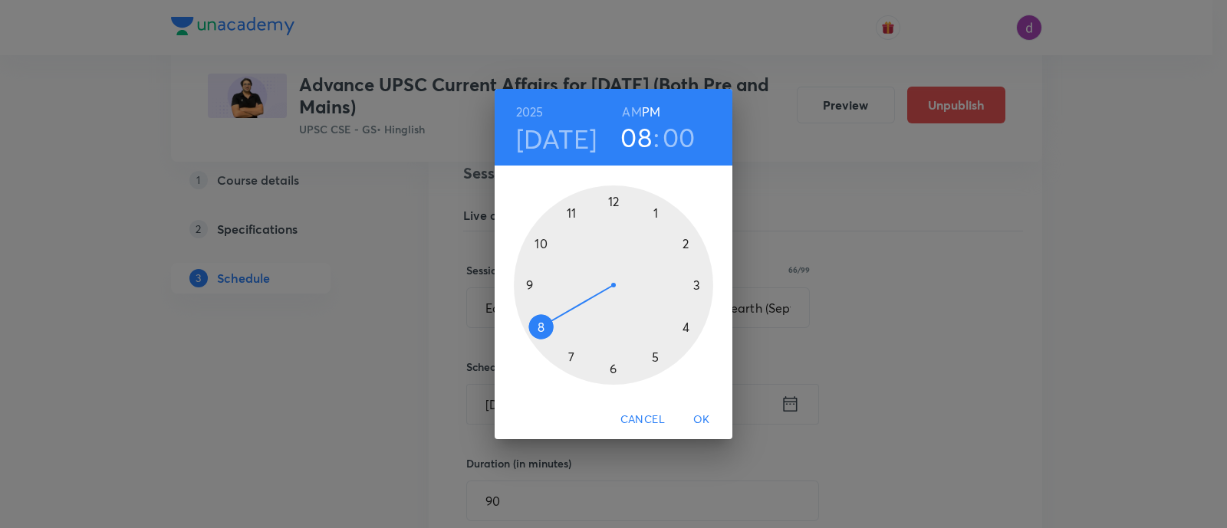
click at [616, 203] on div at bounding box center [613, 285] width 199 height 199
click at [614, 370] on div at bounding box center [613, 285] width 199 height 199
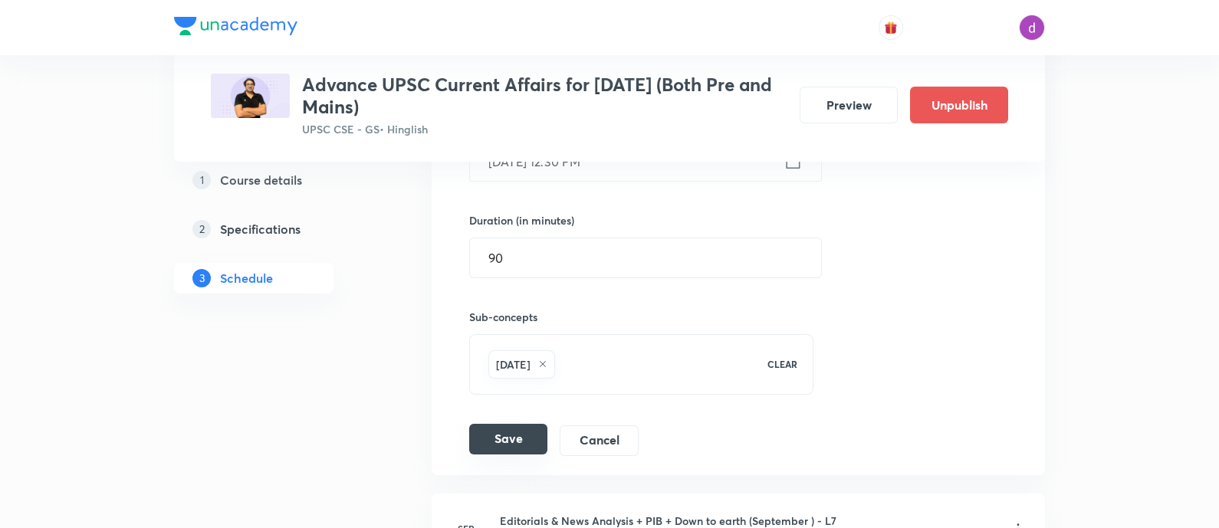
scroll to position [1150, 0]
click at [506, 441] on button "Save" at bounding box center [508, 438] width 78 height 31
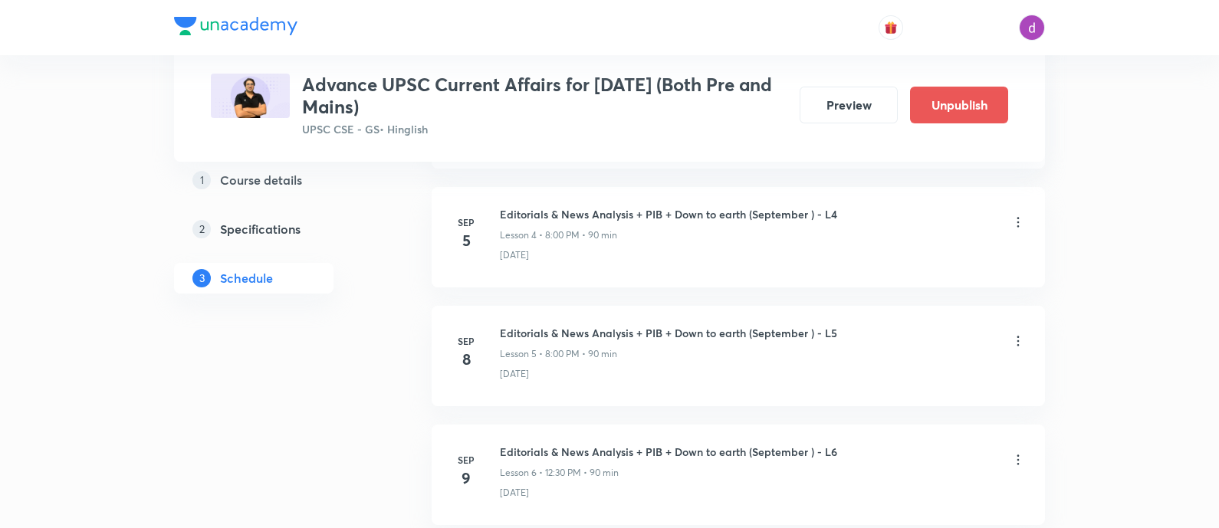
scroll to position [711, 0]
click at [1019, 347] on icon at bounding box center [1018, 340] width 15 height 15
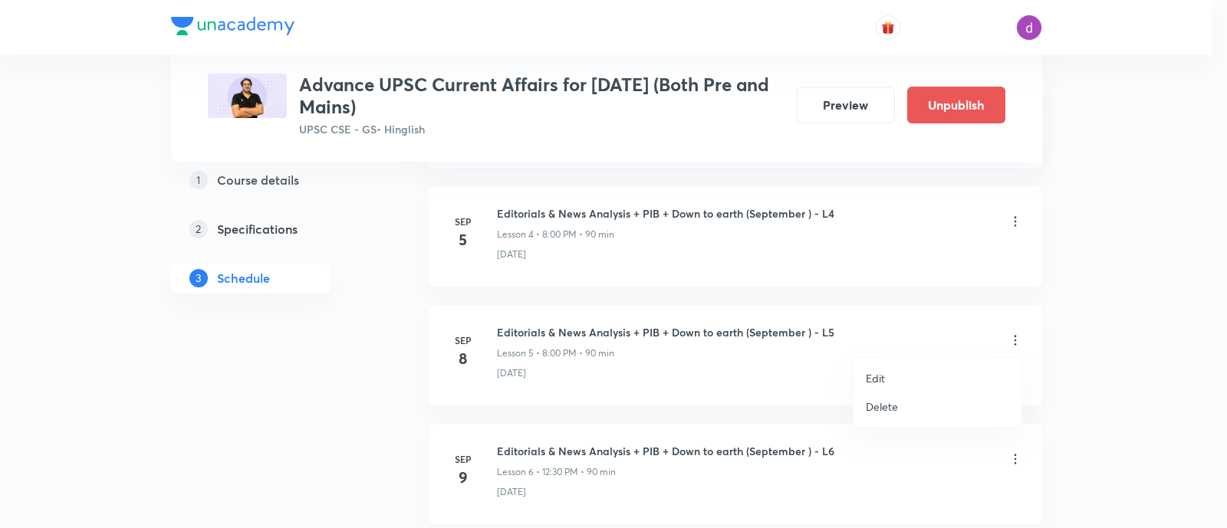
click at [877, 374] on p "Edit" at bounding box center [875, 378] width 19 height 16
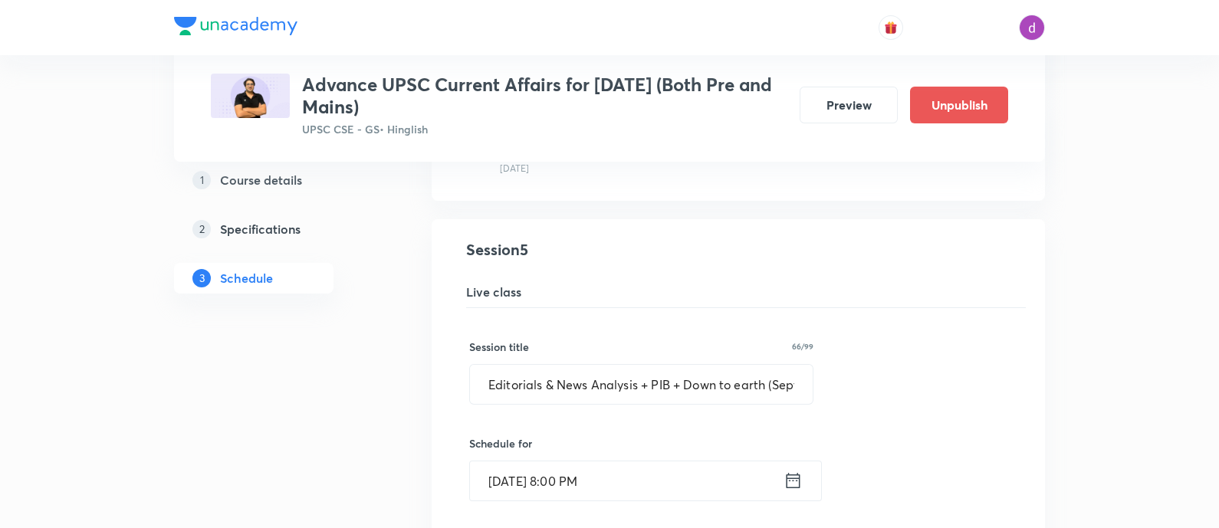
click at [600, 471] on input "[DATE] 8:00 PM" at bounding box center [627, 481] width 314 height 39
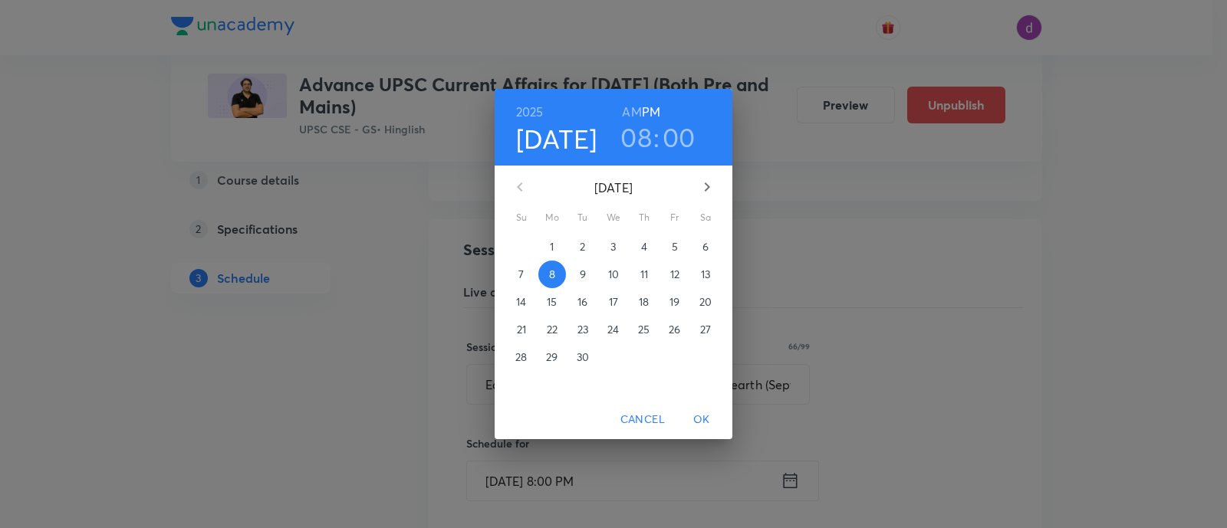
click at [637, 129] on h3 "08" at bounding box center [635, 137] width 31 height 32
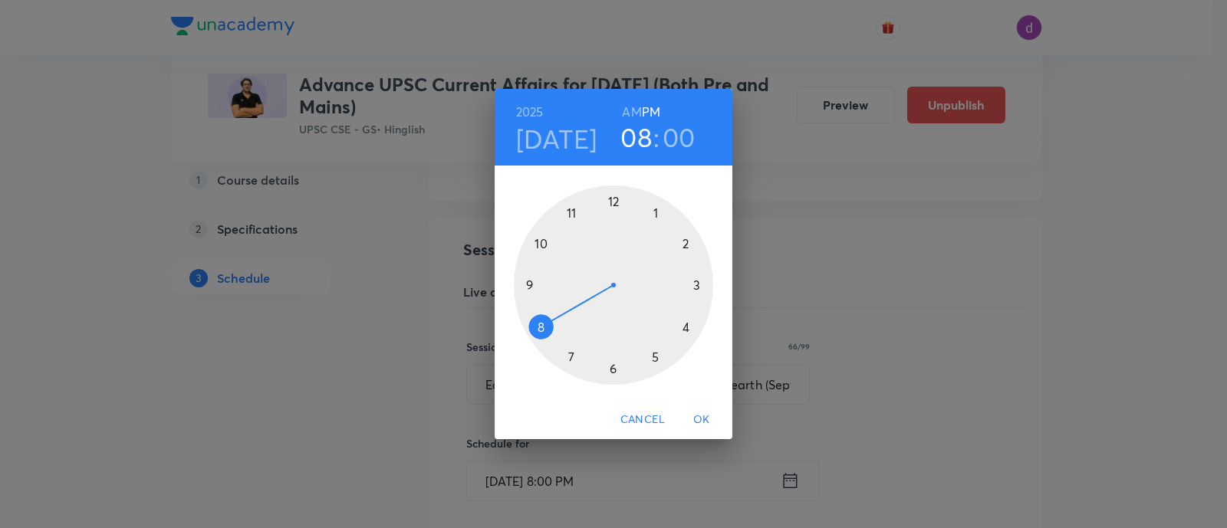
click at [614, 195] on div at bounding box center [613, 285] width 199 height 199
click at [610, 363] on div at bounding box center [613, 285] width 199 height 199
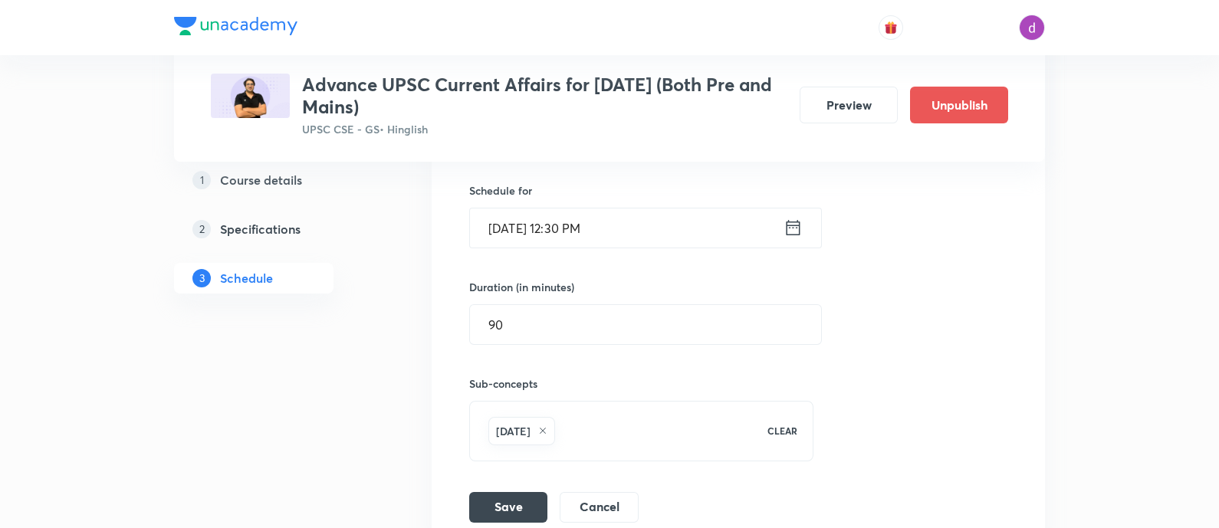
scroll to position [970, 0]
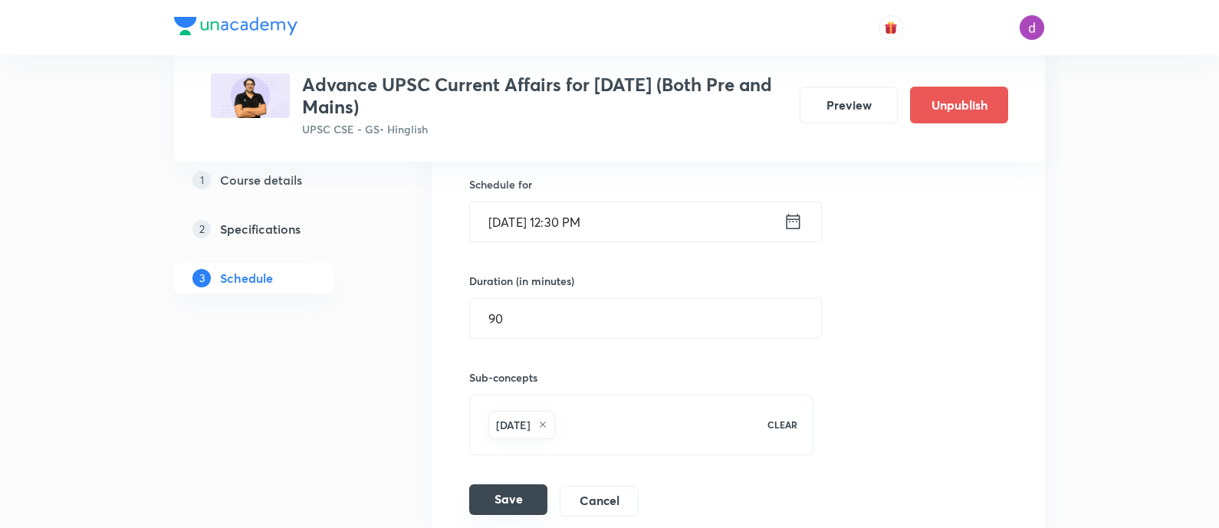
click at [479, 491] on button "Save" at bounding box center [508, 500] width 78 height 31
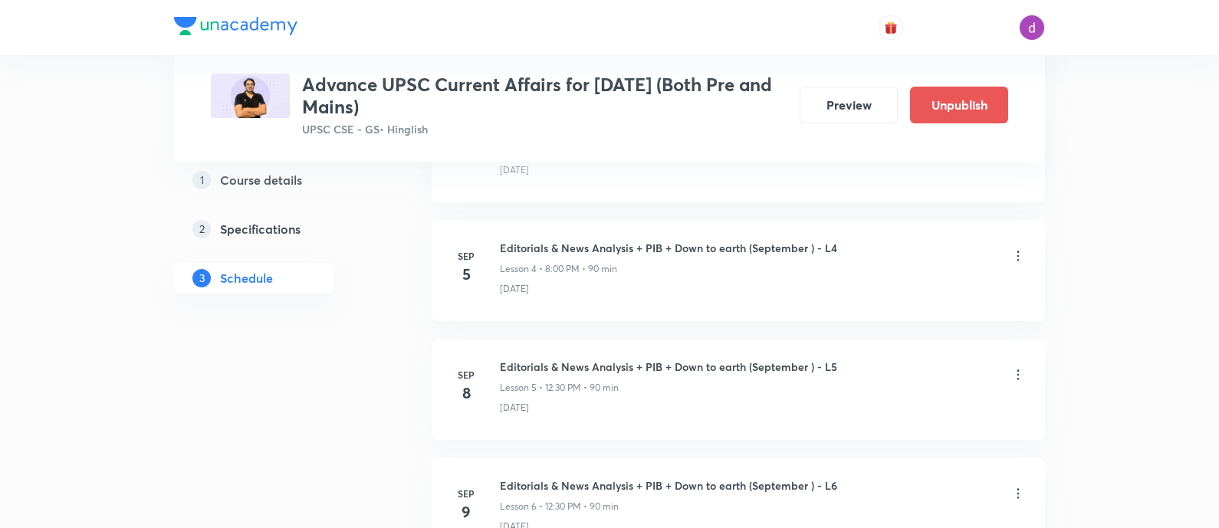
scroll to position [550, 0]
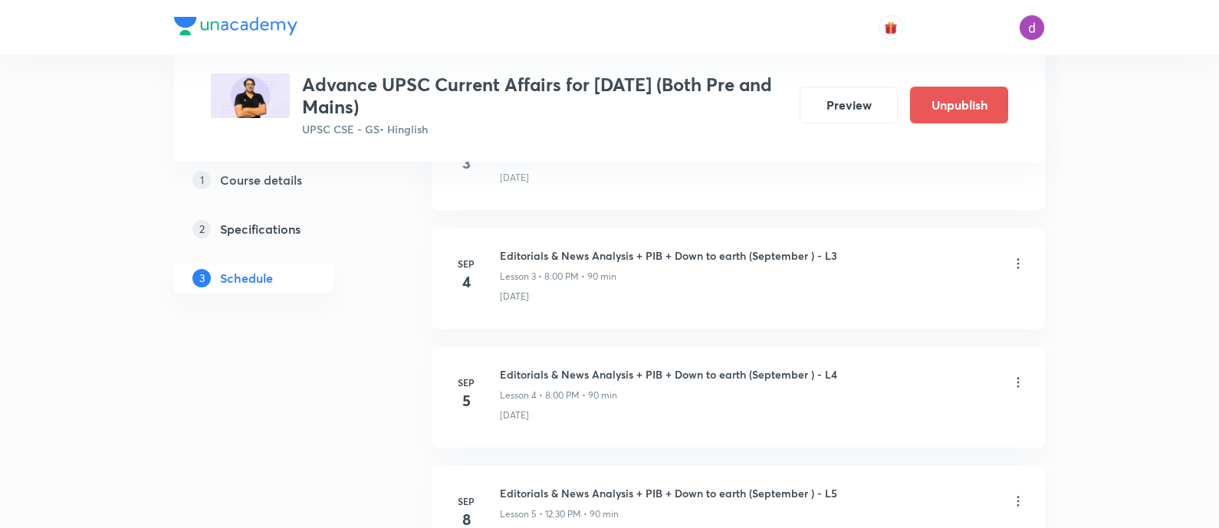
click at [1016, 381] on icon at bounding box center [1018, 382] width 15 height 15
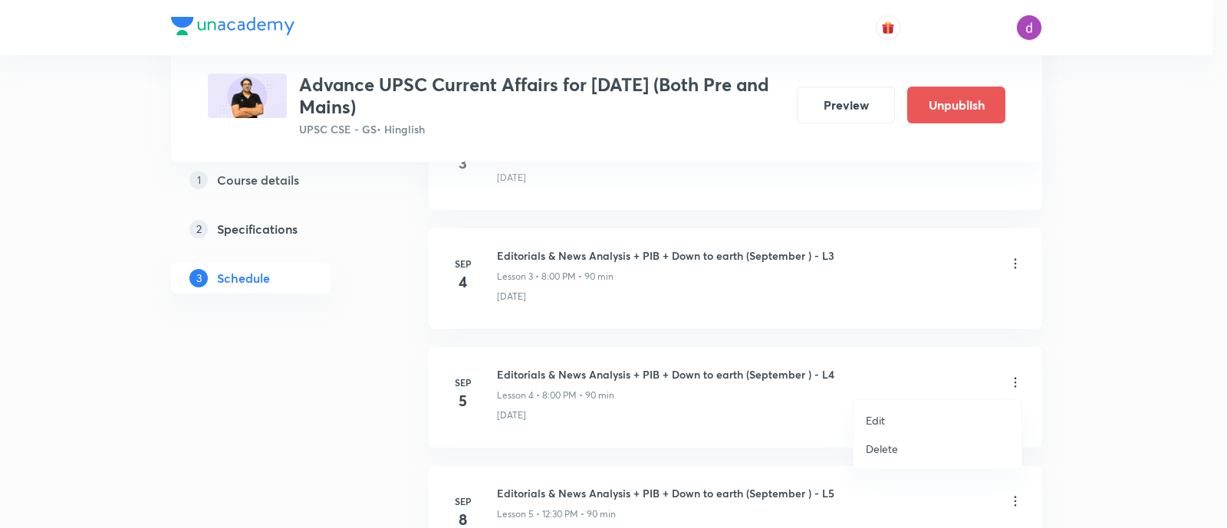
click at [877, 411] on li "Edit" at bounding box center [938, 420] width 168 height 28
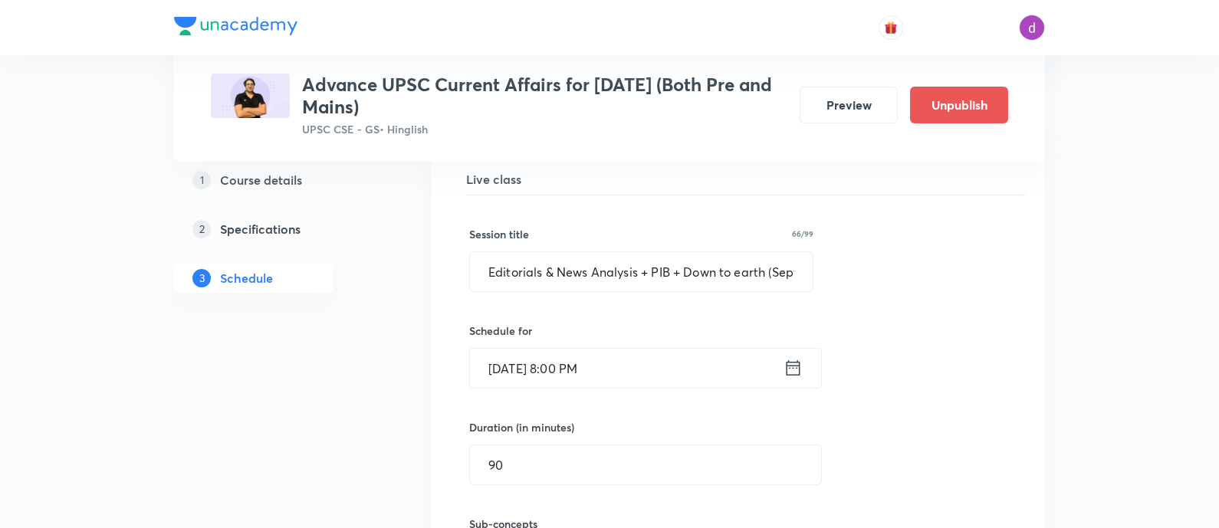
scroll to position [707, 0]
click at [633, 370] on input "[DATE] 8:00 PM" at bounding box center [627, 366] width 314 height 39
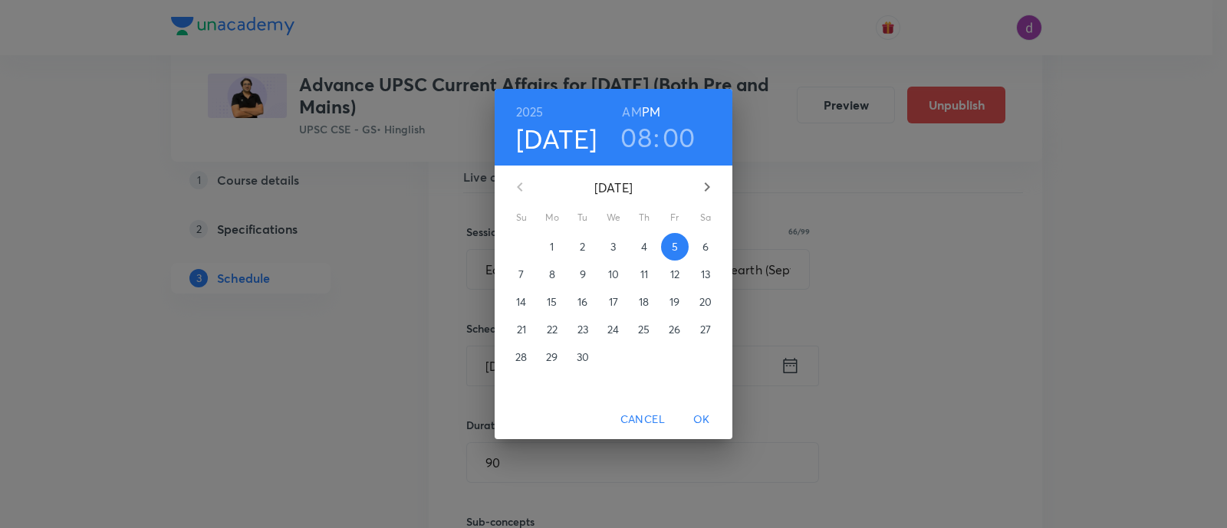
click at [637, 137] on h3 "08" at bounding box center [635, 137] width 31 height 32
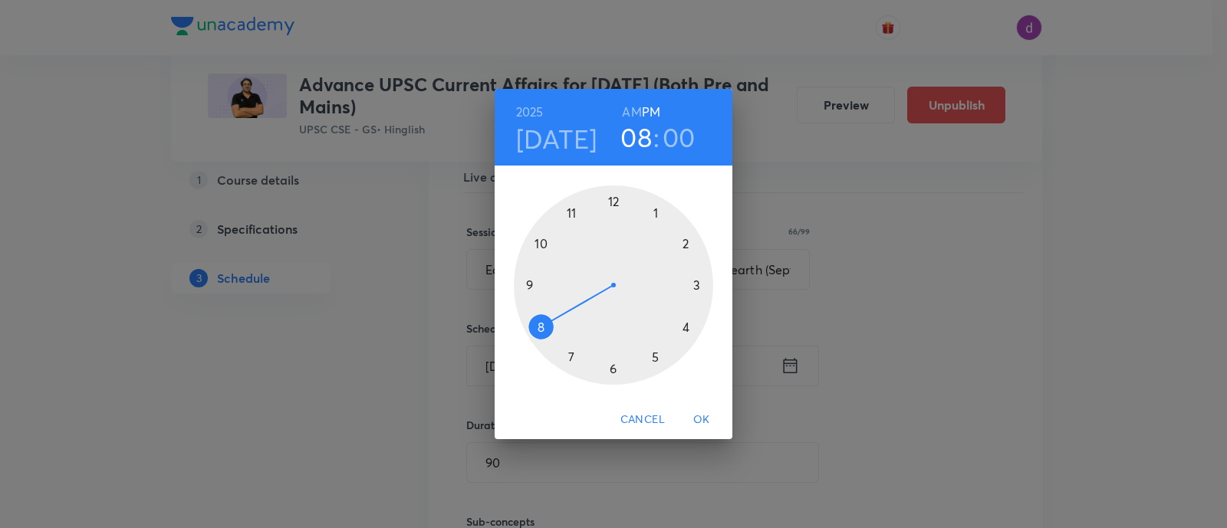
click at [616, 200] on div at bounding box center [613, 285] width 199 height 199
click at [613, 369] on div at bounding box center [613, 285] width 199 height 199
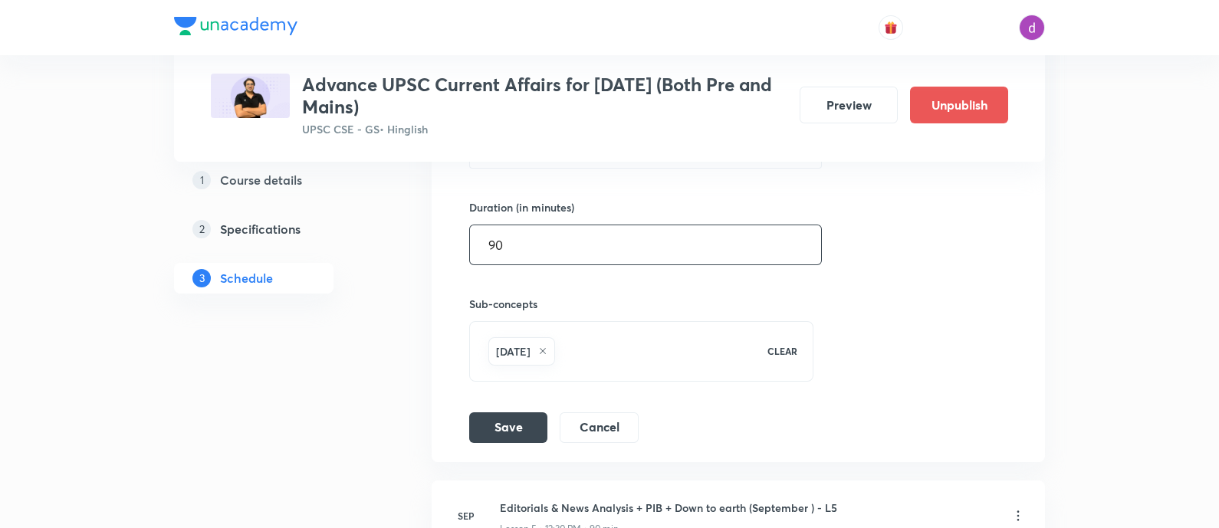
scroll to position [932, 0]
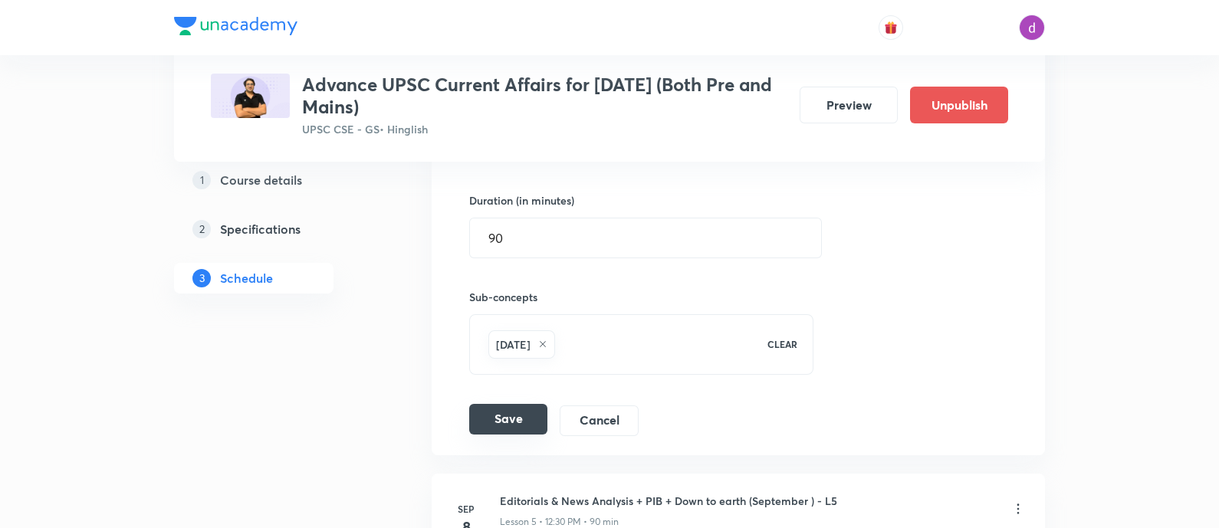
click at [507, 420] on button "Save" at bounding box center [508, 419] width 78 height 31
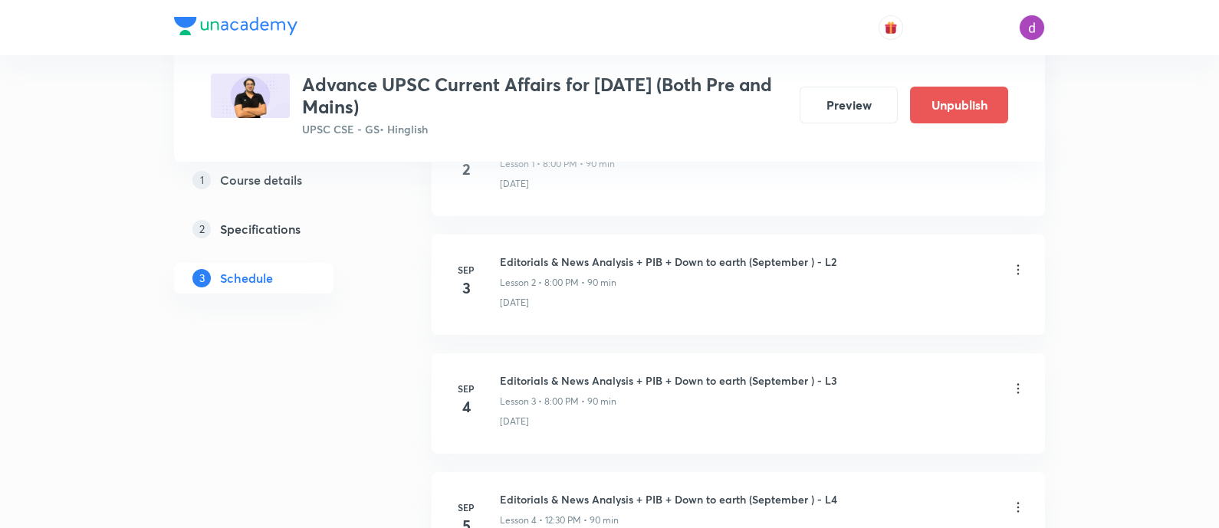
scroll to position [423, 0]
click at [1012, 384] on icon at bounding box center [1018, 390] width 15 height 15
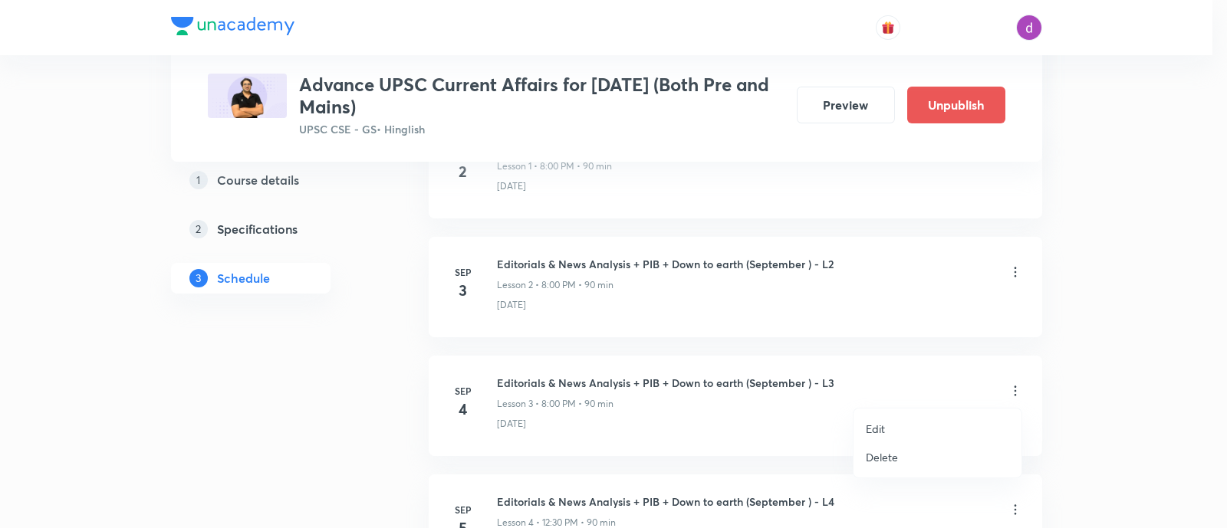
click at [877, 421] on p "Edit" at bounding box center [875, 429] width 19 height 16
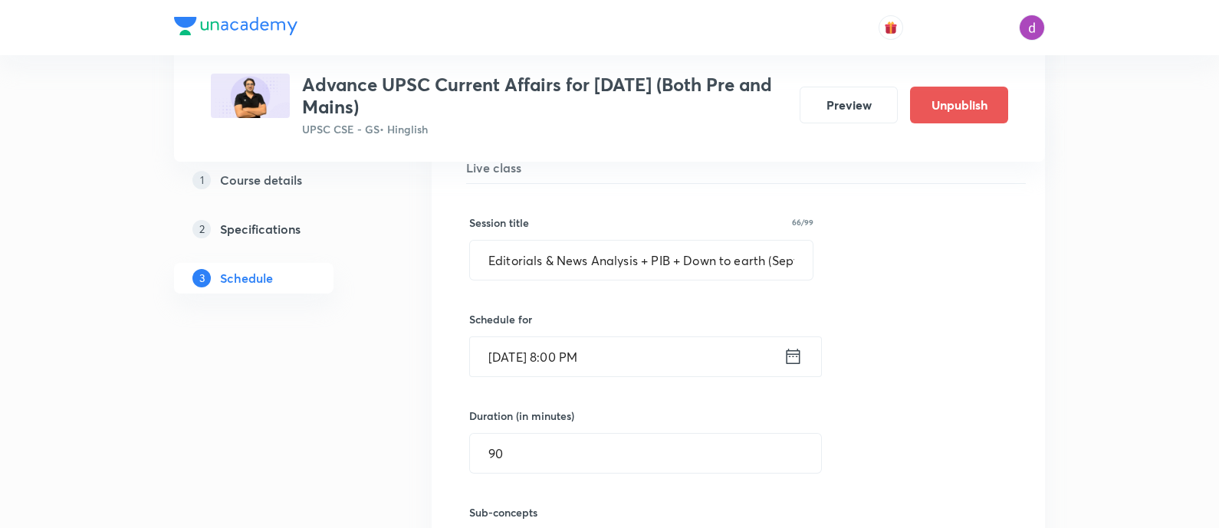
scroll to position [599, 0]
click at [634, 346] on input "[DATE] 8:00 PM" at bounding box center [627, 355] width 314 height 39
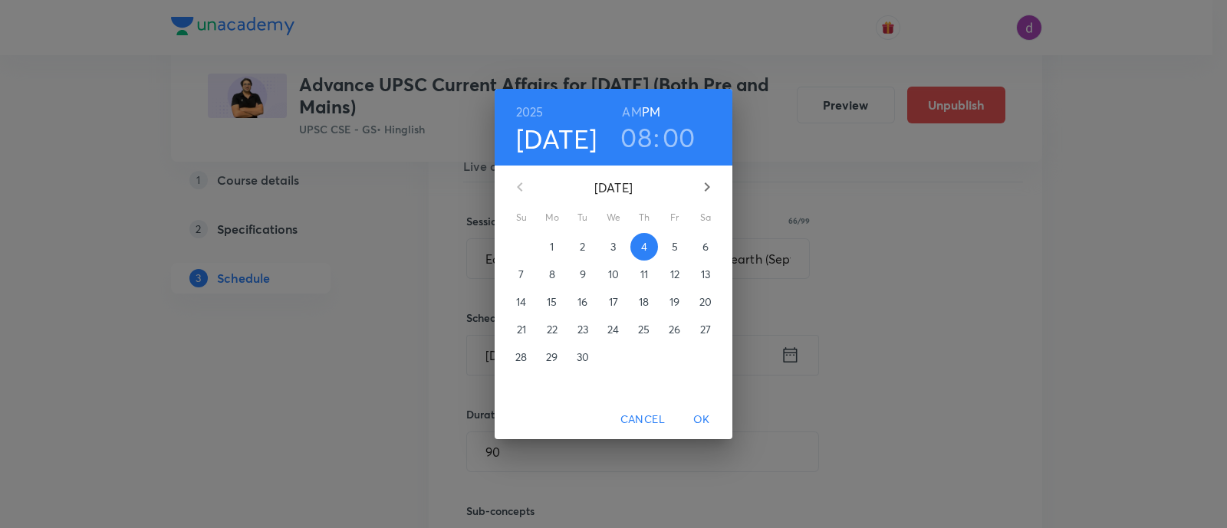
click at [637, 152] on h3 "08" at bounding box center [635, 137] width 31 height 32
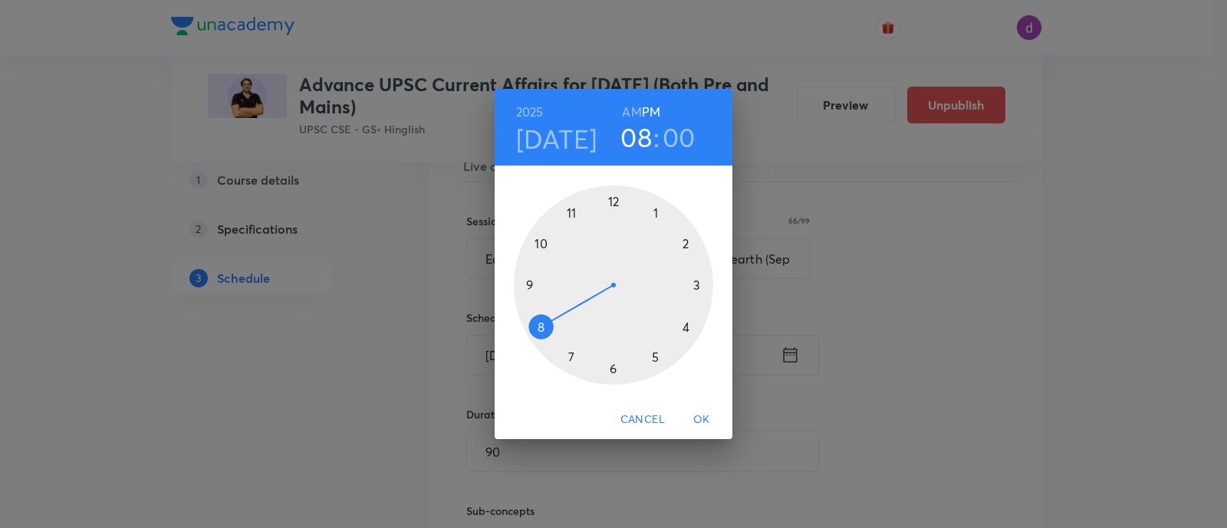
click at [612, 201] on div at bounding box center [613, 285] width 199 height 199
click at [614, 362] on div at bounding box center [613, 285] width 199 height 199
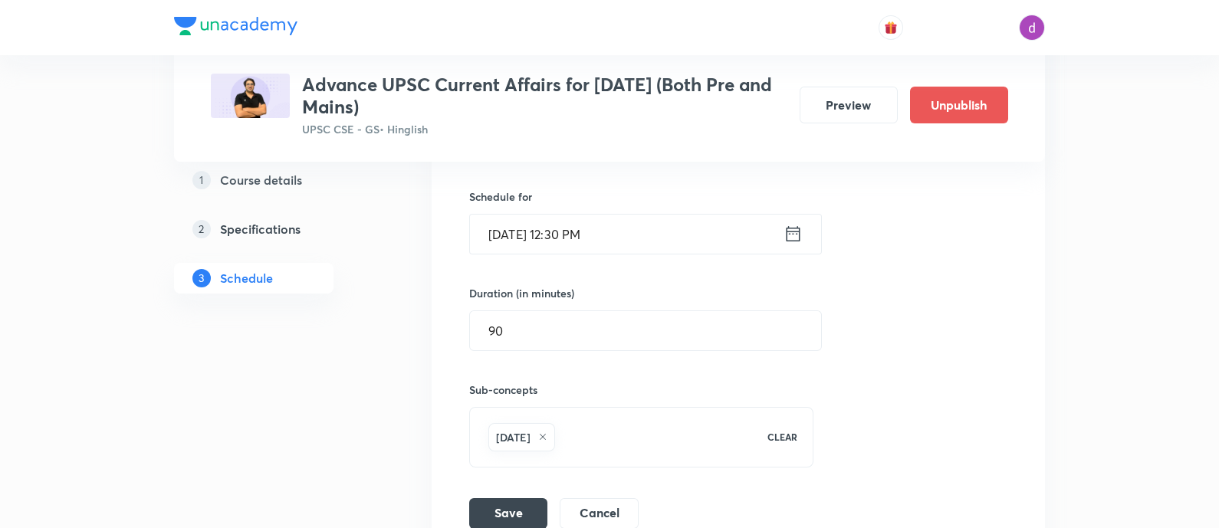
scroll to position [722, 0]
click at [512, 506] on button "Save" at bounding box center [508, 510] width 78 height 31
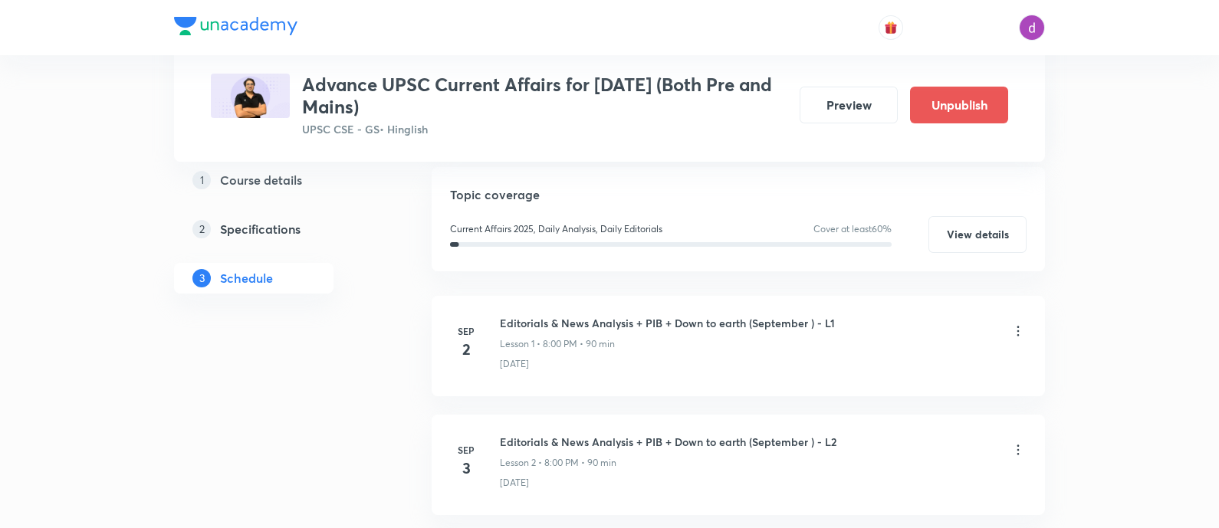
scroll to position [246, 0]
click at [1020, 443] on icon at bounding box center [1018, 448] width 15 height 15
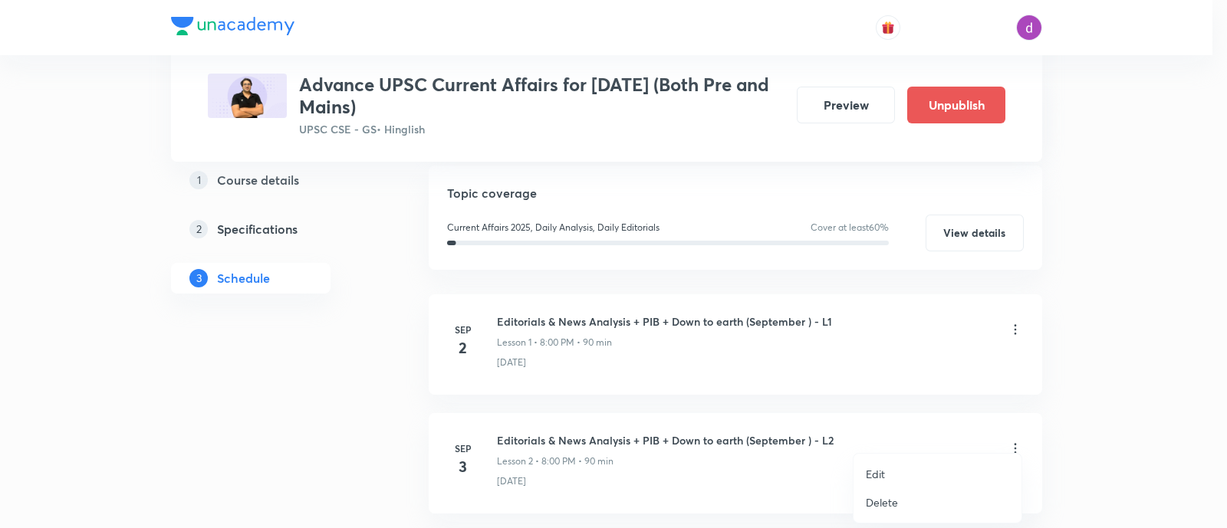
click at [890, 468] on li "Edit" at bounding box center [938, 474] width 168 height 28
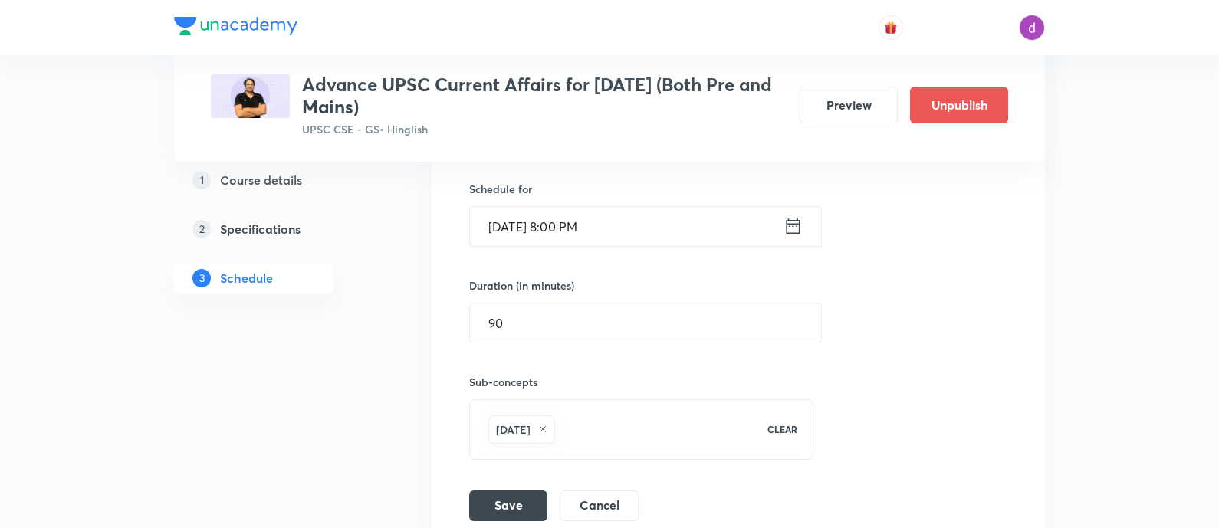
scroll to position [617, 0]
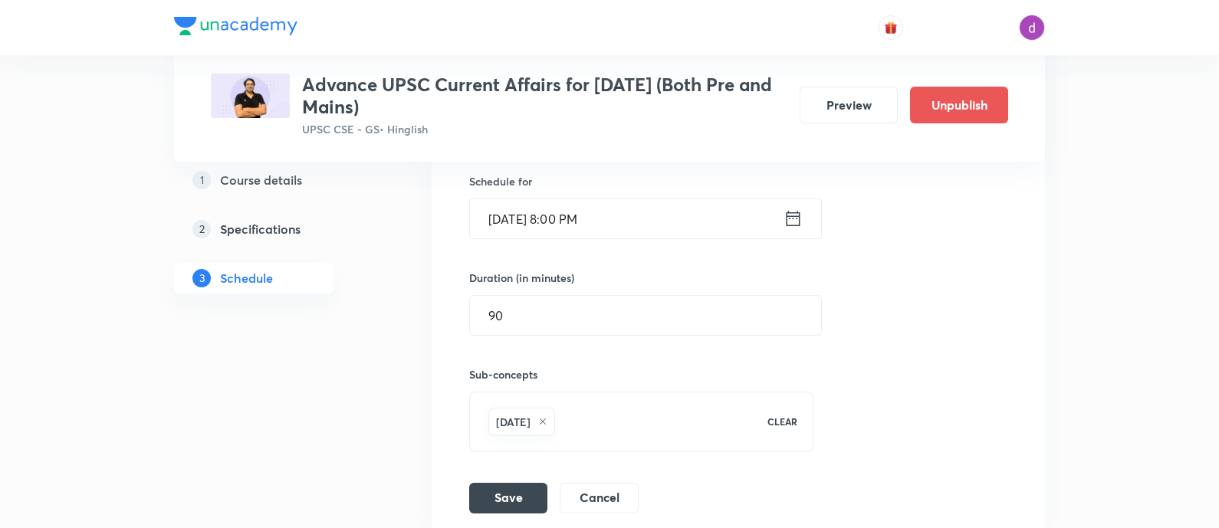
click at [643, 207] on input "[DATE] 8:00 PM" at bounding box center [627, 218] width 314 height 39
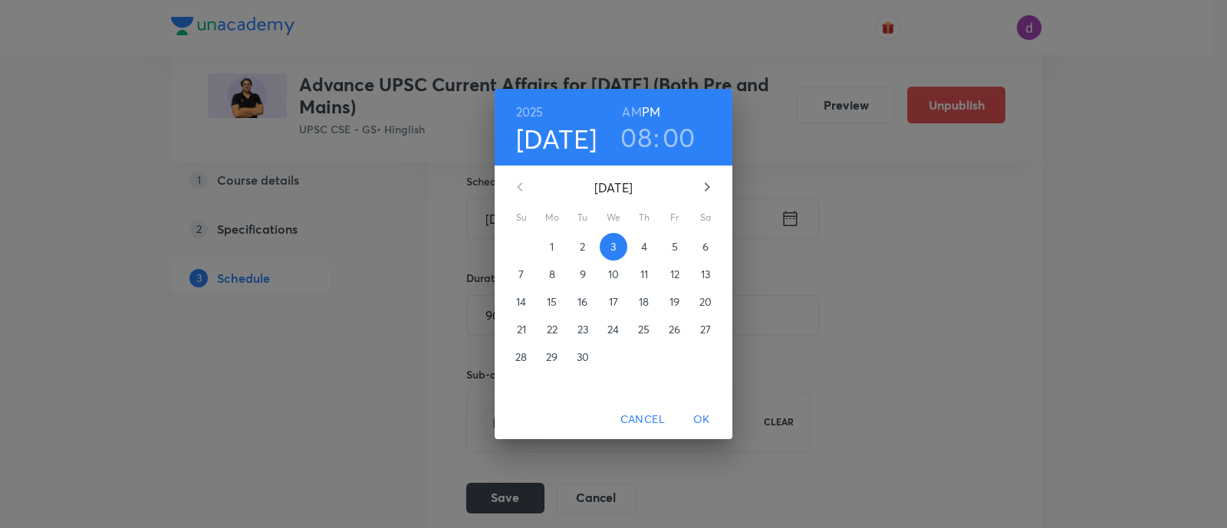
click at [635, 143] on h3 "08" at bounding box center [635, 137] width 31 height 32
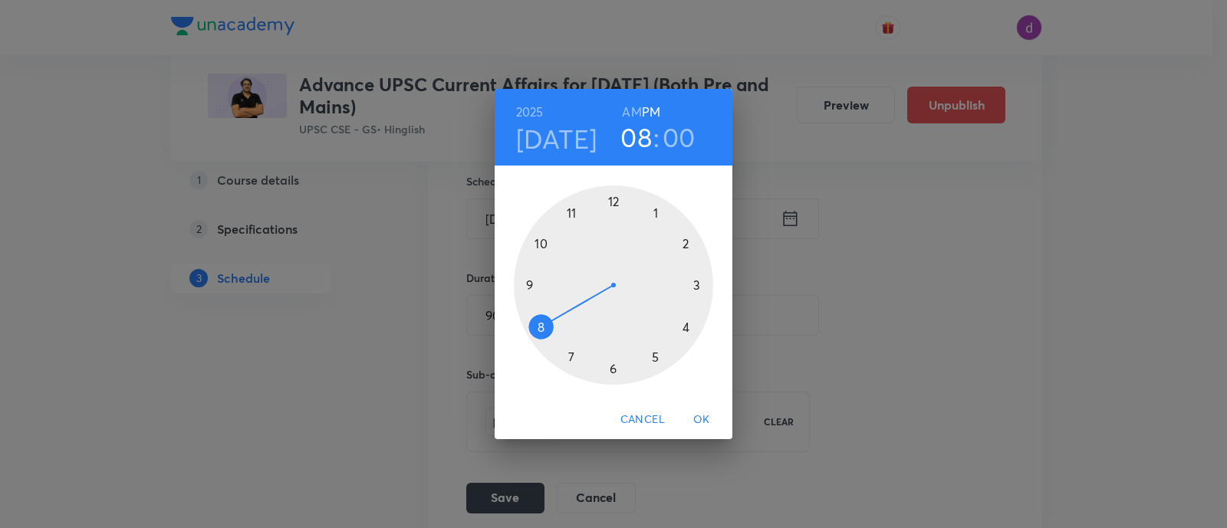
click at [614, 198] on div at bounding box center [613, 285] width 199 height 199
click at [610, 367] on div at bounding box center [613, 285] width 199 height 199
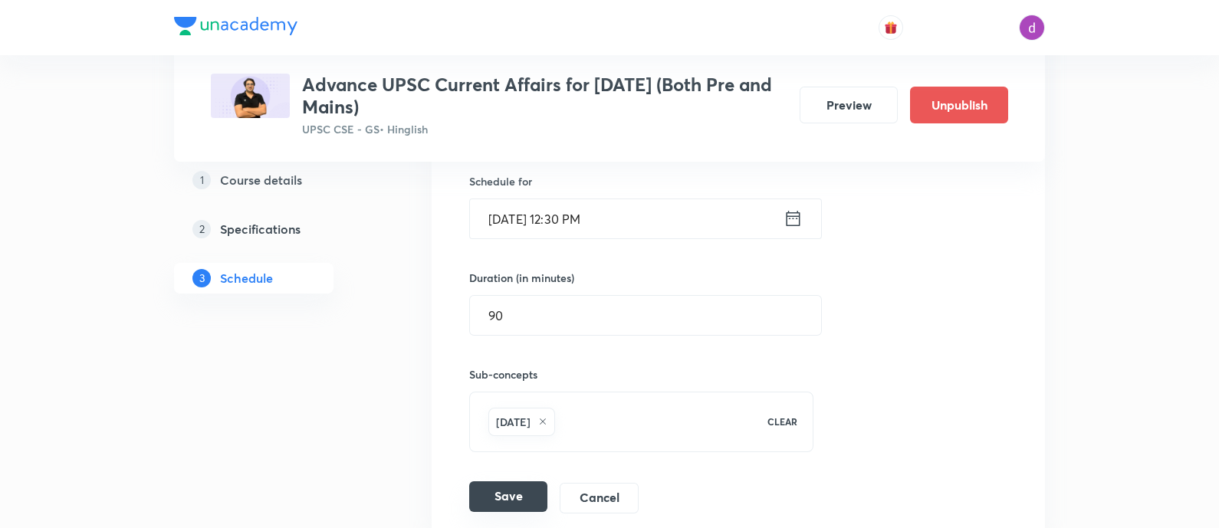
click at [518, 494] on button "Save" at bounding box center [508, 497] width 78 height 31
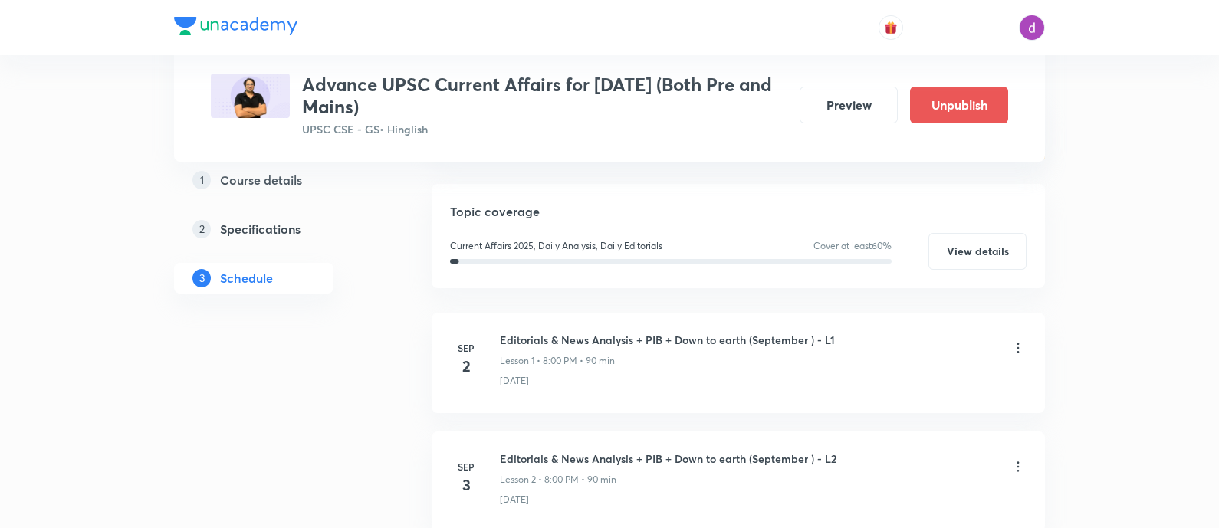
scroll to position [227, 0]
click at [1017, 341] on icon at bounding box center [1018, 348] width 15 height 15
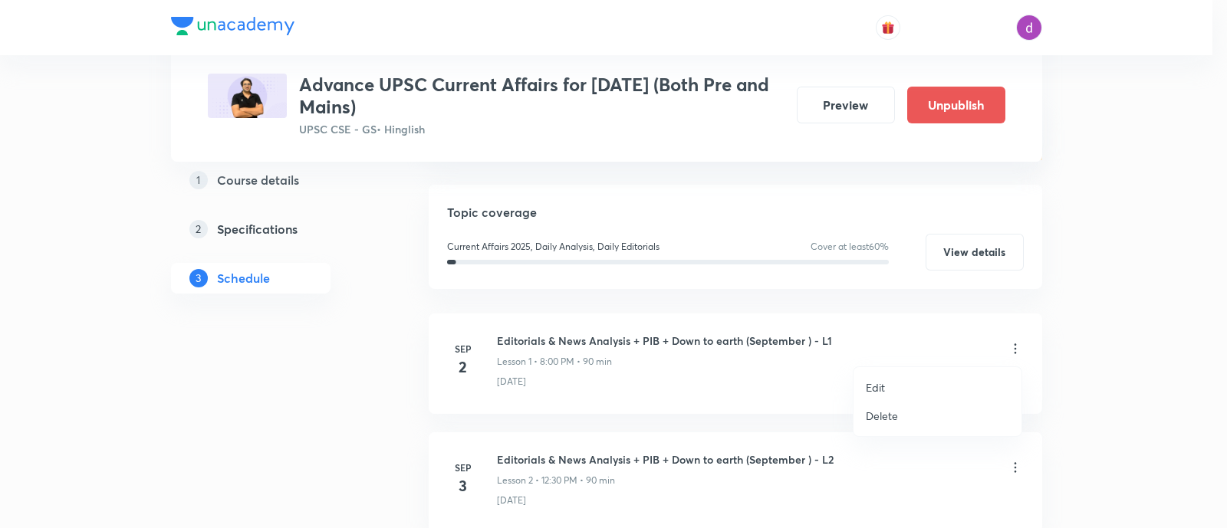
click at [871, 383] on p "Edit" at bounding box center [875, 388] width 19 height 16
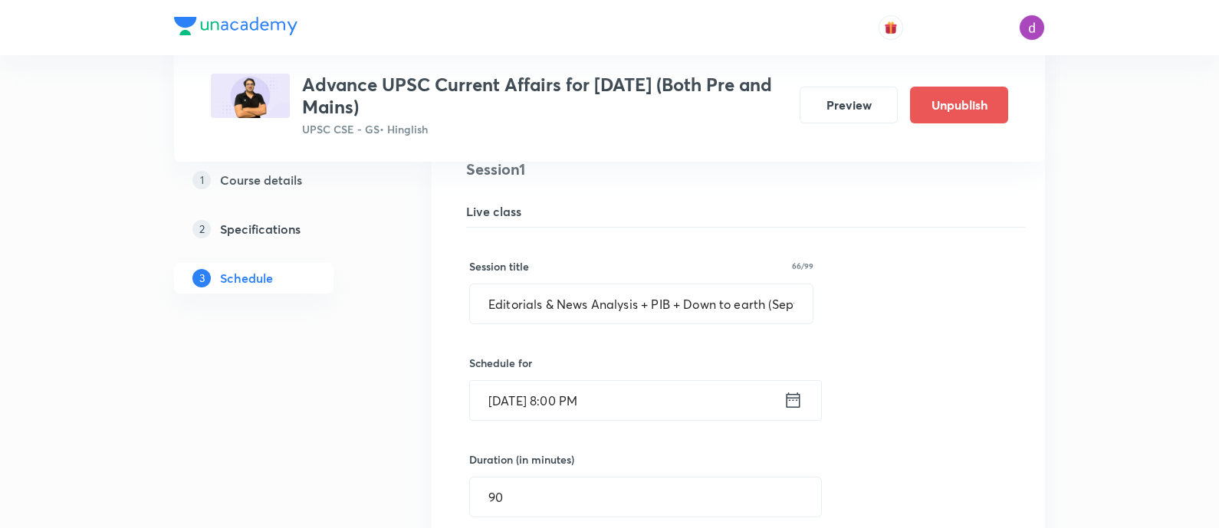
scroll to position [318, 0]
click at [611, 391] on input "[DATE] 8:00 PM" at bounding box center [627, 399] width 314 height 39
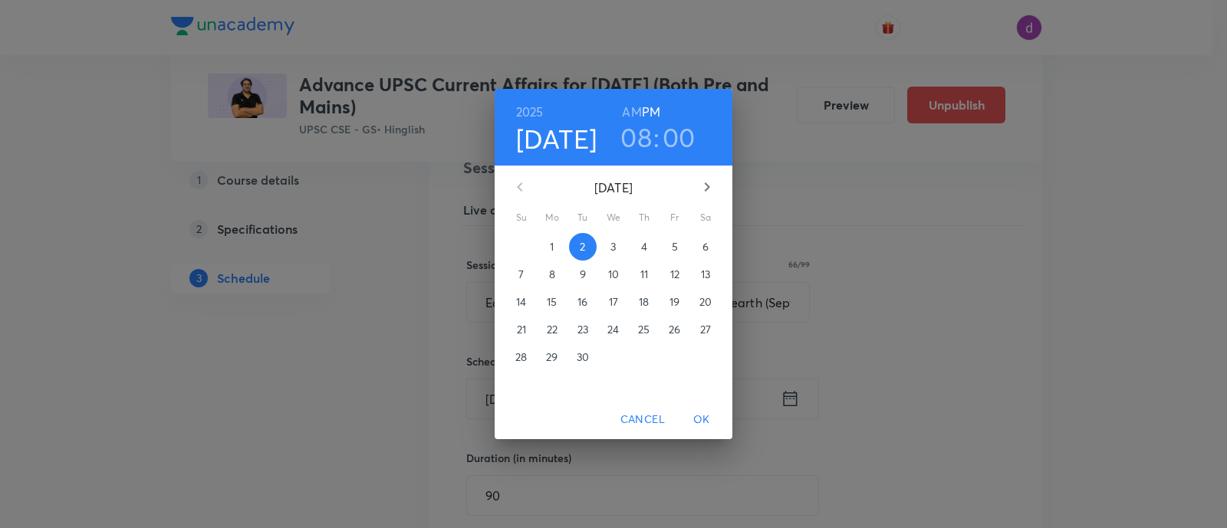
click at [633, 132] on h3 "08" at bounding box center [635, 137] width 31 height 32
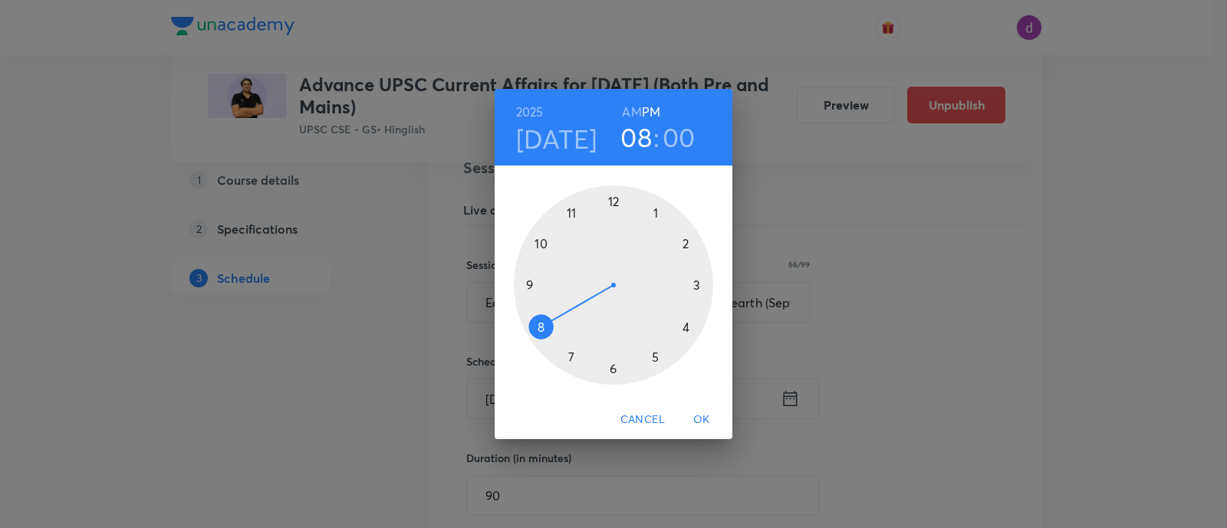
click at [612, 202] on div at bounding box center [613, 285] width 199 height 199
click at [611, 365] on div at bounding box center [613, 285] width 199 height 199
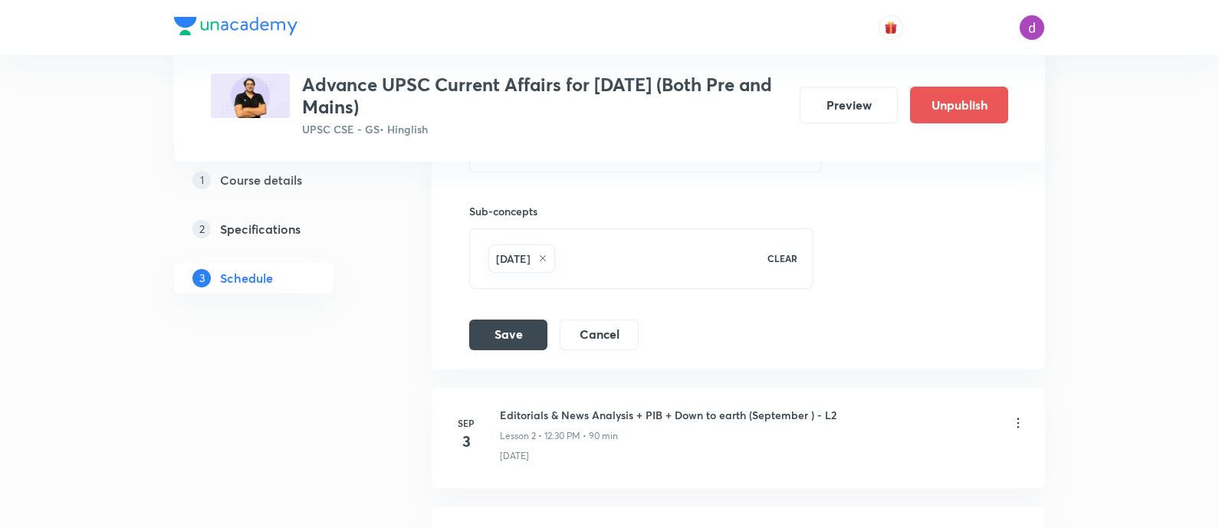
scroll to position [664, 0]
click at [507, 327] on button "Save" at bounding box center [508, 330] width 78 height 31
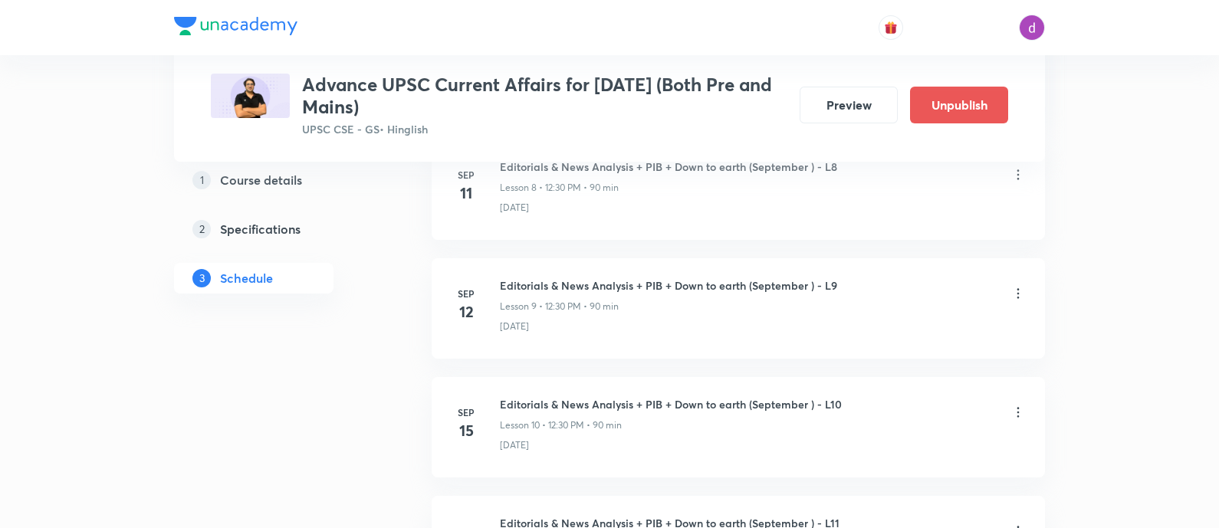
scroll to position [1193, 0]
